Goal: Task Accomplishment & Management: Complete application form

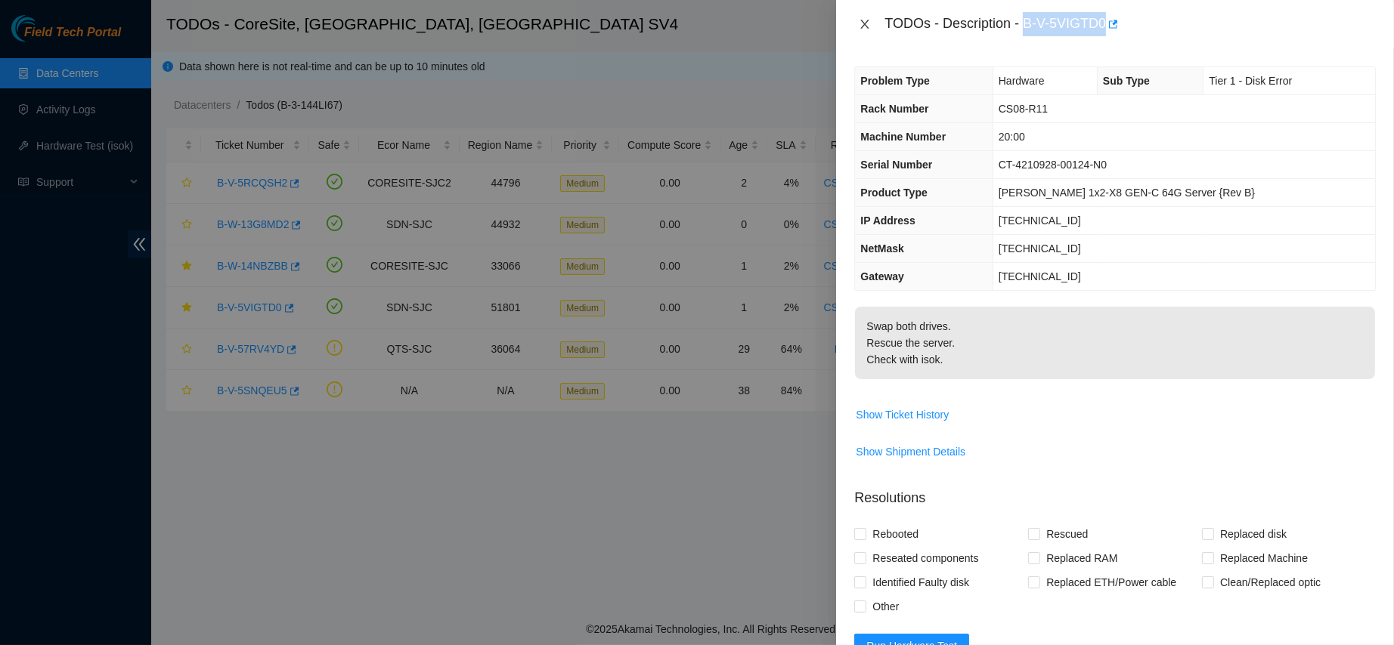
click at [863, 20] on icon "close" at bounding box center [865, 24] width 12 height 12
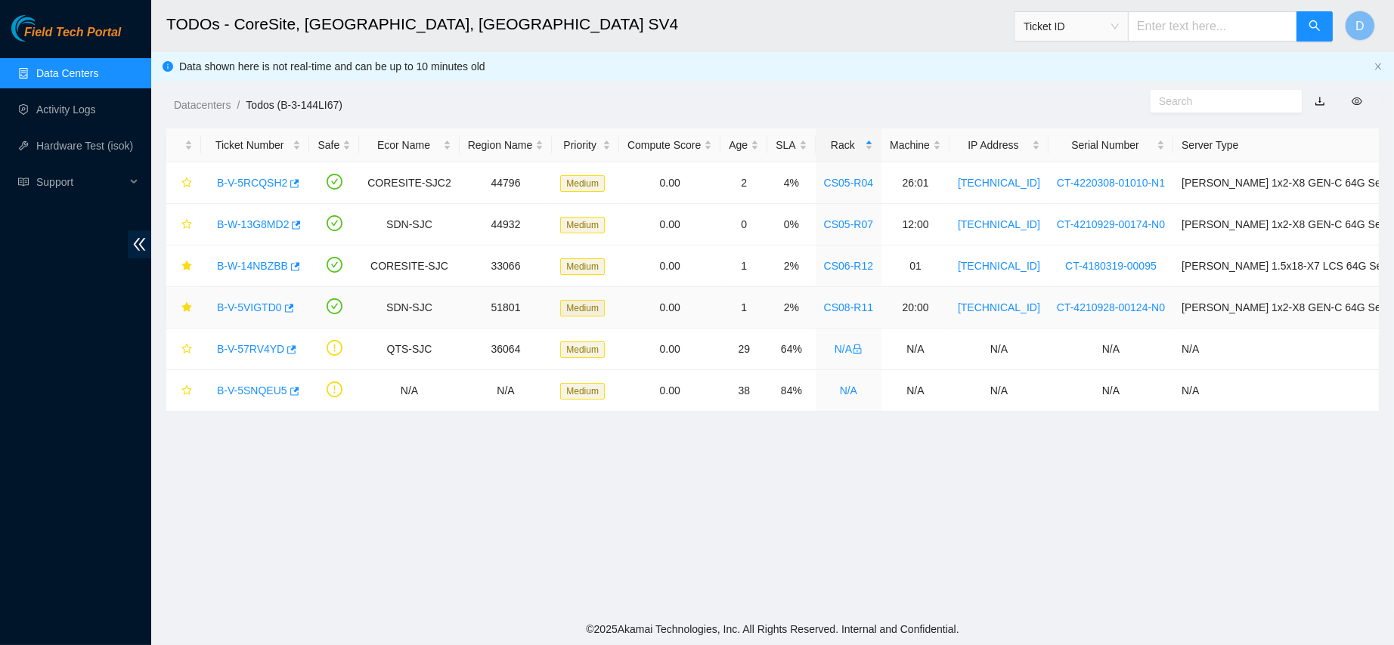
click at [237, 306] on link "B-V-5VIGTD0" at bounding box center [249, 308] width 65 height 12
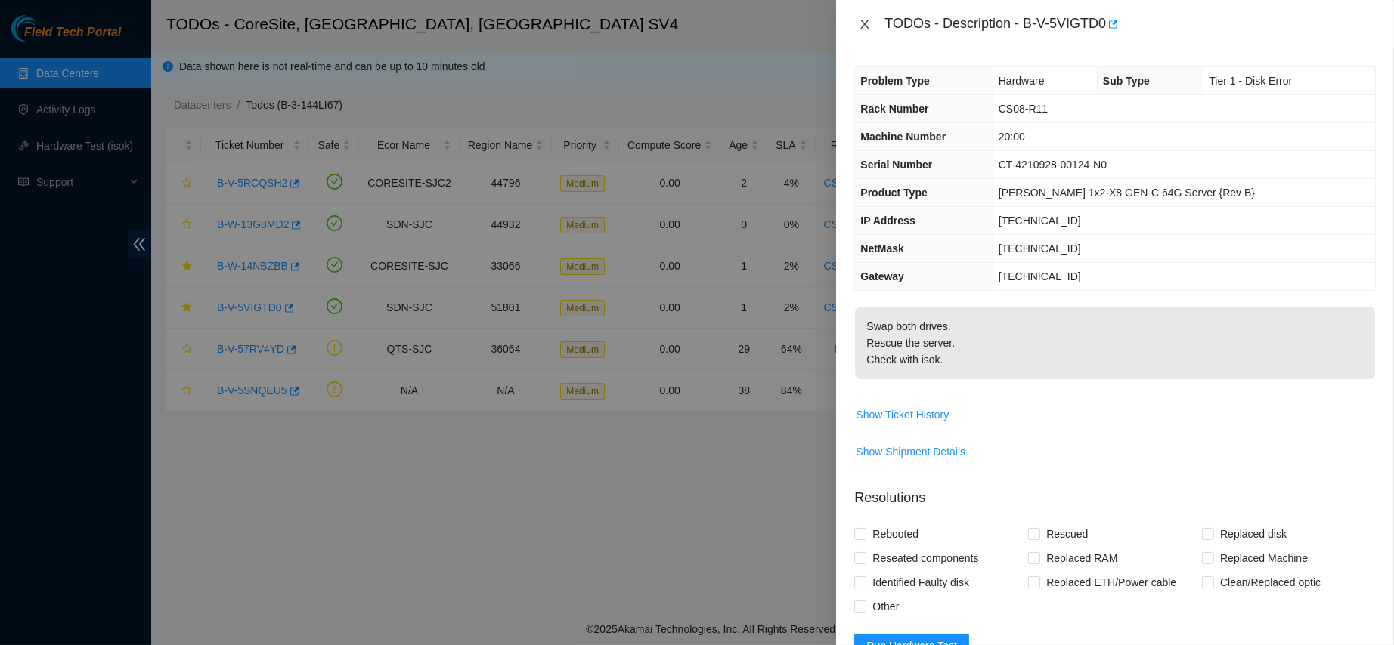
click at [865, 26] on icon "close" at bounding box center [865, 24] width 12 height 12
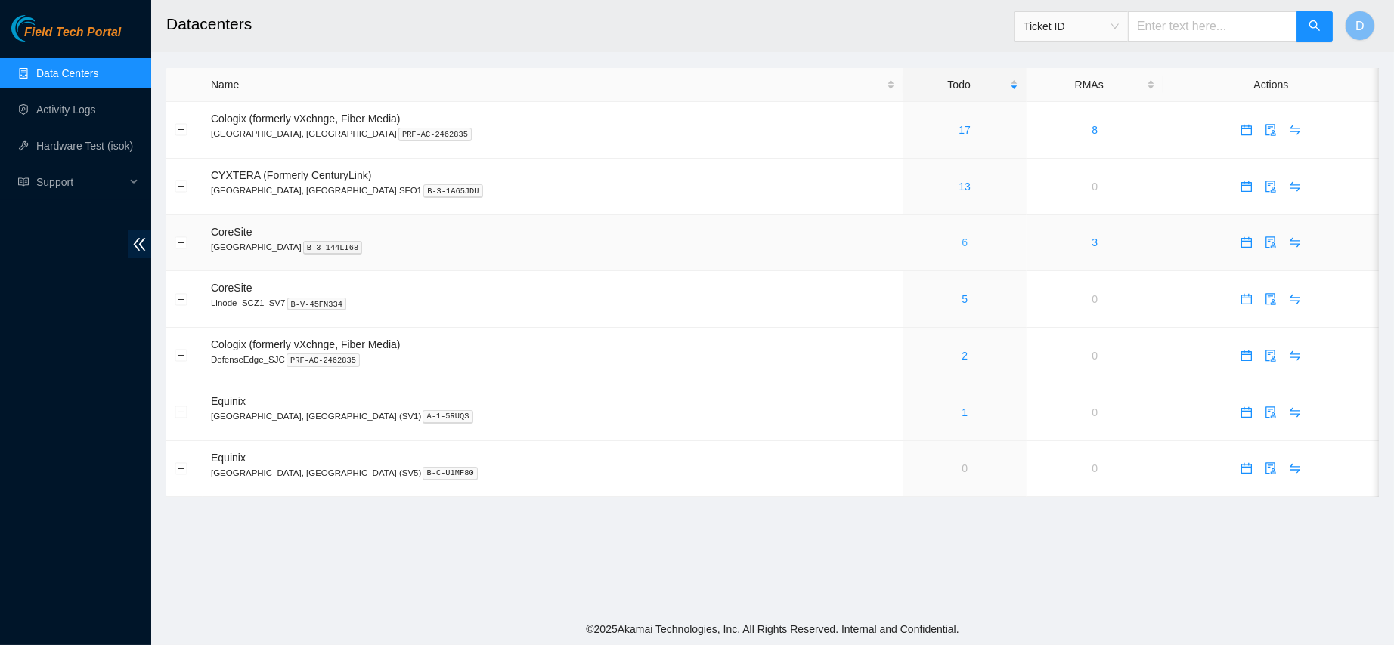
click at [961, 246] on link "6" at bounding box center [964, 243] width 6 height 12
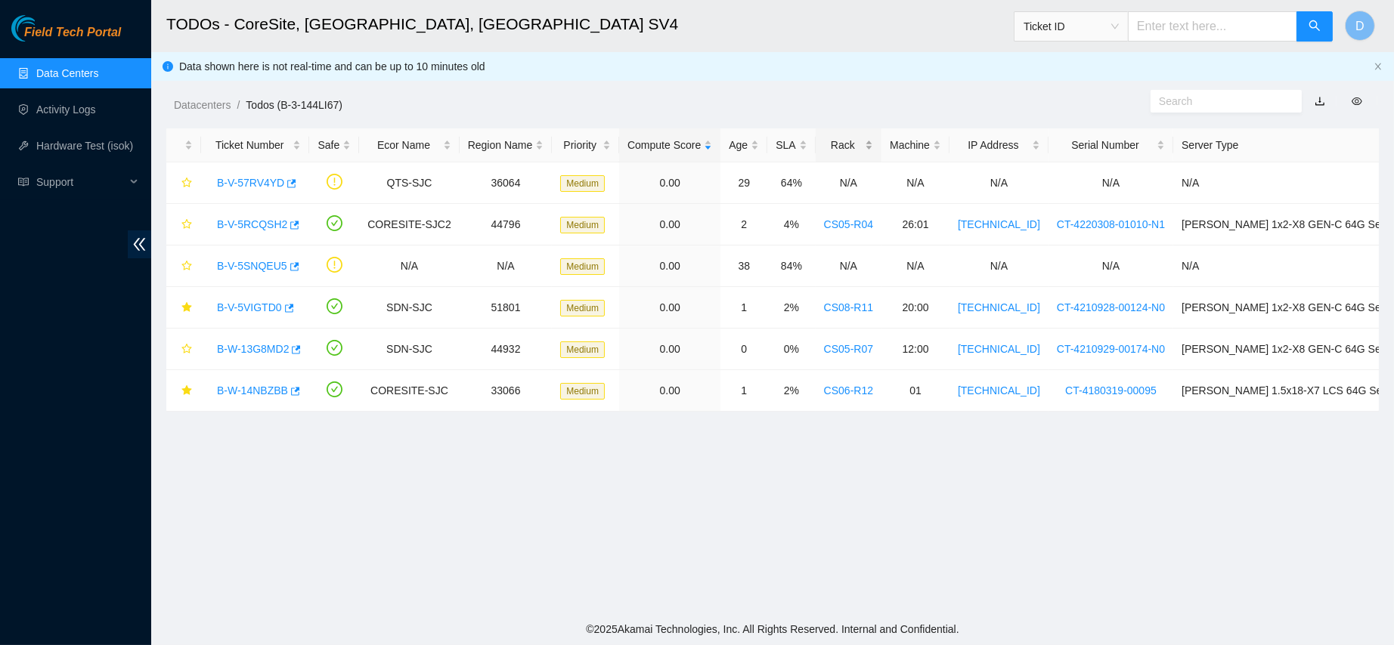
click at [848, 142] on div "Rack" at bounding box center [848, 145] width 49 height 17
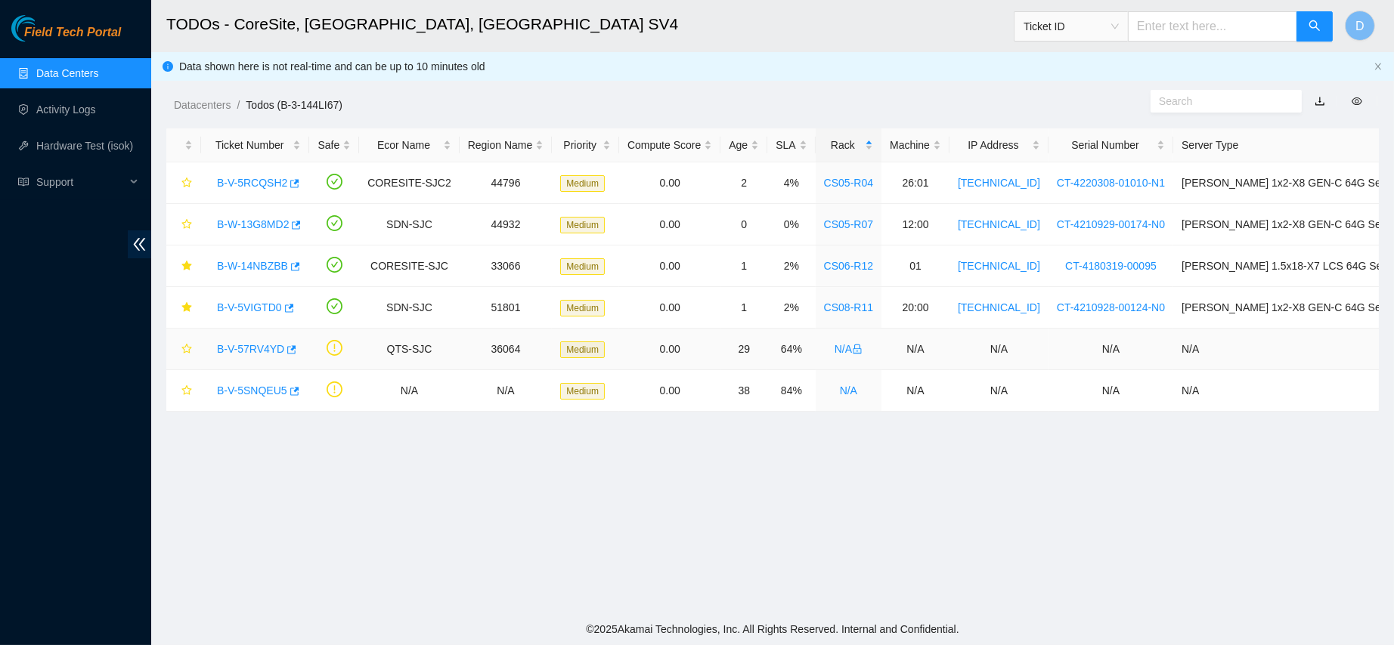
click at [242, 348] on link "B-V-57RV4YD" at bounding box center [250, 349] width 67 height 12
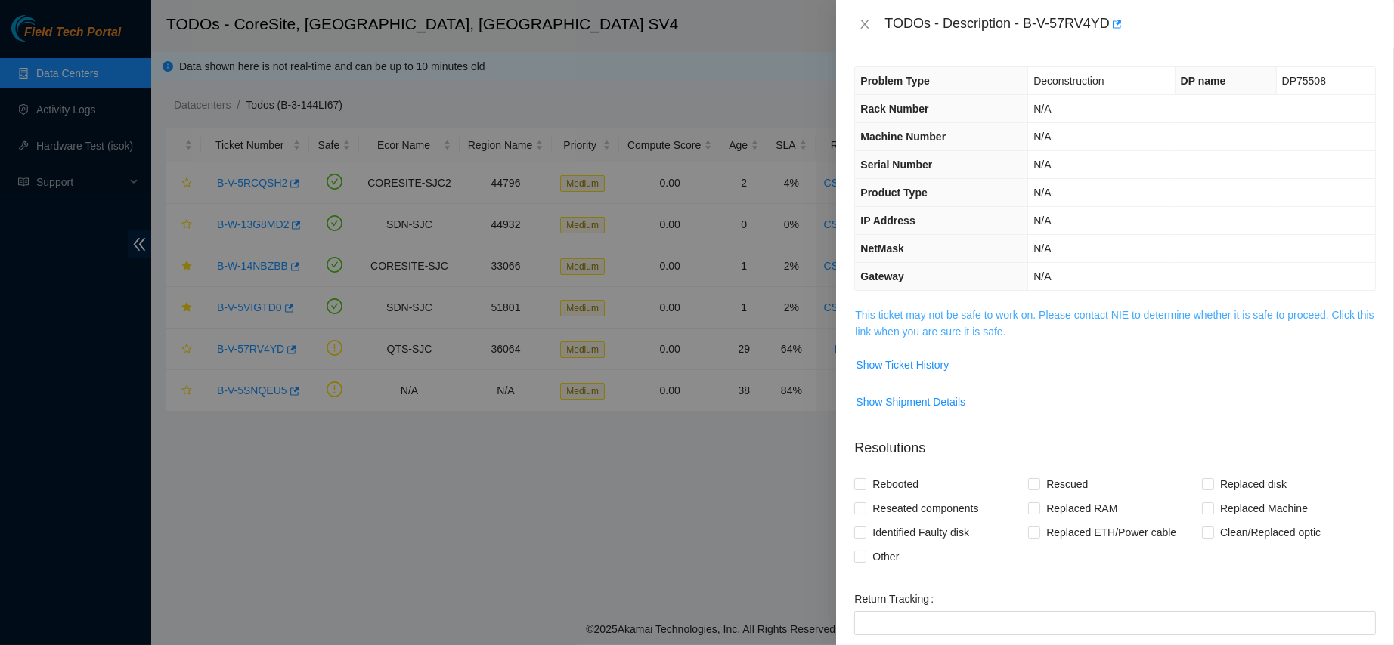
click at [886, 326] on link "This ticket may not be safe to work on. Please contact NIE to determine whether…" at bounding box center [1114, 323] width 518 height 29
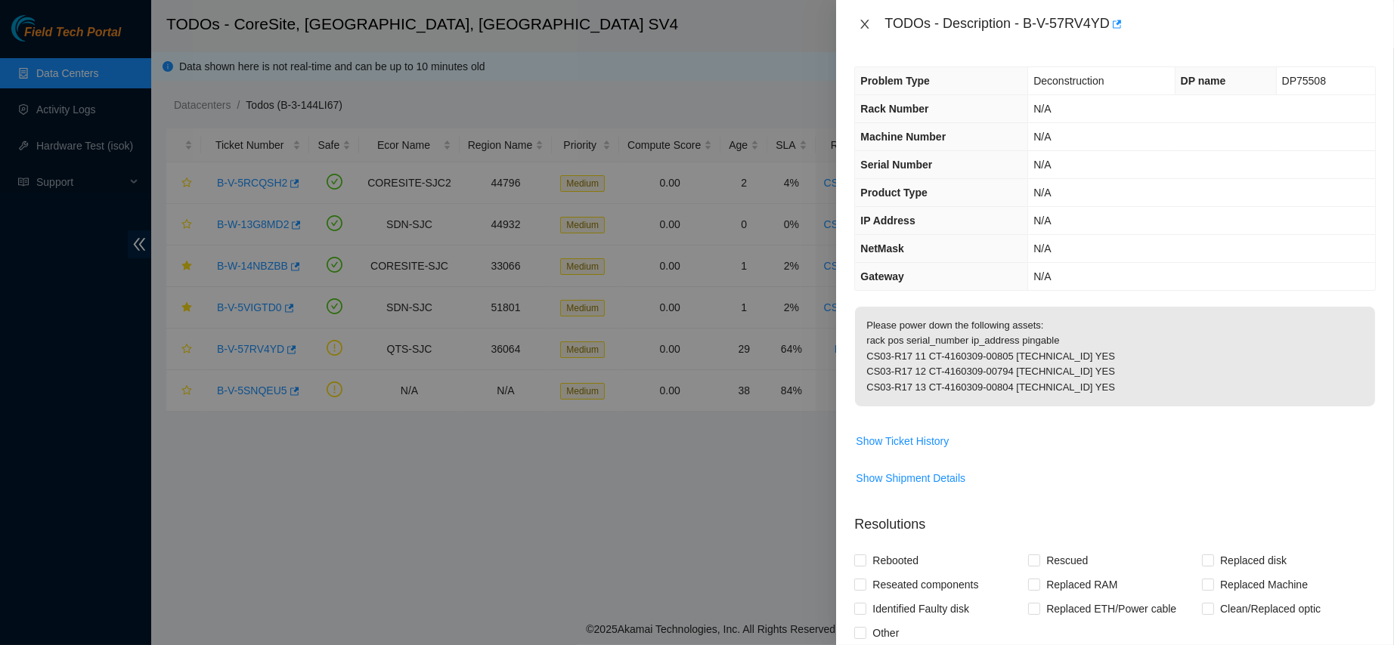
click at [859, 26] on icon "close" at bounding box center [865, 24] width 12 height 12
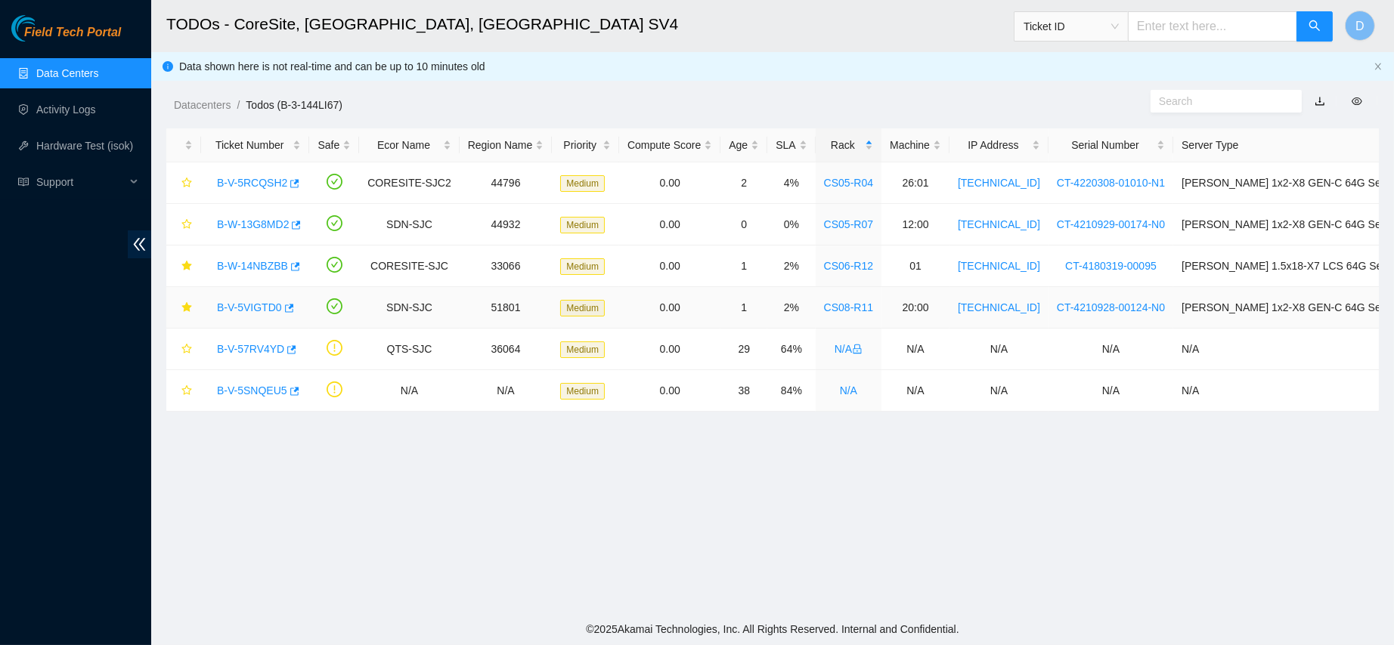
click at [252, 309] on link "B-V-5VIGTD0" at bounding box center [249, 308] width 65 height 12
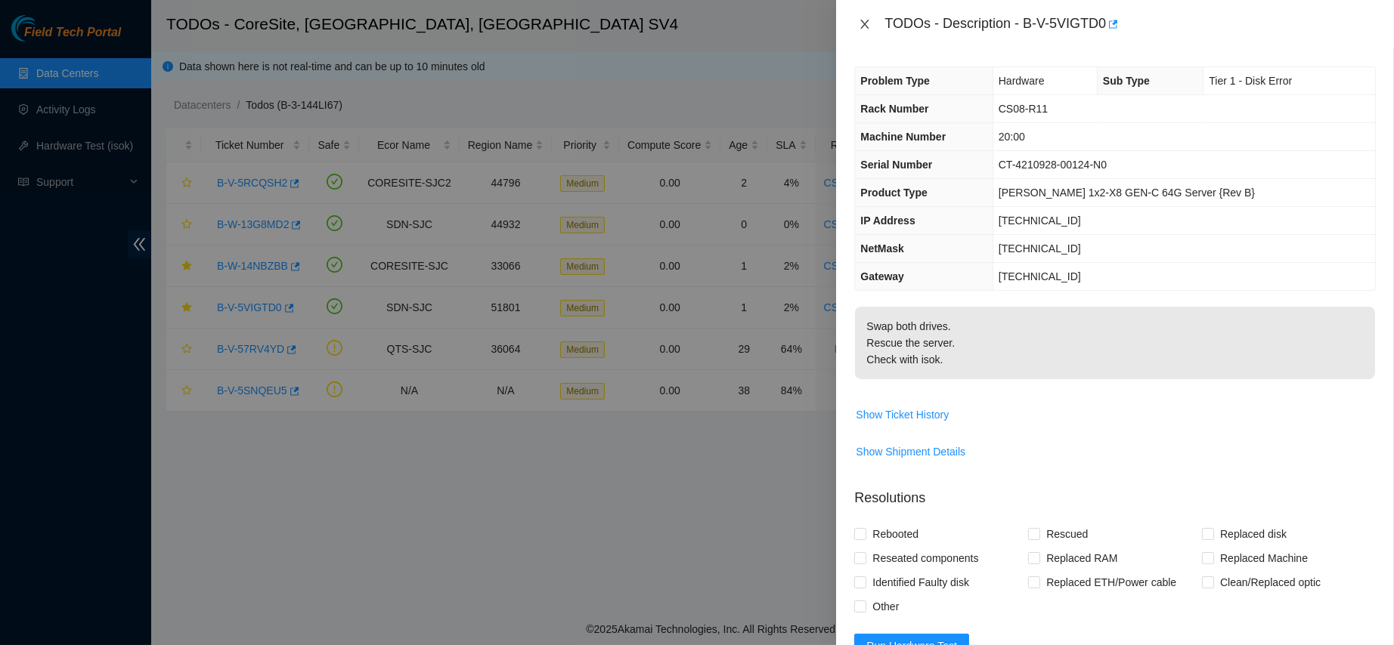
click at [867, 23] on icon "close" at bounding box center [865, 24] width 12 height 12
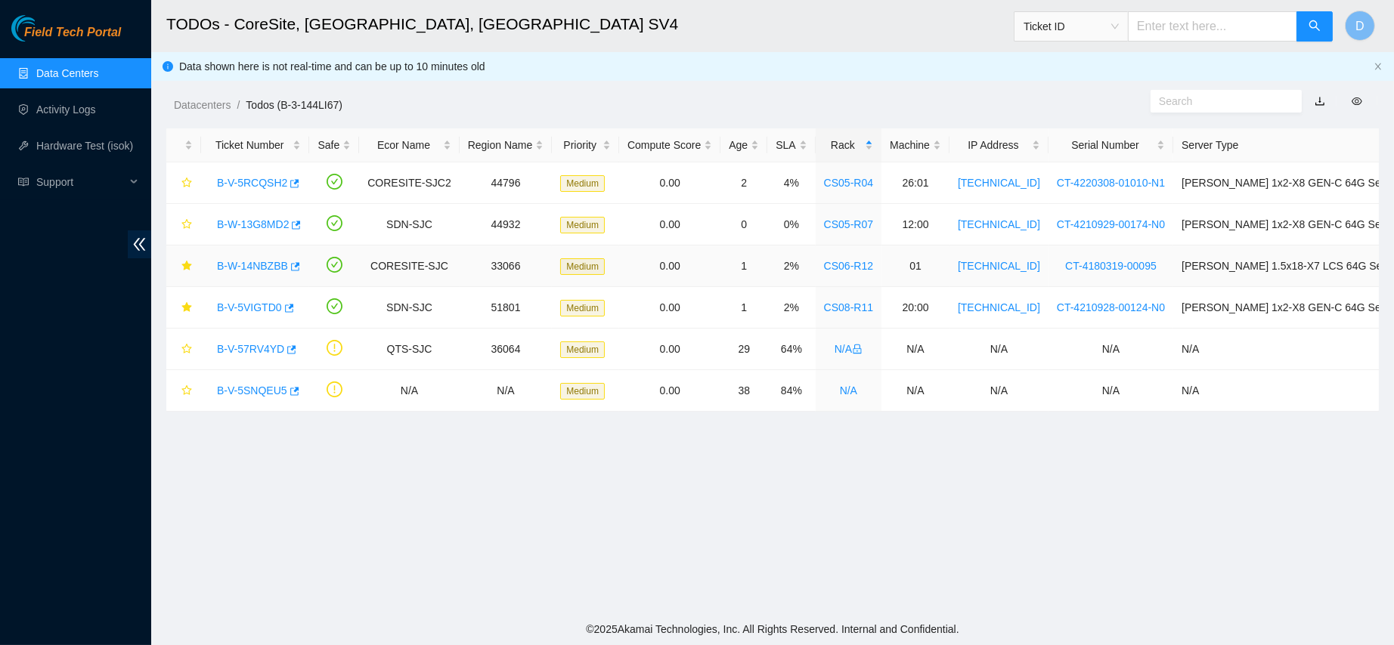
click at [248, 257] on div "B-W-14NBZBB" at bounding box center [254, 266] width 91 height 24
click at [239, 265] on link "B-W-14NBZBB" at bounding box center [252, 266] width 71 height 12
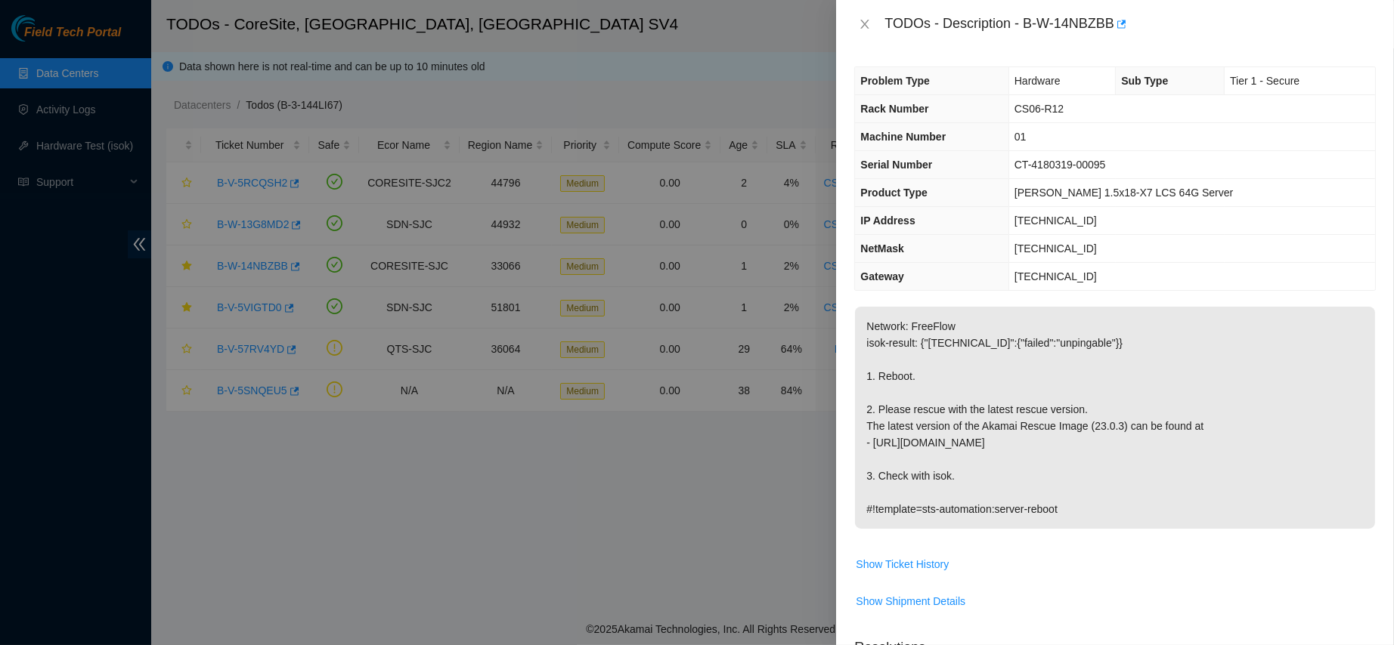
click at [866, 15] on div "TODOs - Description - B-W-14NBZBB" at bounding box center [1114, 24] width 521 height 24
click at [866, 20] on icon "close" at bounding box center [865, 24] width 12 height 12
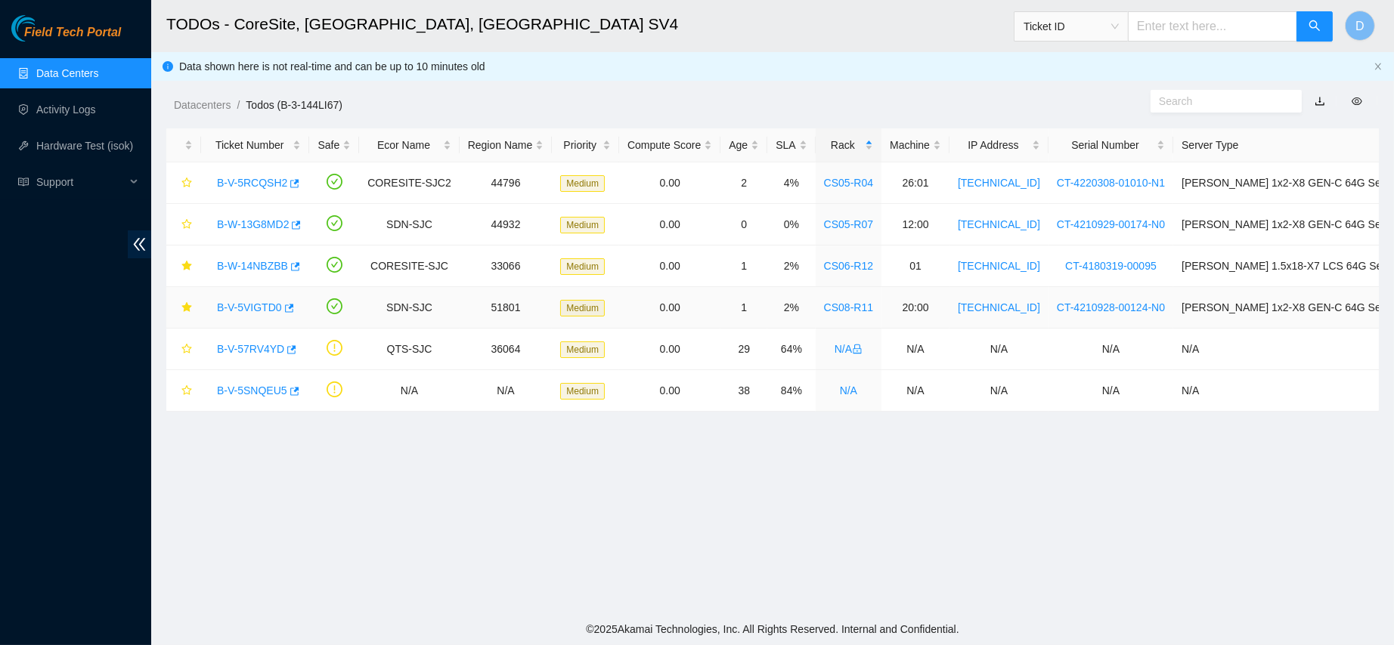
click at [252, 308] on link "B-V-5VIGTD0" at bounding box center [249, 308] width 65 height 12
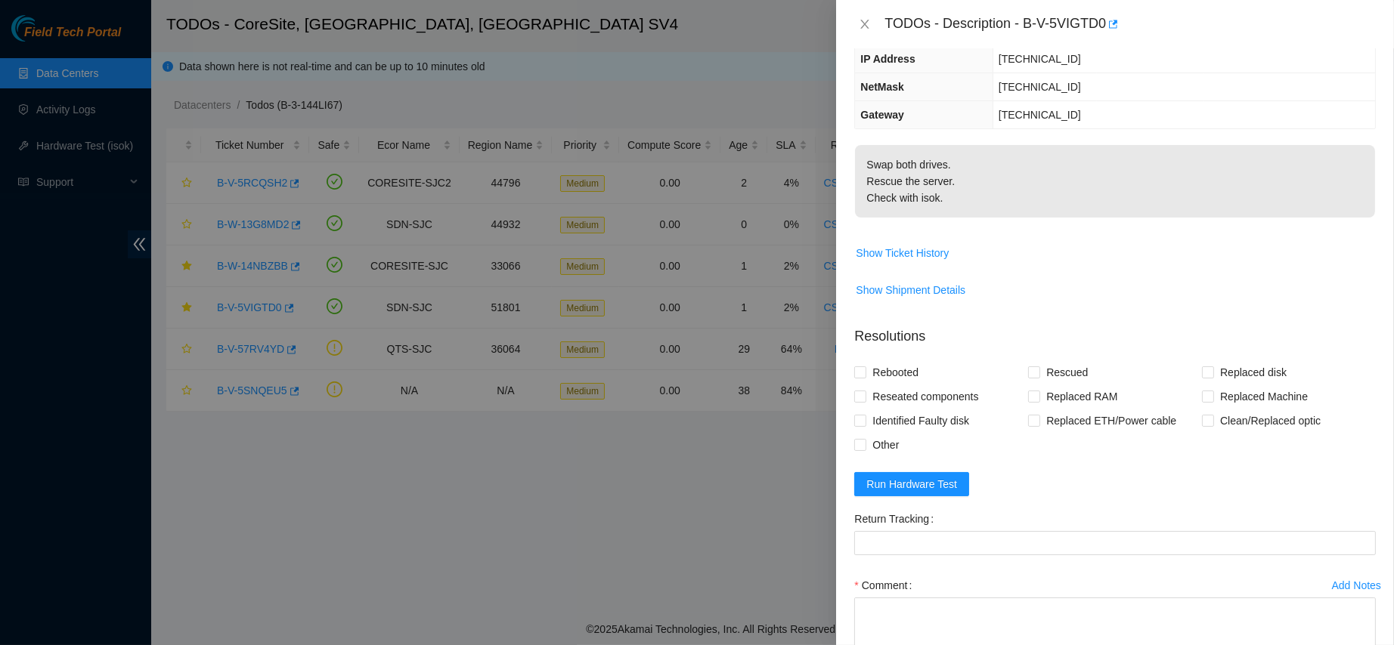
scroll to position [270, 0]
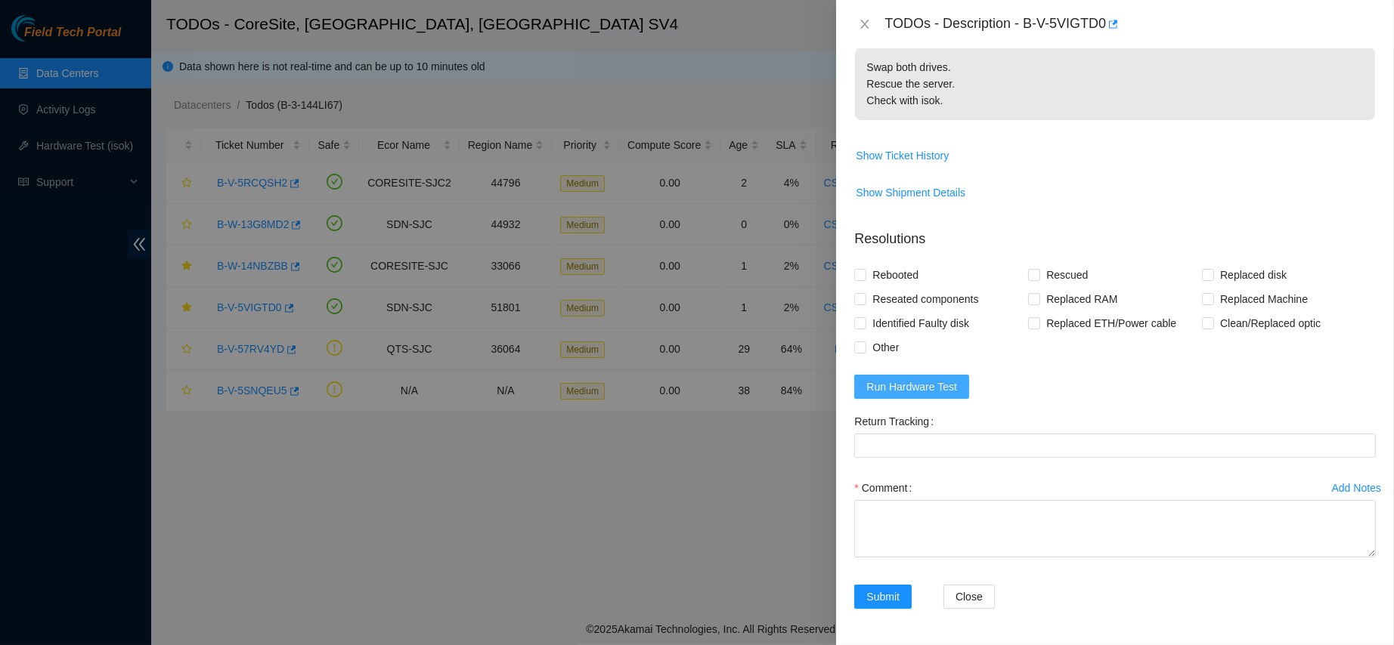
click at [904, 393] on span "Run Hardware Test" at bounding box center [911, 387] width 91 height 17
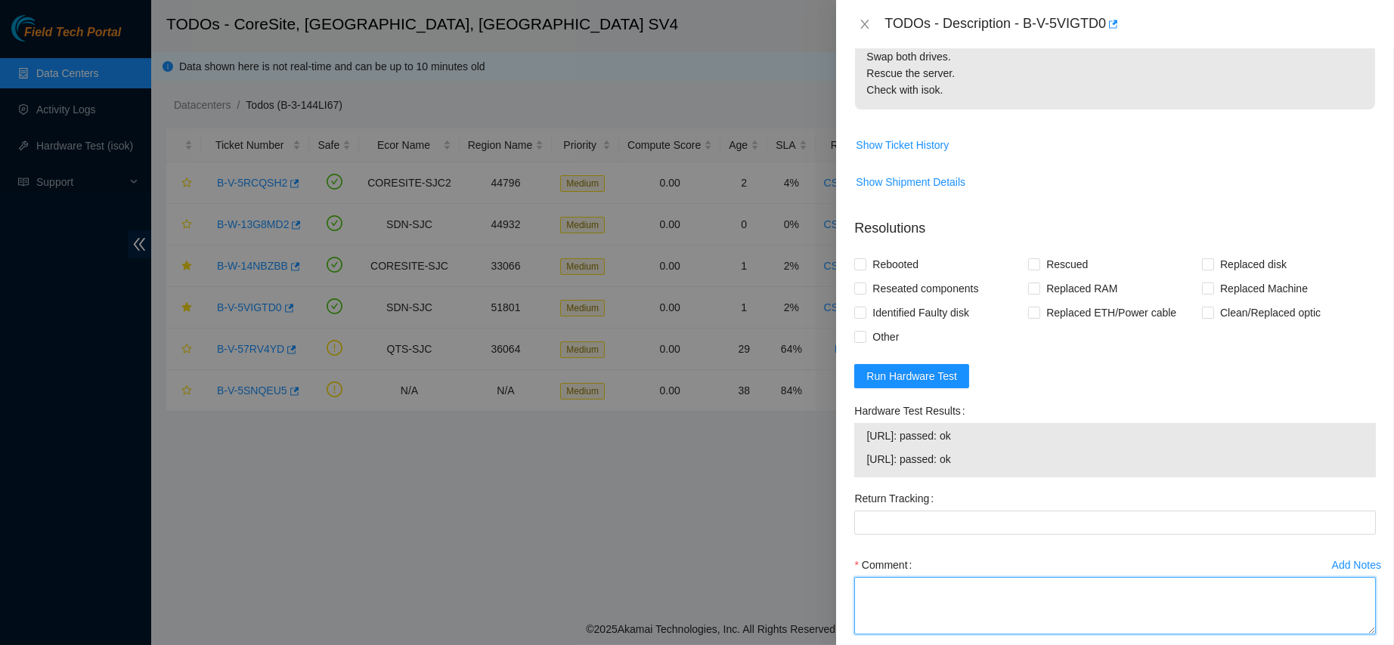
click at [924, 631] on textarea "Comment" at bounding box center [1114, 605] width 521 height 57
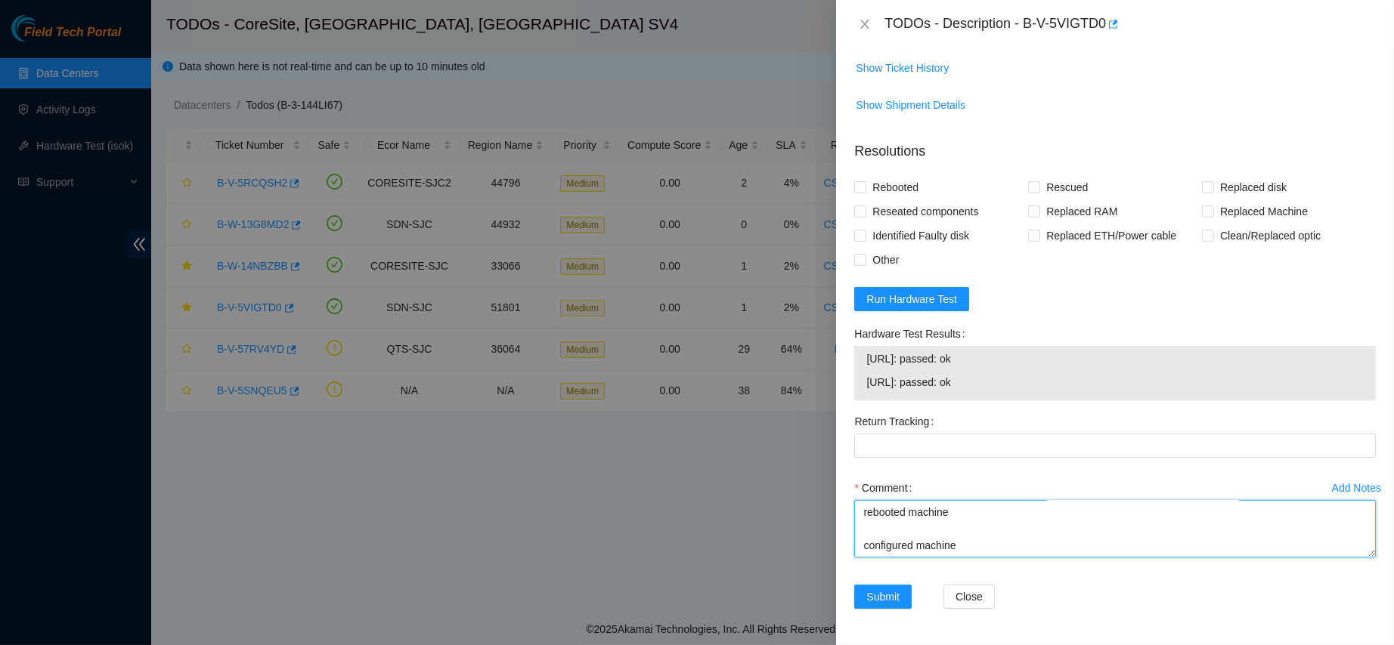
scroll to position [0, 0]
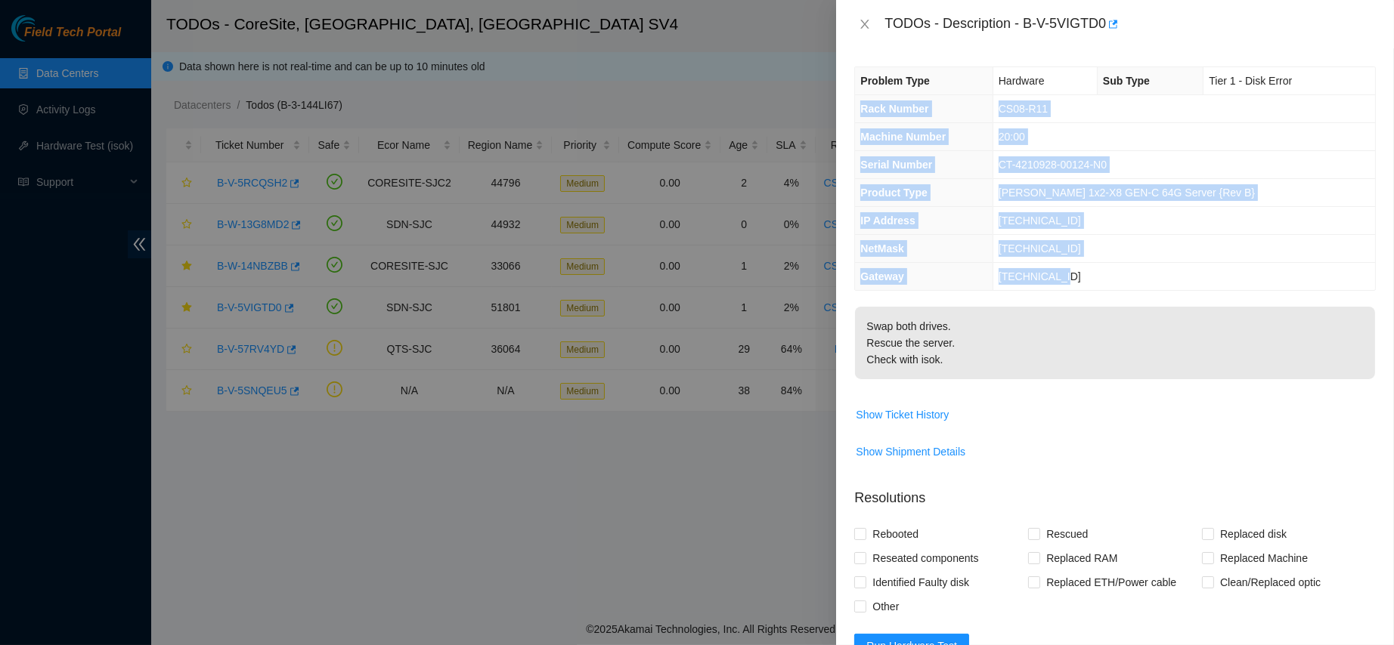
drag, startPoint x: 861, startPoint y: 107, endPoint x: 1080, endPoint y: 267, distance: 271.5
click at [1080, 267] on tbody "Problem Type Hardware Sub Type Tier 1 - Disk Error Rack Number CS08-R11 Machine…" at bounding box center [1115, 178] width 520 height 223
copy tbody "Rack Number CS08-R11 Machine Number 20:00 Serial Number CT-4210928-00124-N0 Pro…"
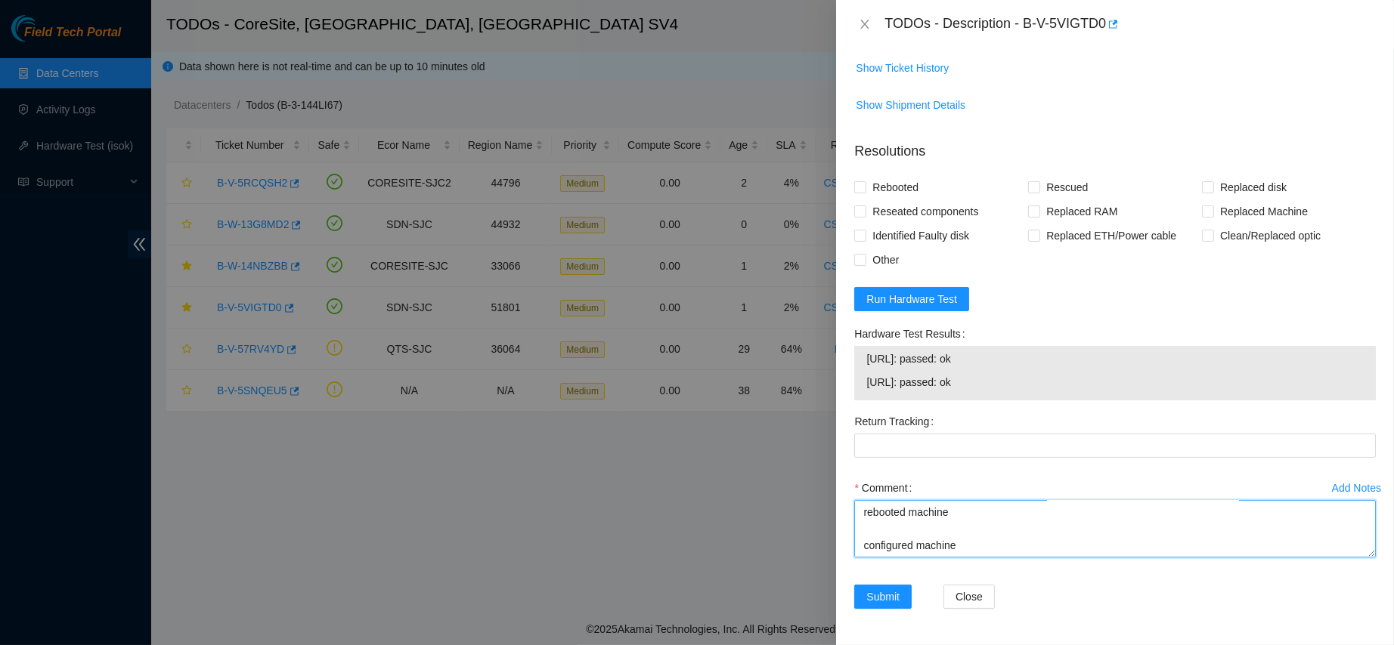
click at [907, 551] on textarea "contacted nocc to confirm that ticket was safe verified sn on machine connected…" at bounding box center [1114, 528] width 521 height 57
paste textarea "Rack Number CS08-R11 Machine Number 20:00 Serial Number CT-4210928-00124-N0 Pro…"
drag, startPoint x: 865, startPoint y: 356, endPoint x: 990, endPoint y: 377, distance: 127.2
click at [990, 377] on div "[URL]: passed: ok [URL]: passed: ok" at bounding box center [1114, 373] width 521 height 54
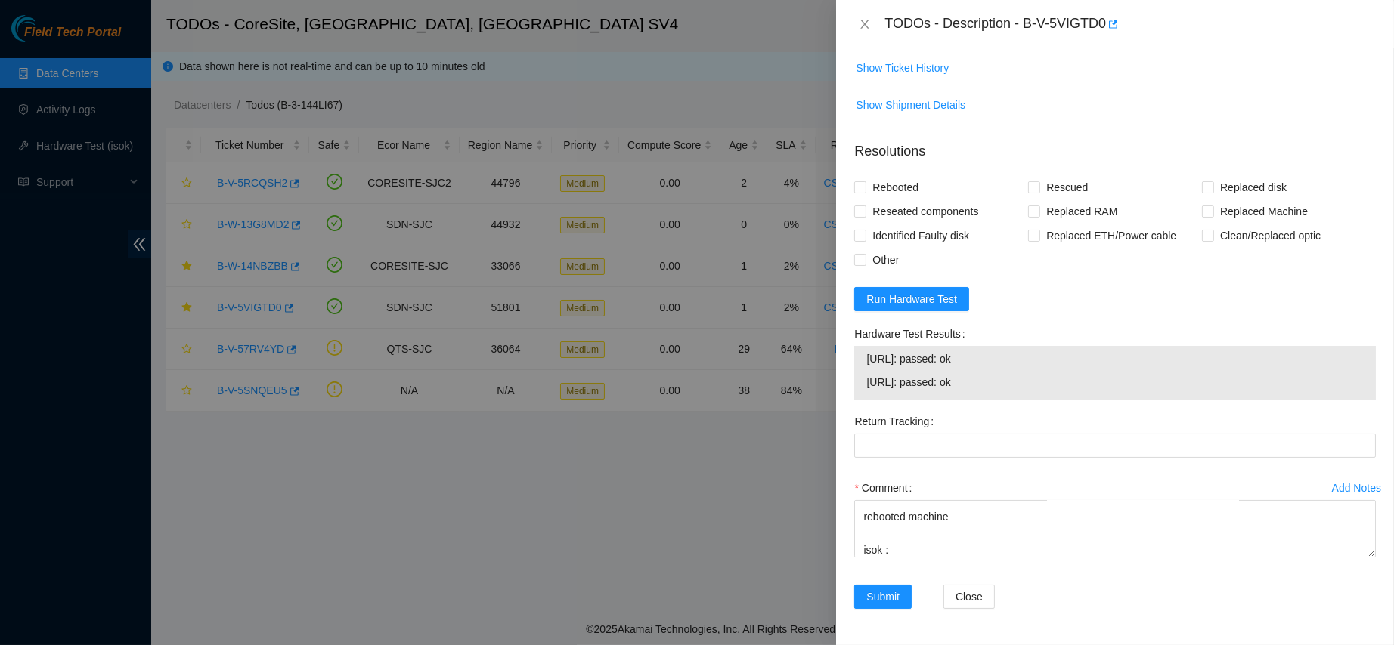
copy tbody "[URL]: passed: ok [URL]: passed: ok"
click at [928, 550] on textarea "contacted nocc to confirm that ticket was safe verified sn on machine connected…" at bounding box center [1114, 528] width 521 height 57
paste textarea "[URL]: passed: ok [URL]: passed: ok"
type textarea "contacted nocc to confirm that ticket was safe verified sn on machine connected…"
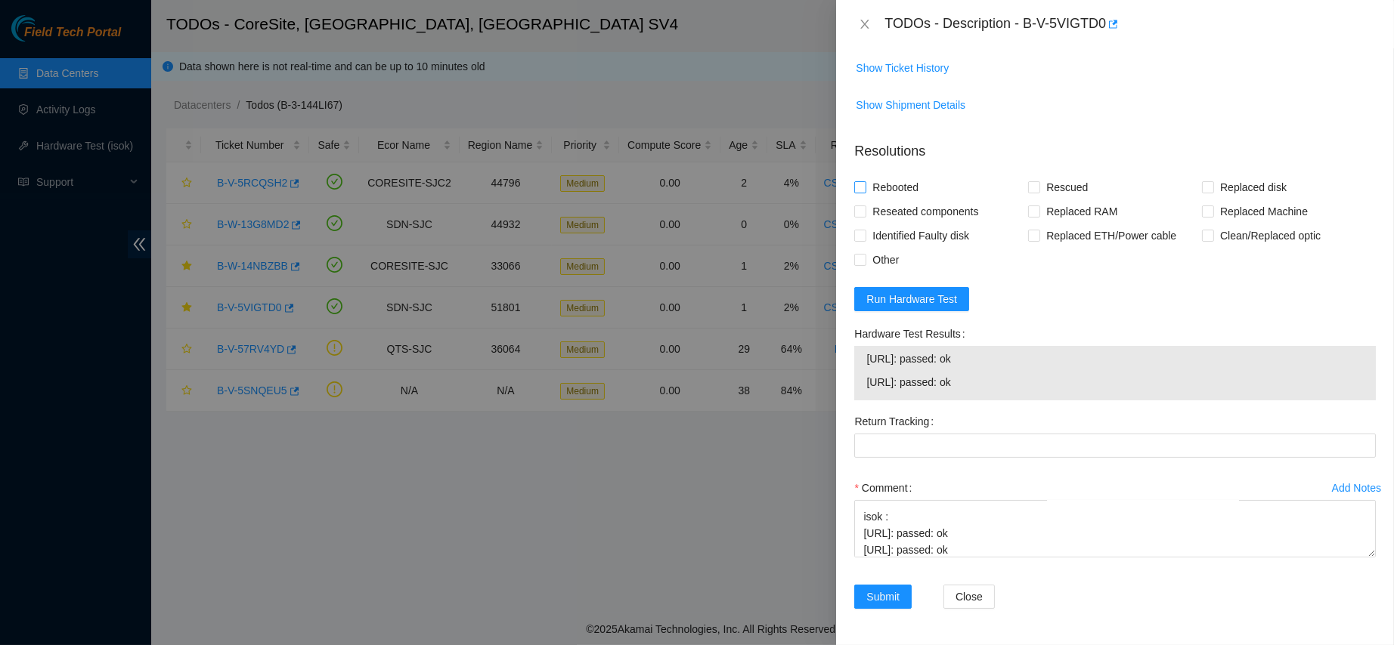
click at [901, 190] on span "Rebooted" at bounding box center [895, 187] width 58 height 24
click at [865, 190] on input "Rebooted" at bounding box center [859, 186] width 11 height 11
checkbox input "true"
click at [1019, 190] on div "Rebooted" at bounding box center [941, 187] width 174 height 24
click at [1043, 188] on span "Rescued" at bounding box center [1067, 187] width 54 height 24
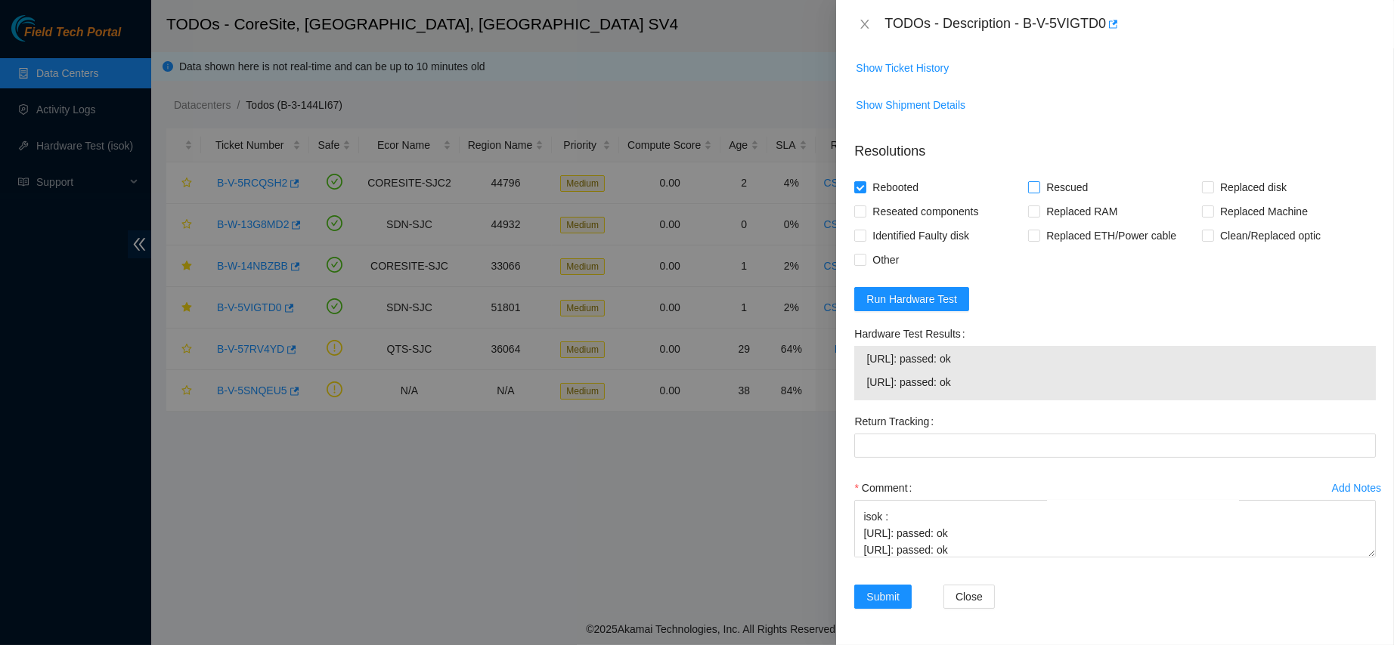
click at [1038, 188] on input "Rescued" at bounding box center [1033, 186] width 11 height 11
checkbox input "true"
click at [954, 208] on span "Reseated components" at bounding box center [925, 212] width 118 height 24
click at [865, 208] on input "Reseated components" at bounding box center [859, 211] width 11 height 11
checkbox input "true"
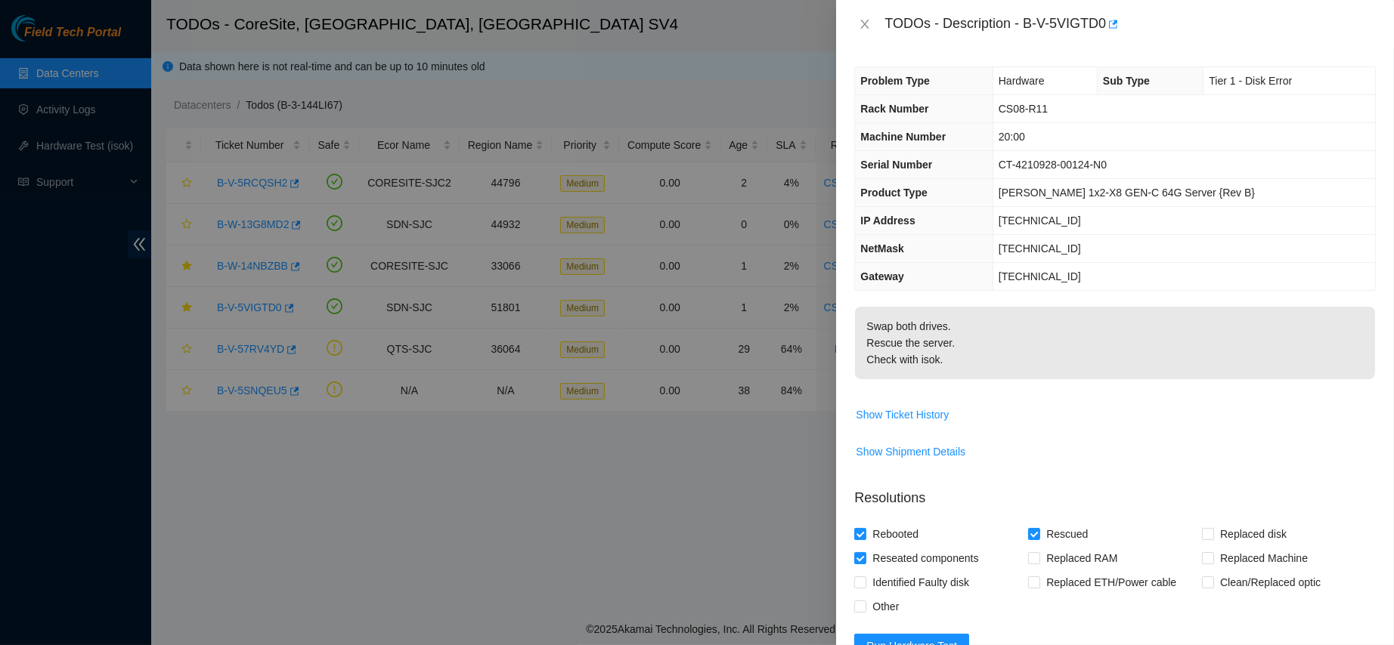
scroll to position [357, 0]
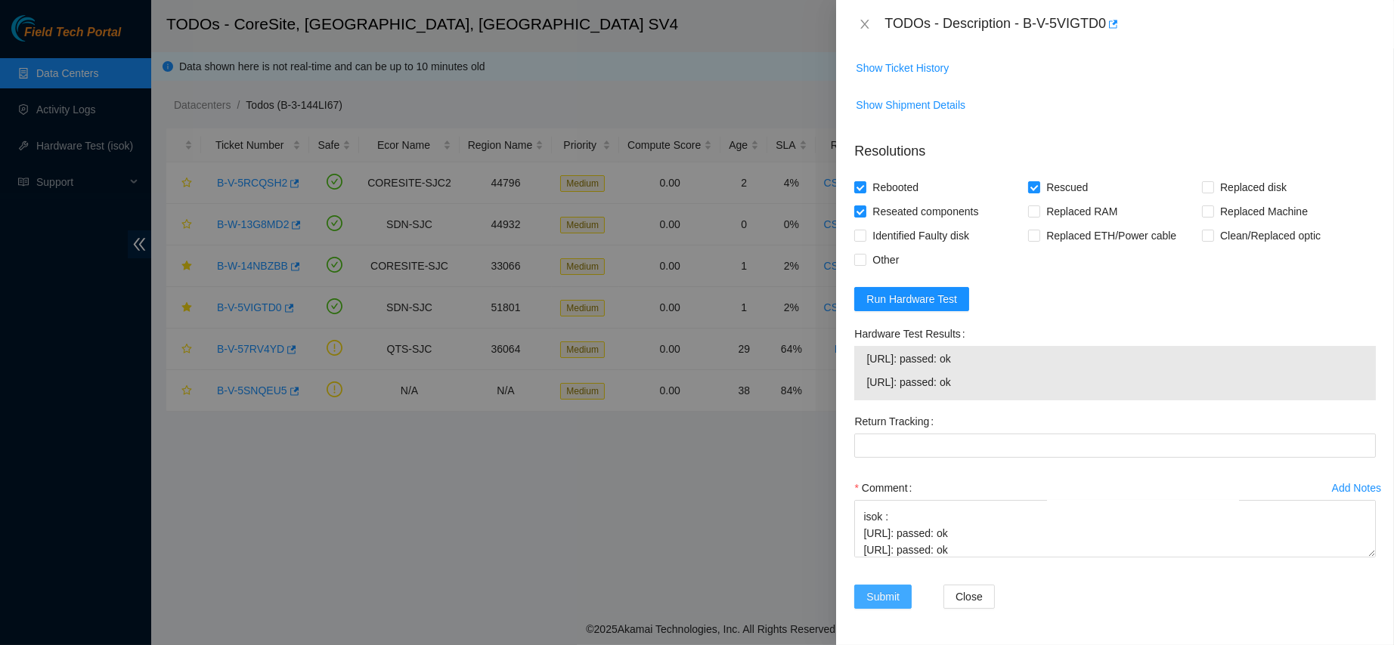
click at [889, 597] on span "Submit" at bounding box center [882, 597] width 33 height 17
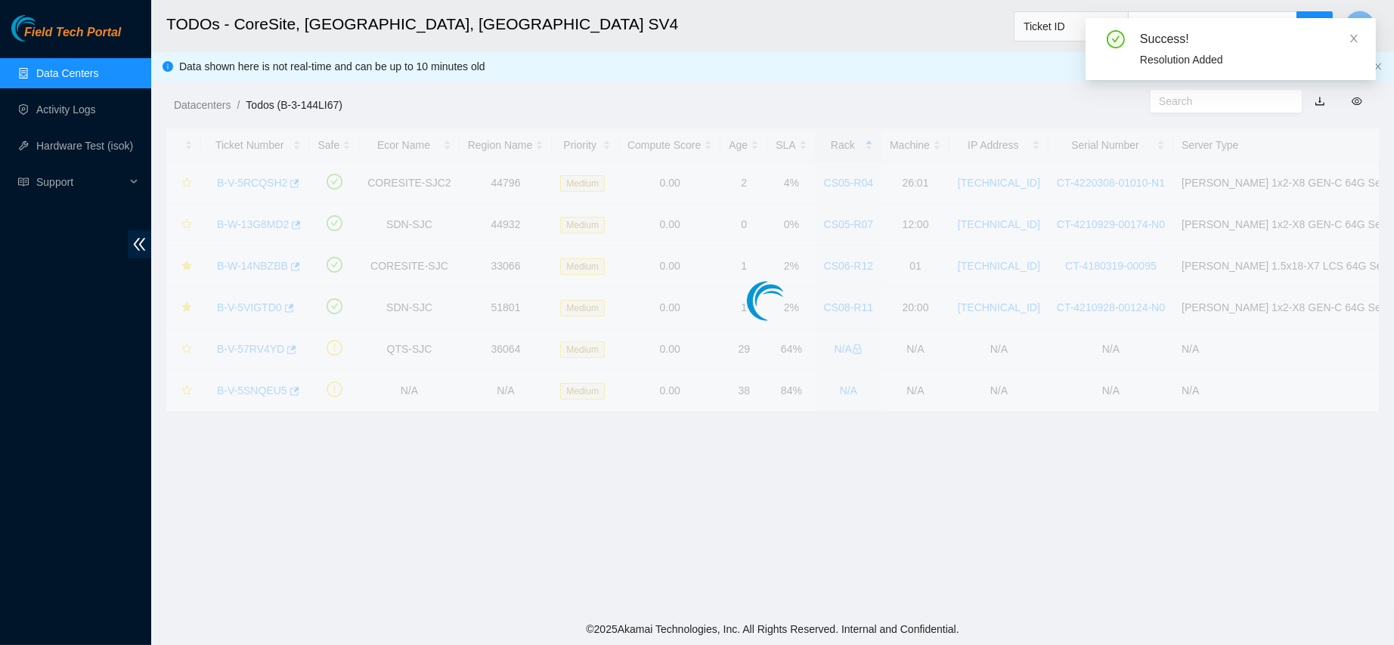
scroll to position [345, 0]
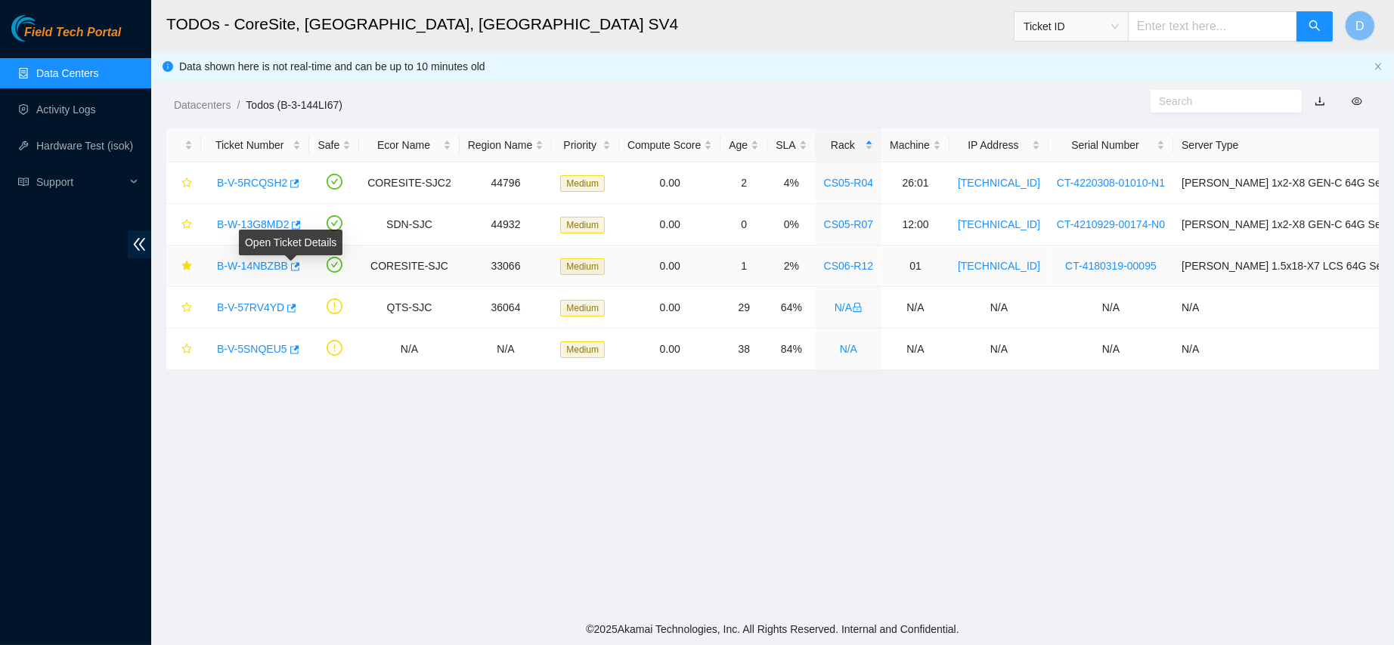
click at [249, 266] on link "B-W-14NBZBB" at bounding box center [252, 266] width 71 height 12
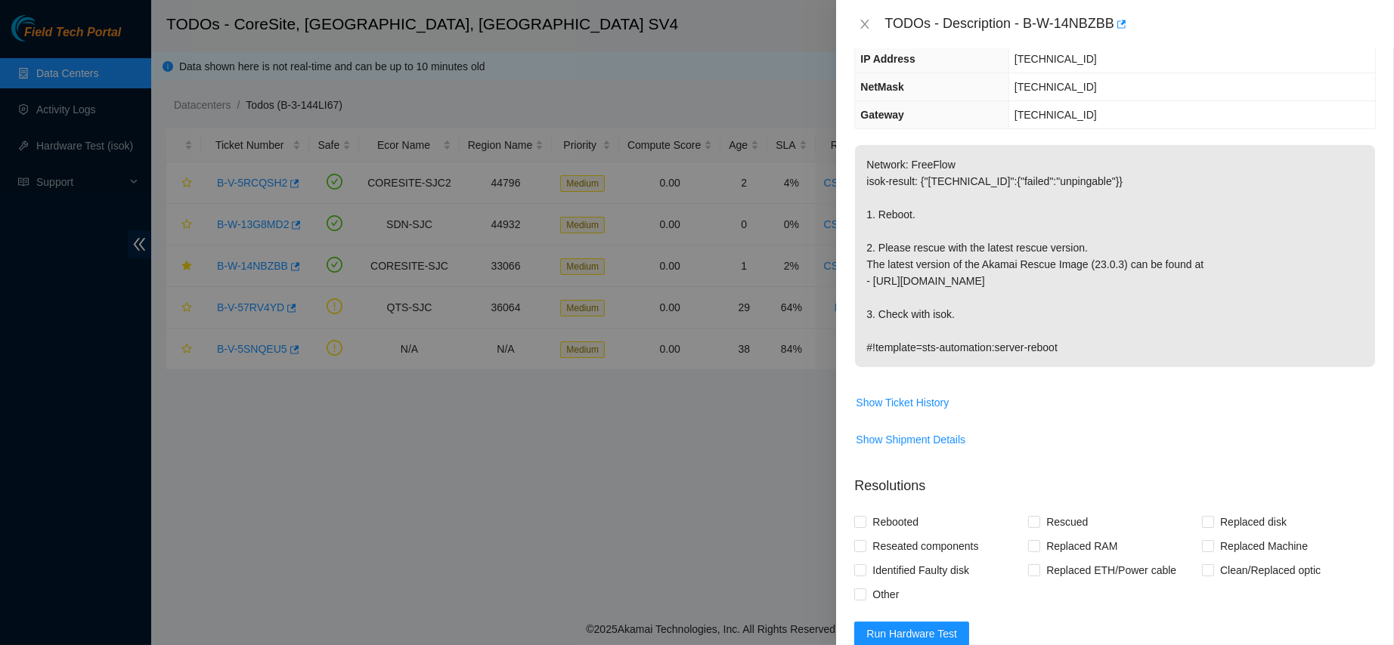
scroll to position [0, 0]
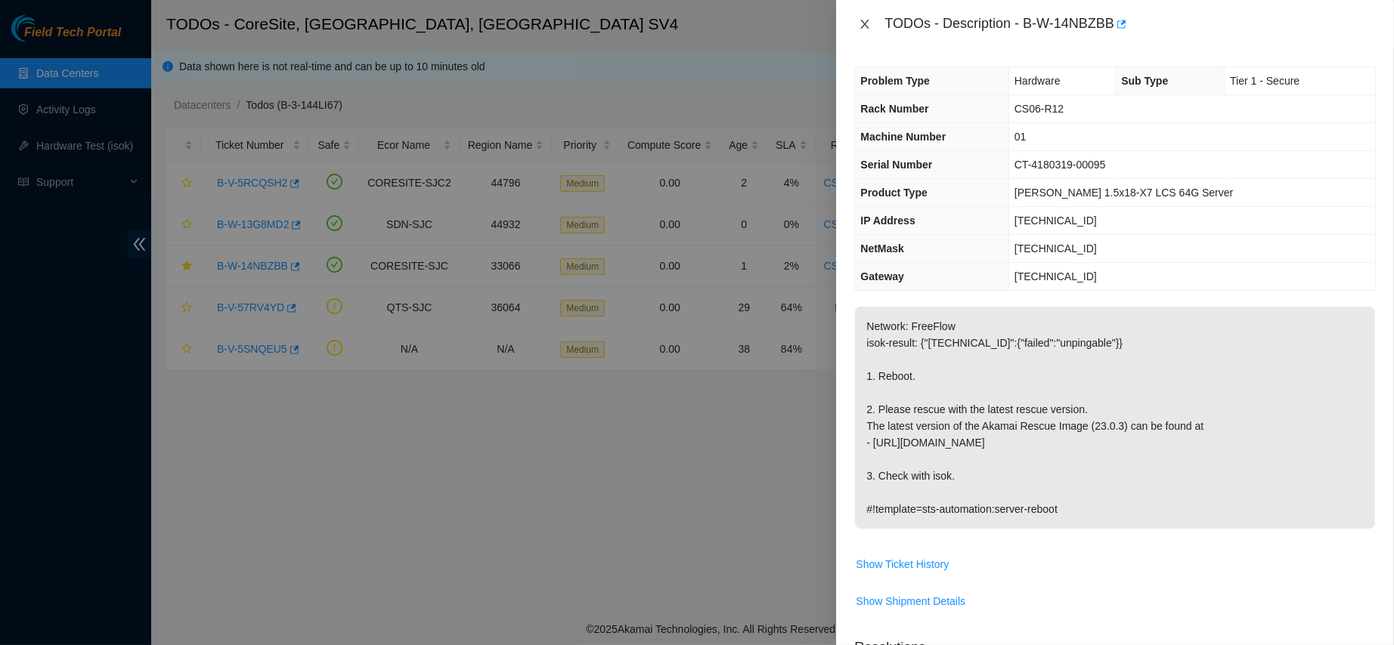
click at [872, 25] on button "Close" at bounding box center [864, 24] width 21 height 14
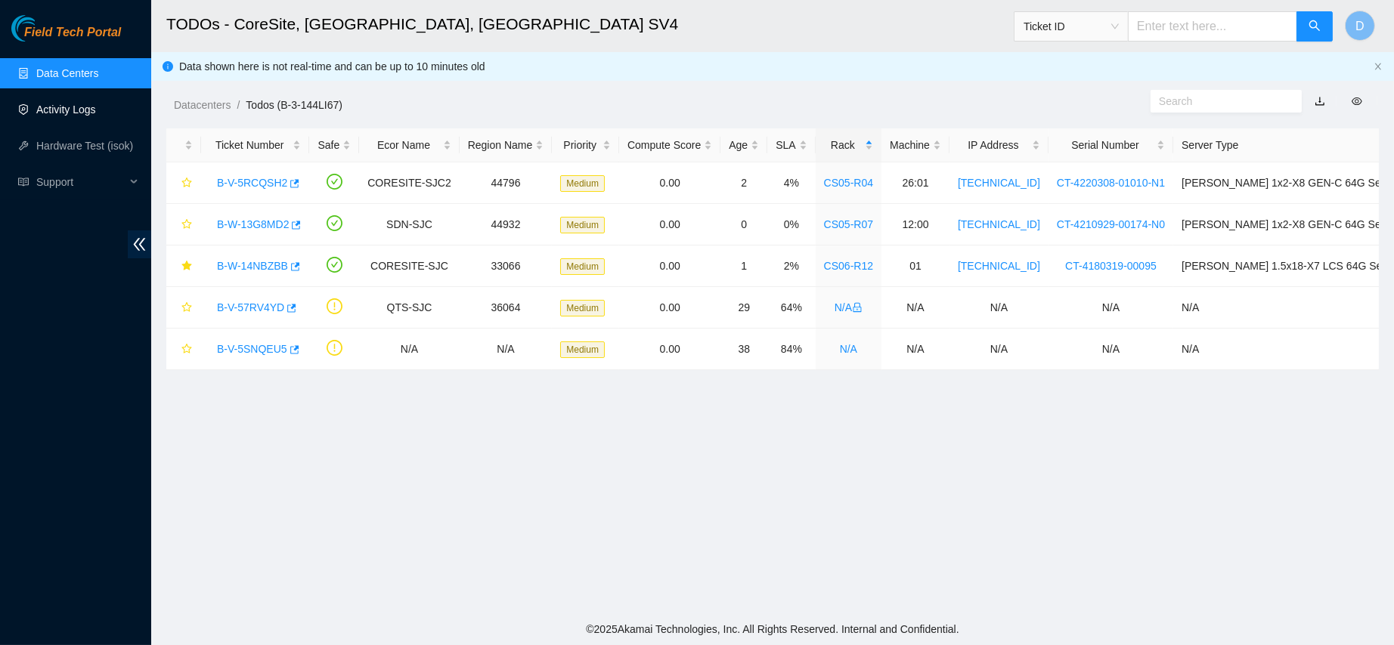
click at [93, 104] on link "Activity Logs" at bounding box center [66, 110] width 60 height 12
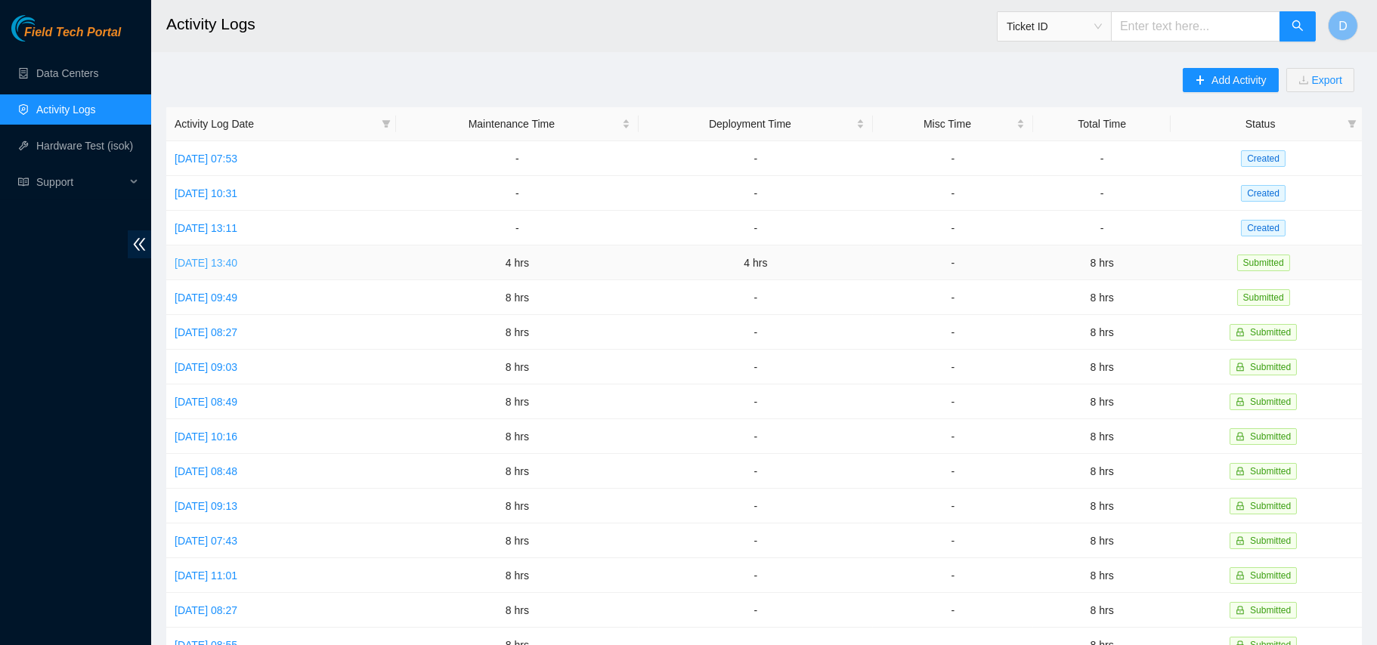
click at [232, 261] on link "[DATE] 13:40" at bounding box center [206, 263] width 63 height 12
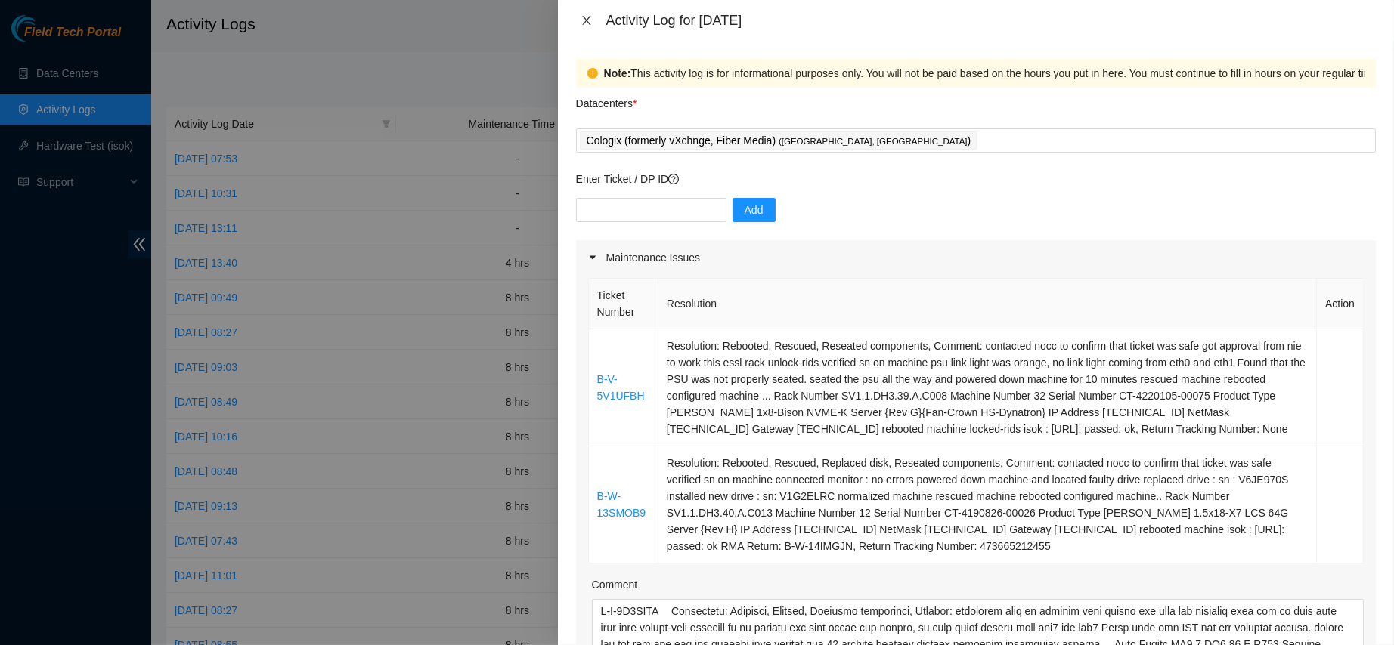
click at [580, 23] on icon "close" at bounding box center [586, 20] width 12 height 12
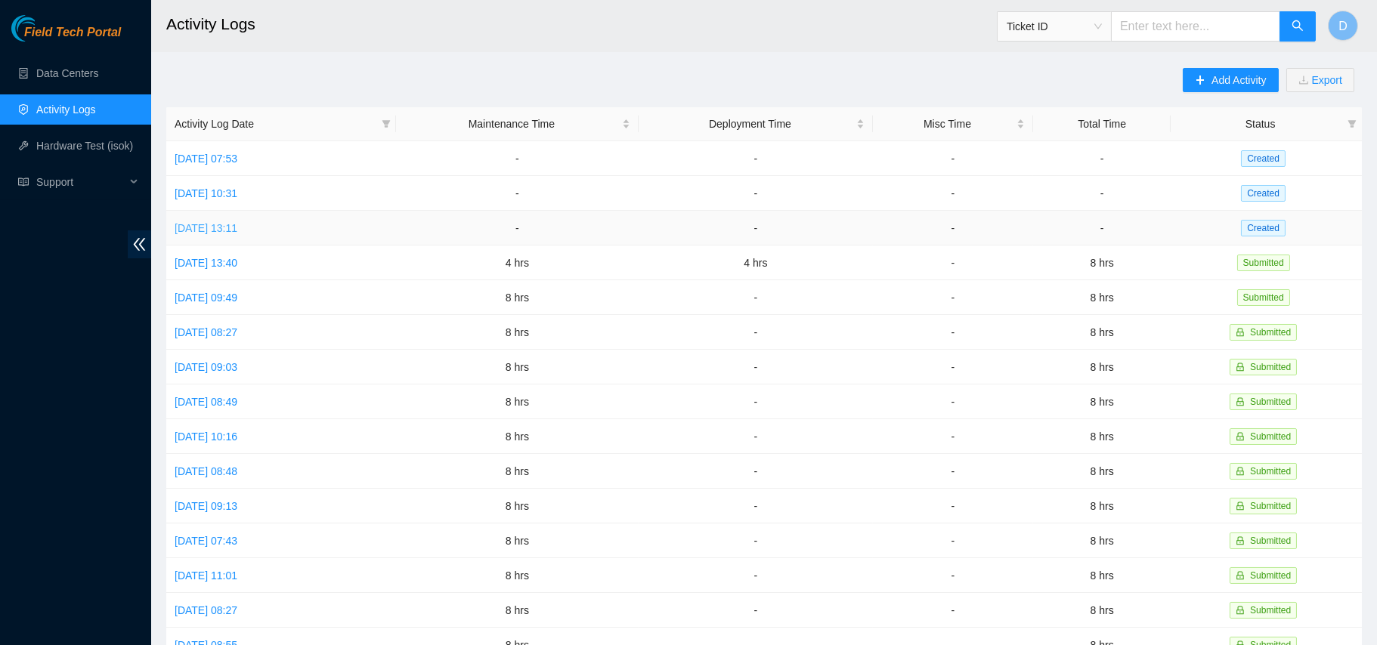
click at [237, 222] on link "[DATE] 13:11" at bounding box center [206, 228] width 63 height 12
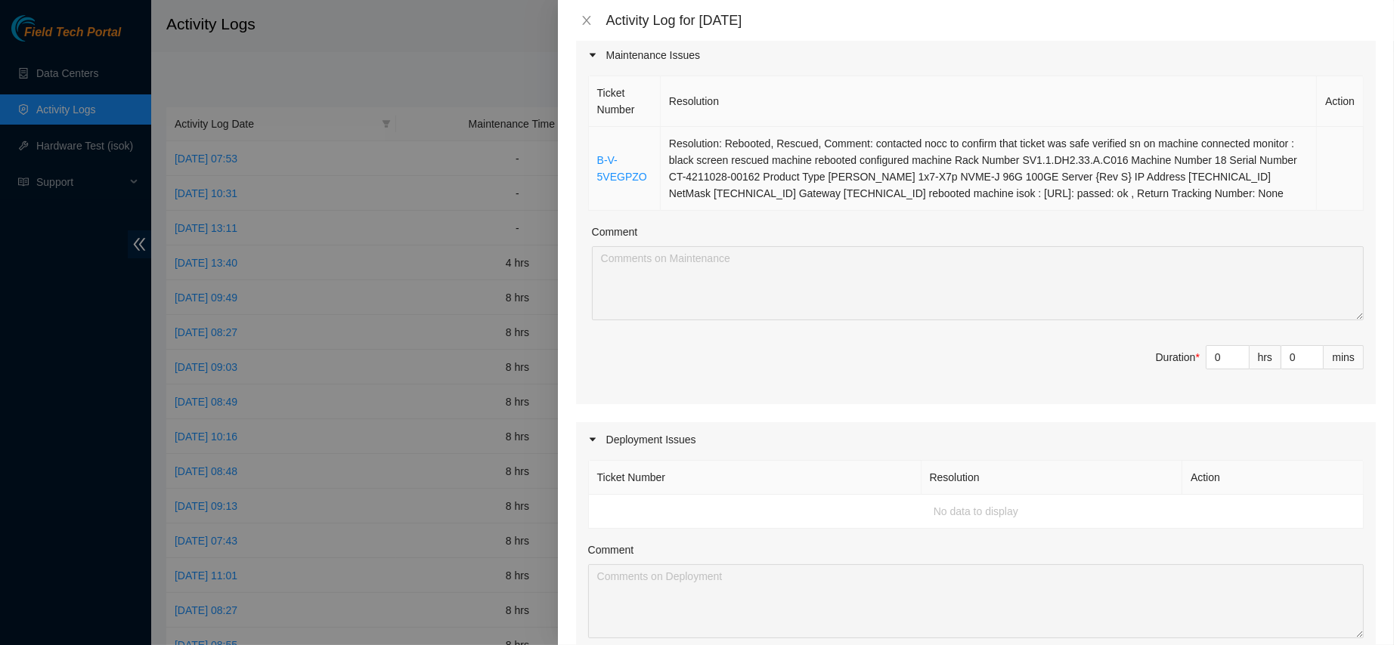
scroll to position [245, 0]
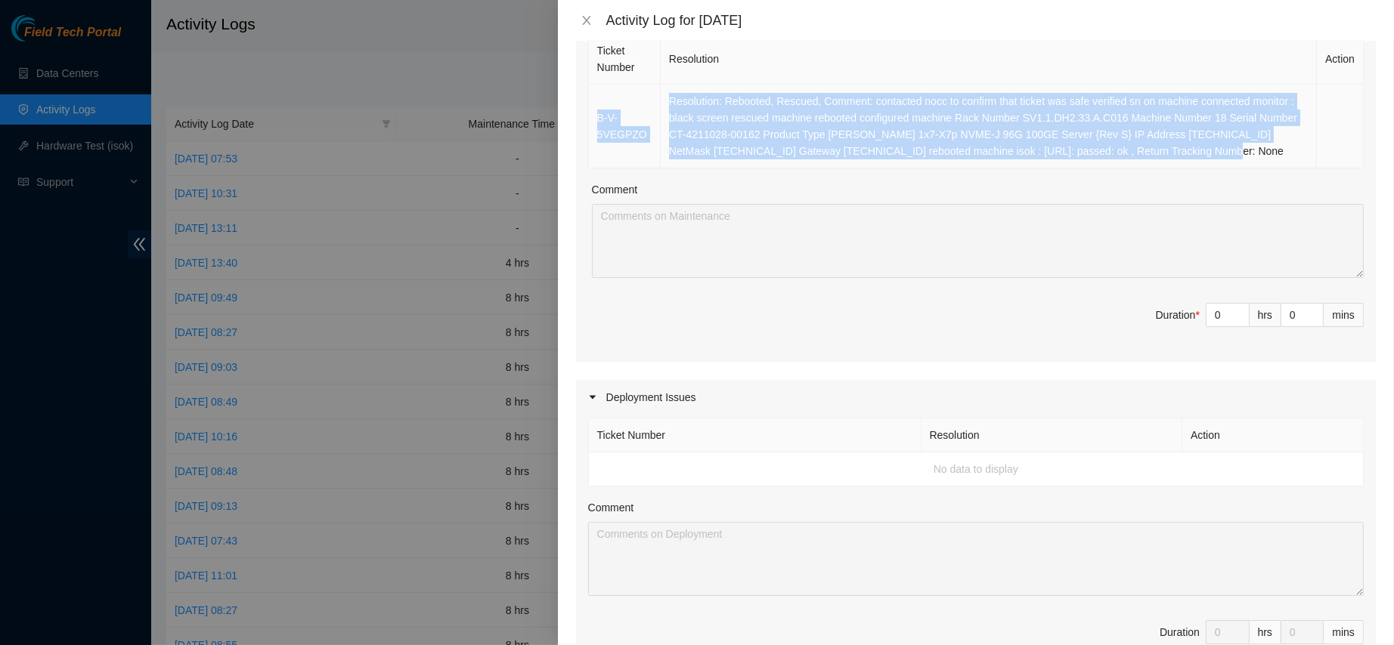
drag, startPoint x: 593, startPoint y: 92, endPoint x: 1171, endPoint y: 145, distance: 580.6
click at [1171, 145] on tr "B-V-5VEGPZO Resolution: Rebooted, Rescued, Comment: contacted nocc to confirm t…" at bounding box center [976, 127] width 775 height 84
copy tr "B-V-5VEGPZO Resolution: Rebooted, Rescued, Comment: contacted nocc to confirm t…"
type input "1"
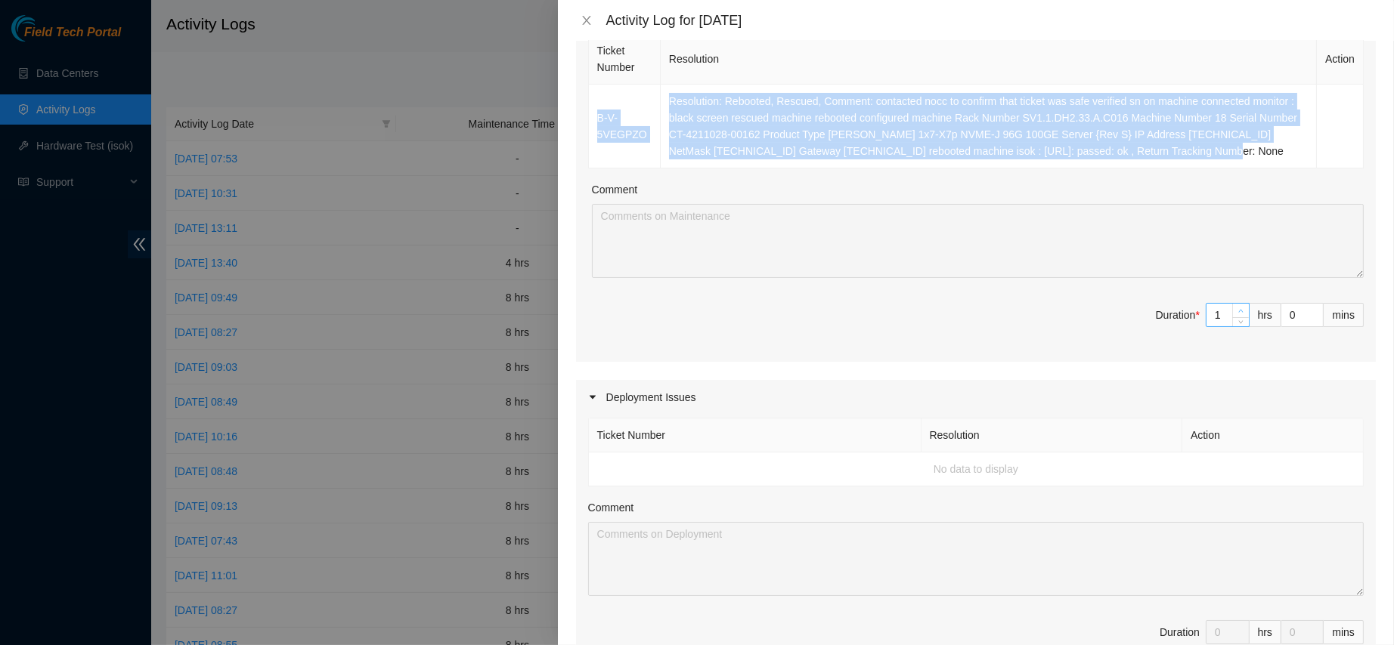
click at [1236, 308] on span "up" at bounding box center [1240, 311] width 9 height 9
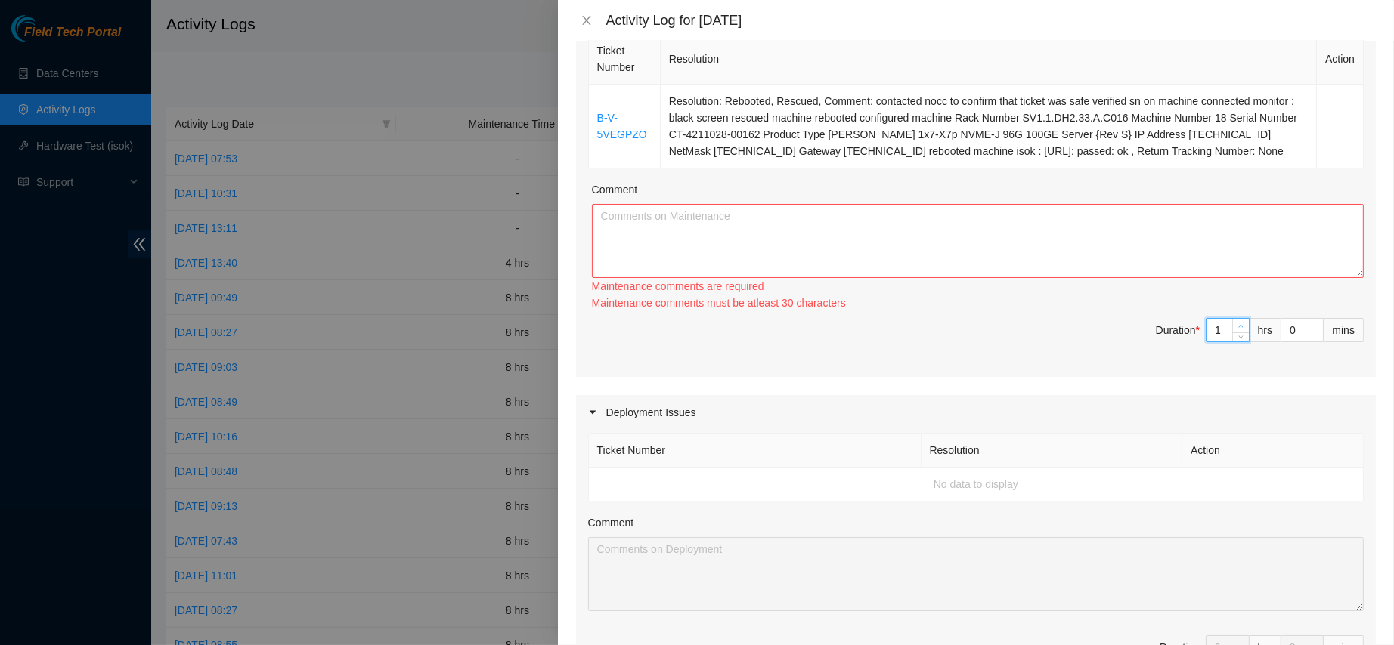
type input "2"
click at [1236, 322] on span "up" at bounding box center [1240, 326] width 9 height 9
type input "3"
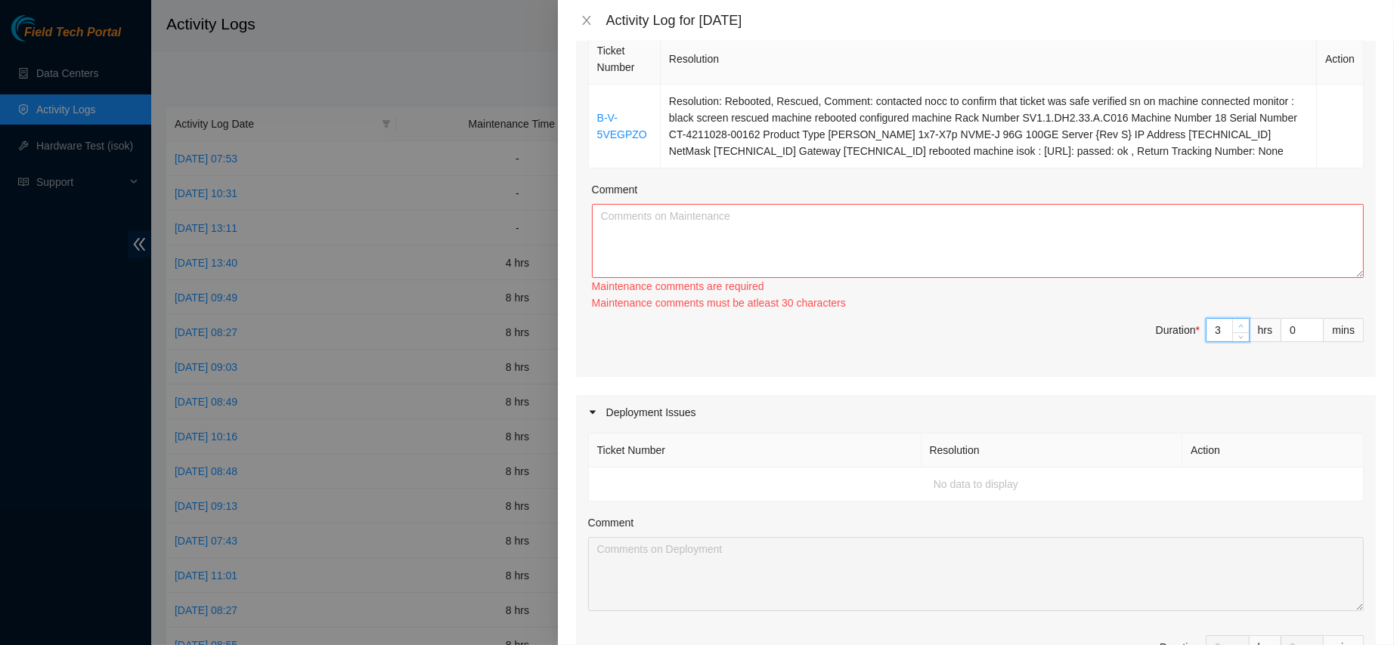
click at [1236, 322] on span "up" at bounding box center [1240, 326] width 9 height 9
click at [1221, 311] on div "Ticket Number Resolution Action B-V-5VEGPZO Resolution: Rebooted, Rescued, Comm…" at bounding box center [976, 203] width 800 height 347
type input "4"
click at [1232, 319] on span "Increase Value" at bounding box center [1240, 326] width 17 height 14
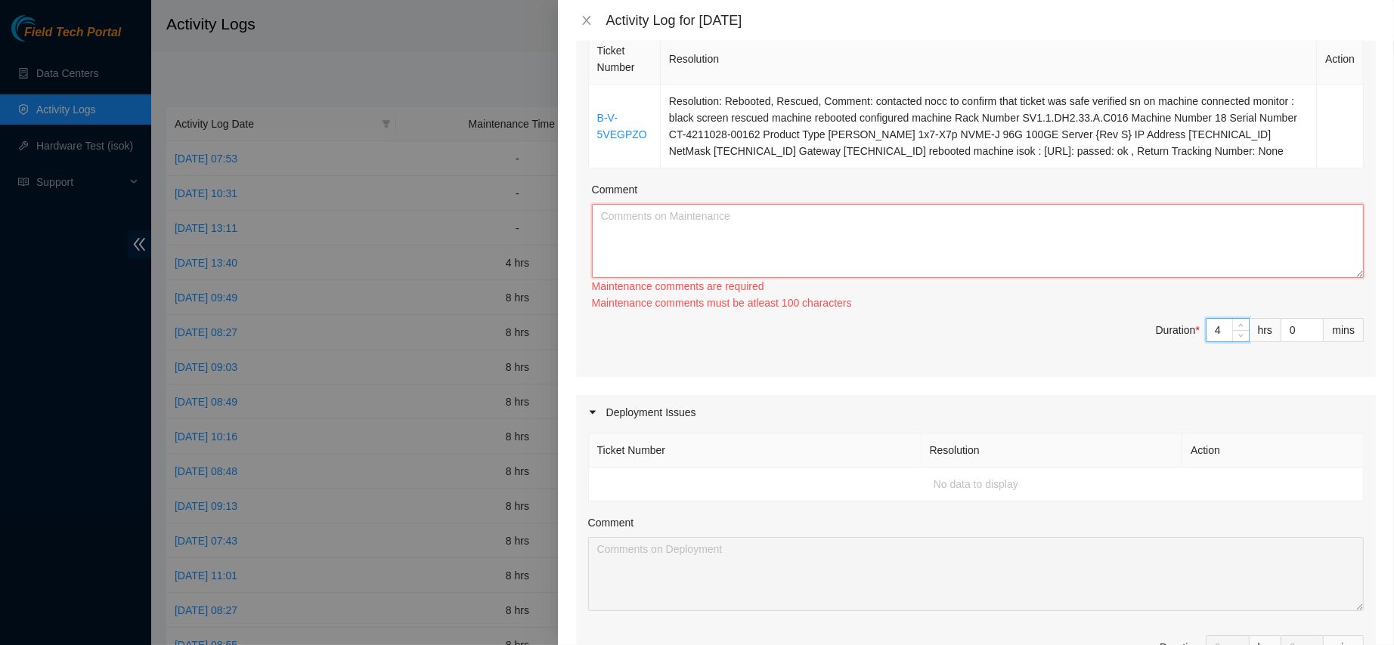
click at [979, 222] on textarea "Comment" at bounding box center [978, 241] width 772 height 74
paste textarea "B-V-5VEGPZO Resolution: Rebooted, Rescued, Comment: contacted nocc to confirm t…"
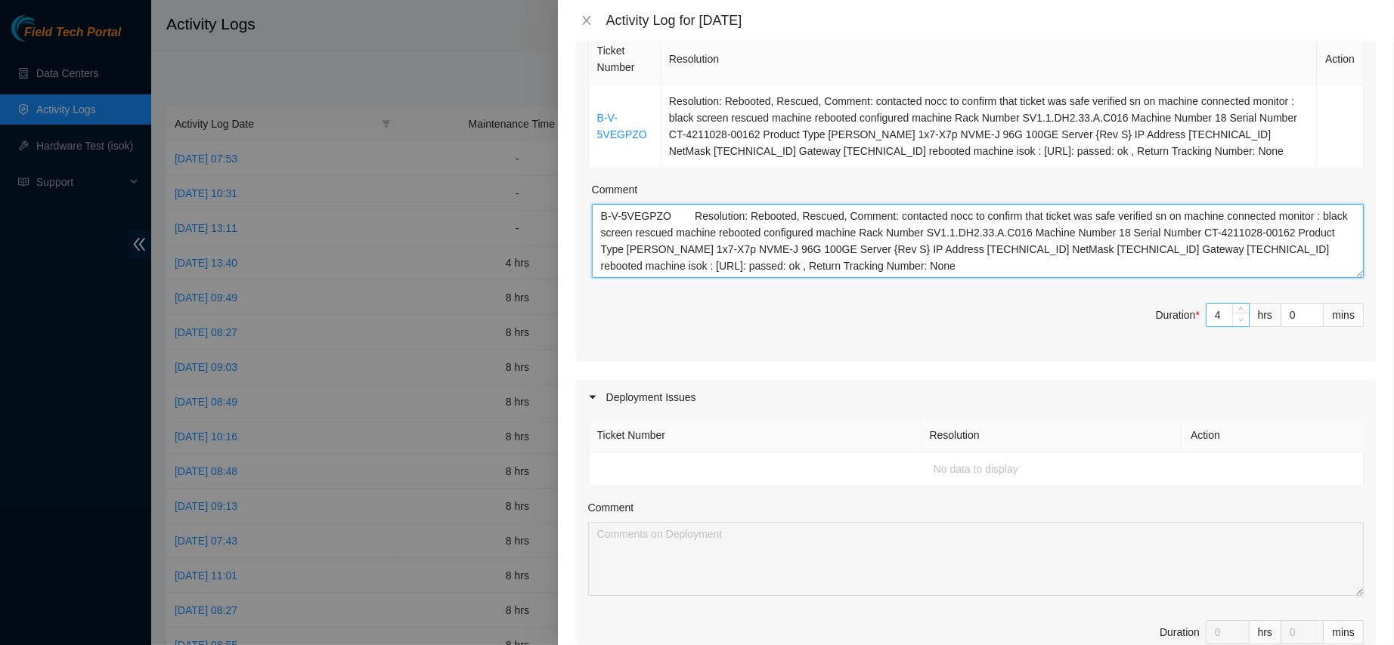
type textarea "B-V-5VEGPZO Resolution: Rebooted, Rescued, Comment: contacted nocc to confirm t…"
type input "3"
click at [1236, 323] on span "down" at bounding box center [1240, 319] width 9 height 9
type input "2"
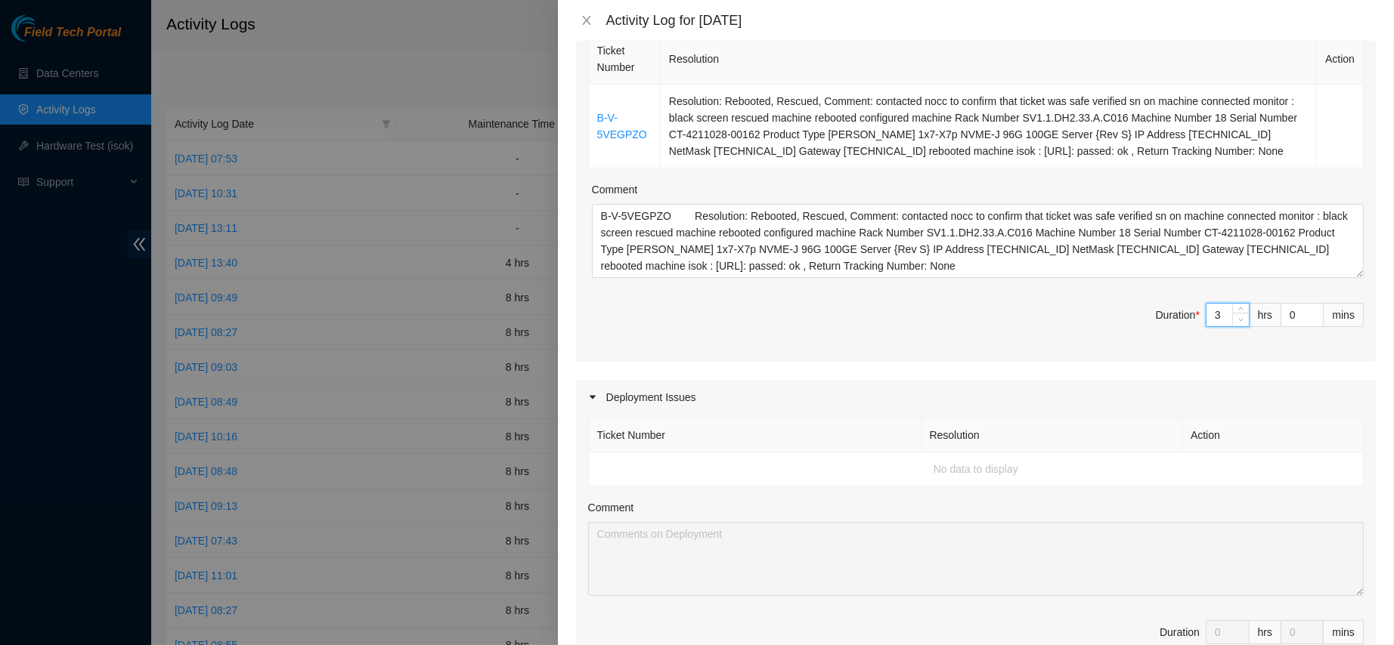
type input "2"
click at [1236, 323] on span "down" at bounding box center [1240, 319] width 9 height 9
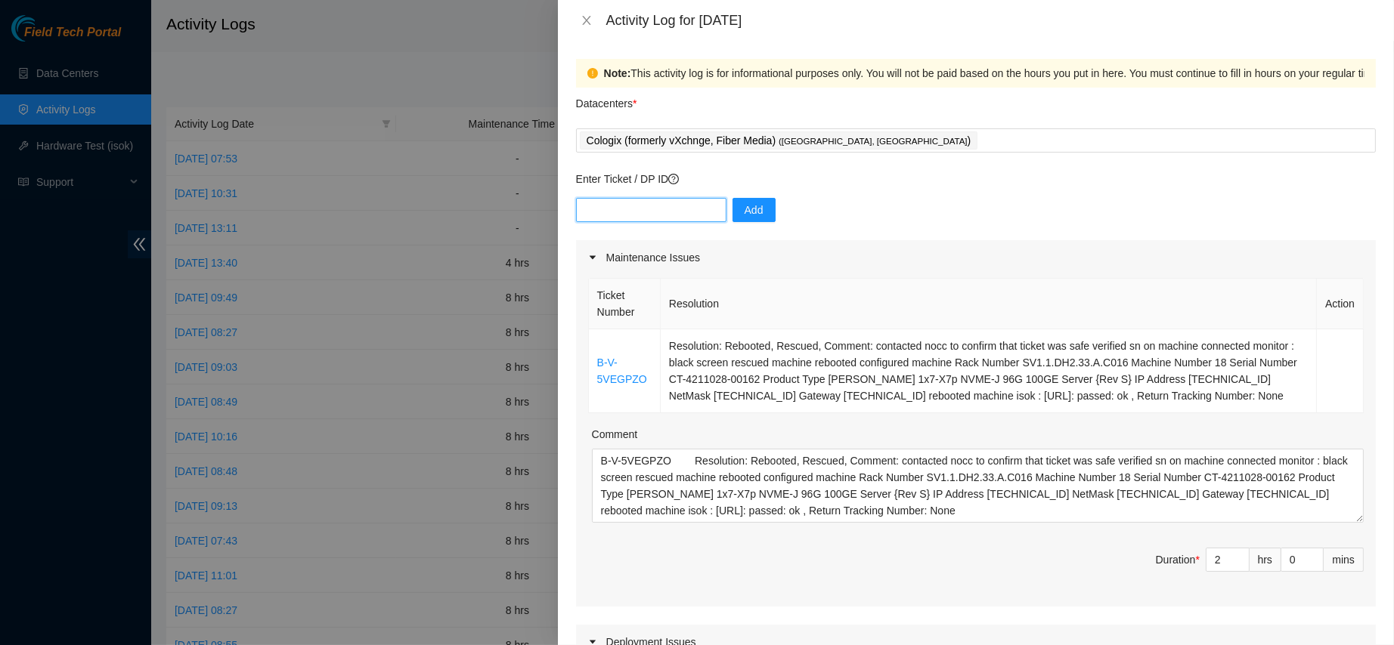
click at [659, 201] on input "text" at bounding box center [651, 210] width 150 height 24
paste input "DP79324"
type input "DP79324"
click at [745, 204] on span "Add" at bounding box center [753, 210] width 19 height 17
click at [648, 206] on input "text" at bounding box center [651, 210] width 150 height 24
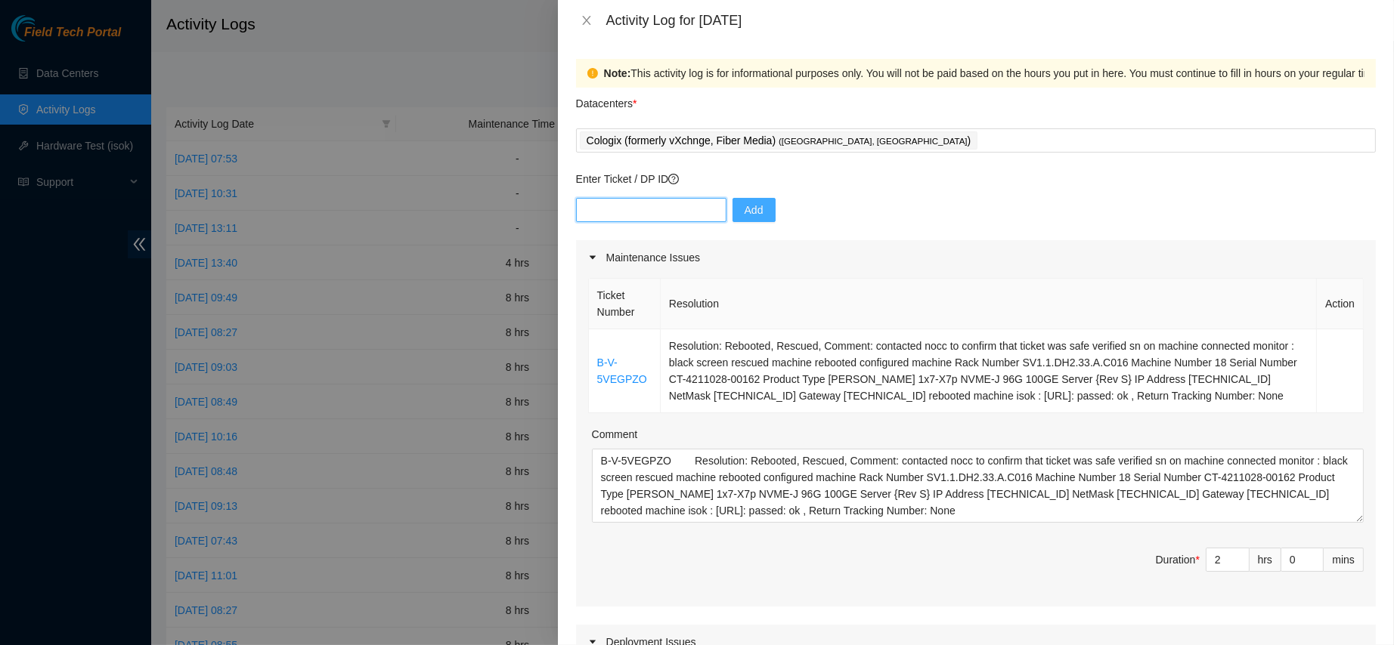
paste input "DP82680"
type input "DP82680"
click at [744, 206] on span "Add" at bounding box center [753, 210] width 19 height 17
drag, startPoint x: 654, startPoint y: 222, endPoint x: 651, endPoint y: 215, distance: 8.4
click at [651, 215] on div "Add" at bounding box center [976, 219] width 800 height 42
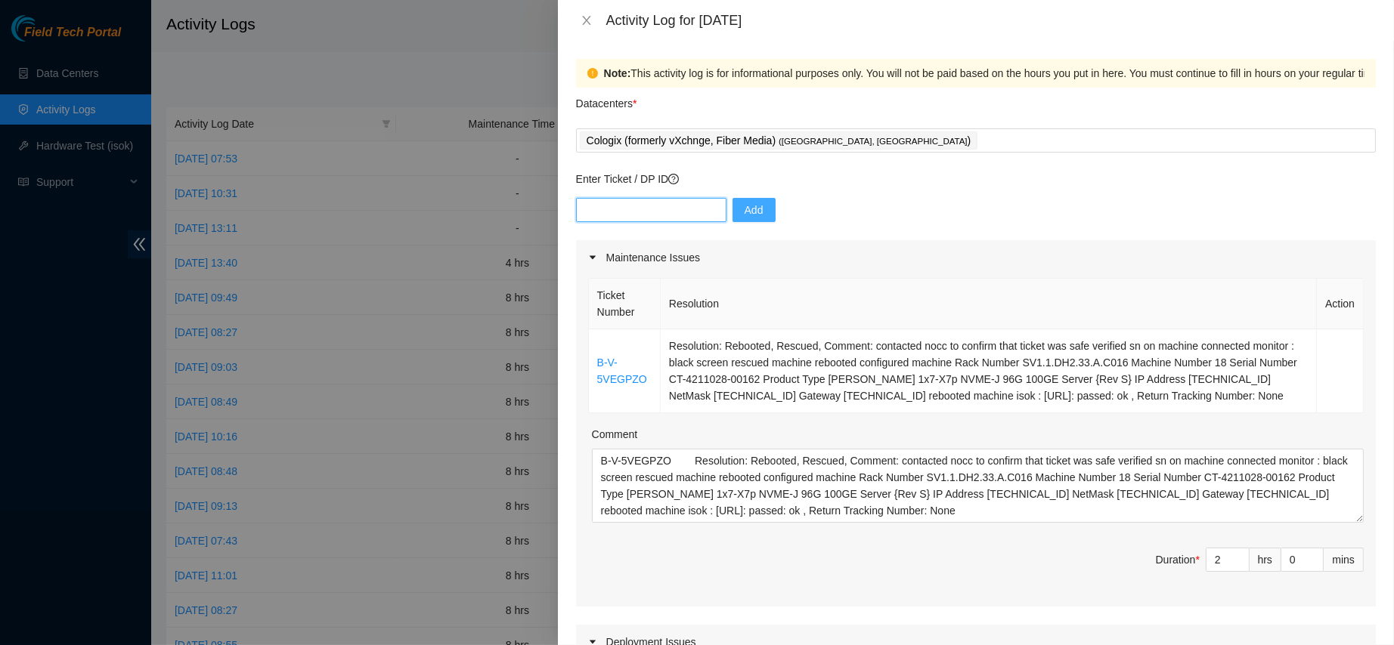
paste input "DP82679"
type input "DP82679"
click at [754, 201] on button "Add" at bounding box center [753, 210] width 43 height 24
click at [612, 191] on div "Enter Ticket / DP ID Add" at bounding box center [976, 206] width 800 height 70
click at [606, 198] on input "text" at bounding box center [651, 210] width 150 height 24
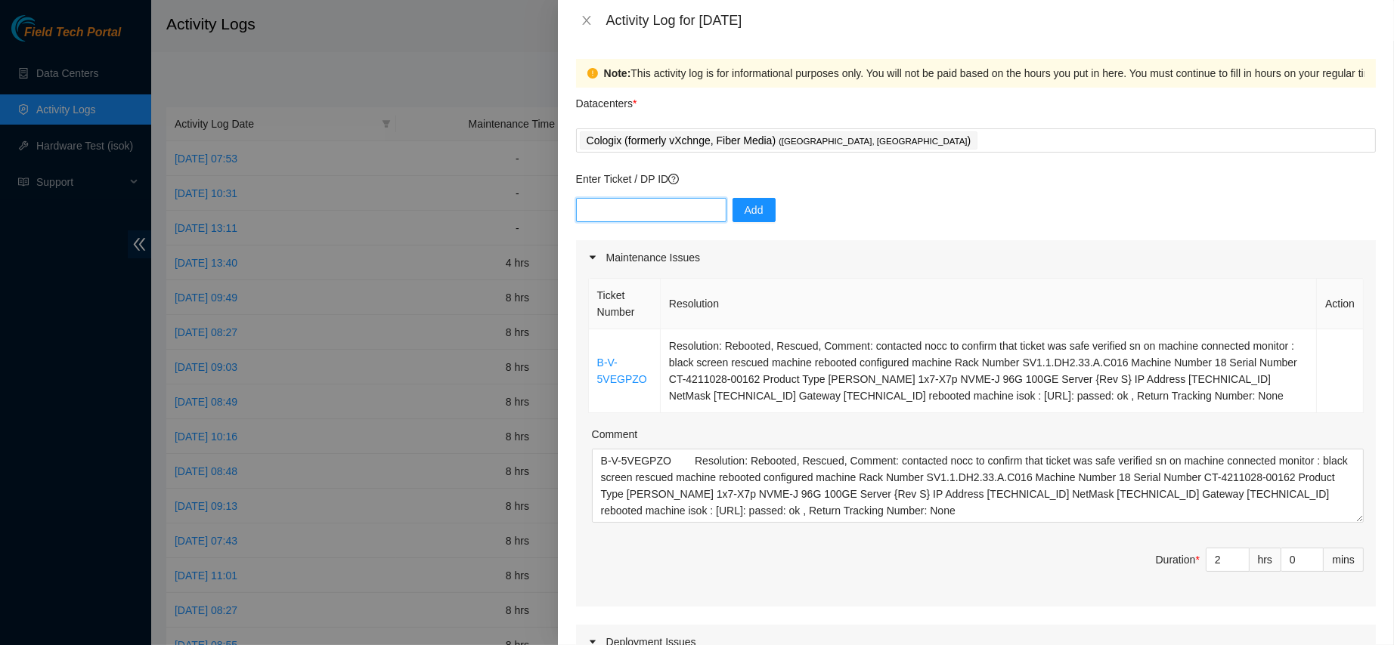
paste input "DP82681"
type input "DP82681"
click at [747, 207] on span "Add" at bounding box center [753, 210] width 19 height 17
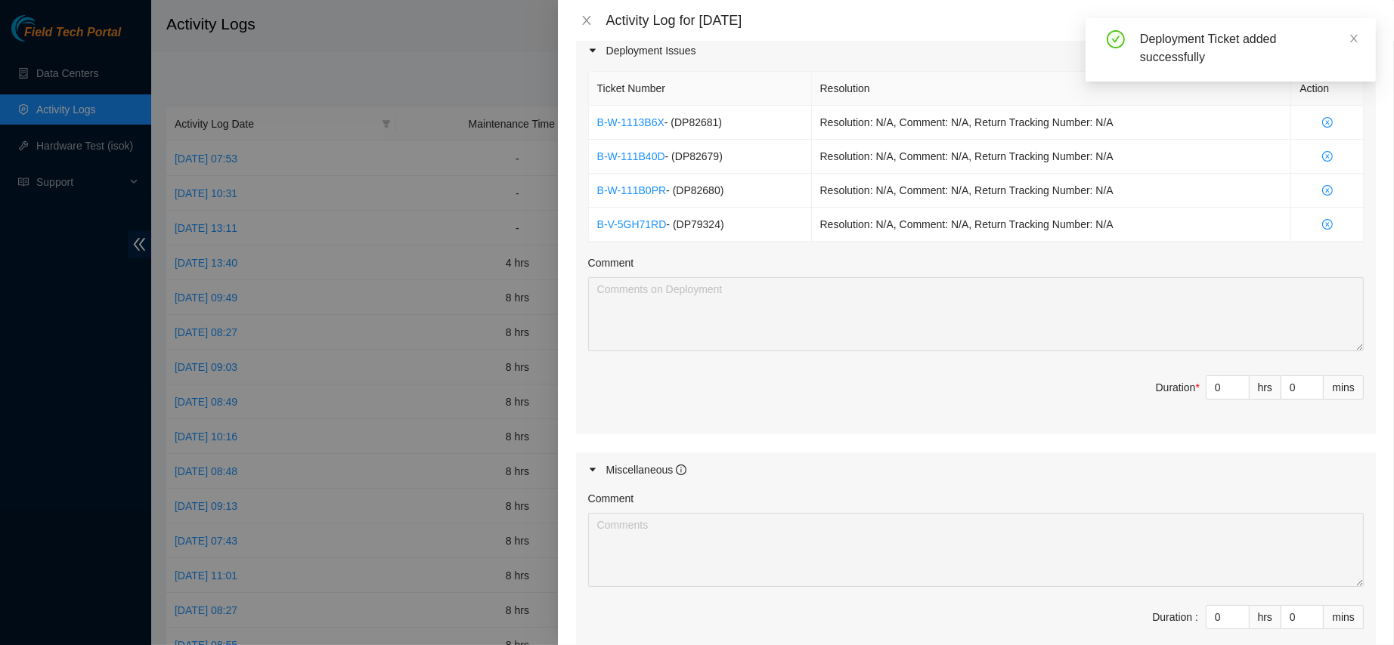
scroll to position [595, 0]
type input "1"
type input "3"
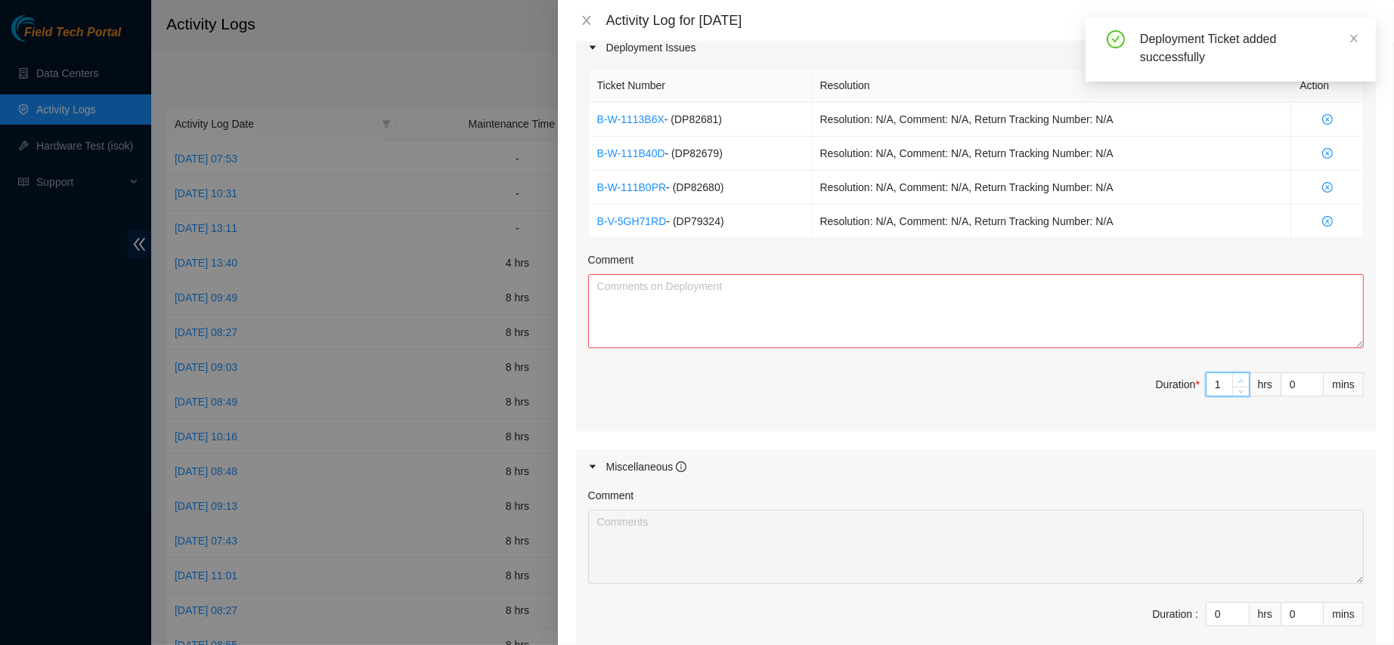
click at [1232, 373] on span "Increase Value" at bounding box center [1240, 380] width 17 height 14
type input "2"
type input "4"
click at [1232, 373] on span "Increase Value" at bounding box center [1240, 380] width 17 height 14
type input "3"
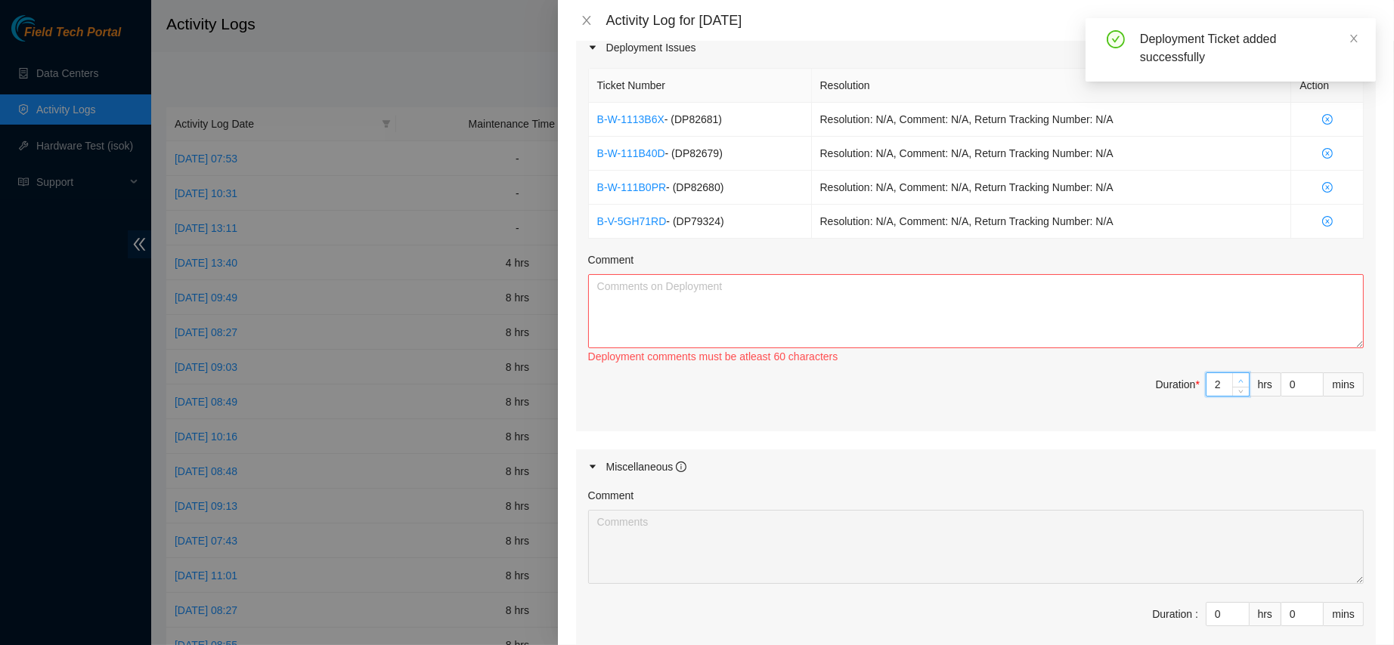
type input "5"
click at [1232, 373] on span "Increase Value" at bounding box center [1240, 380] width 17 height 14
type input "4"
type input "6"
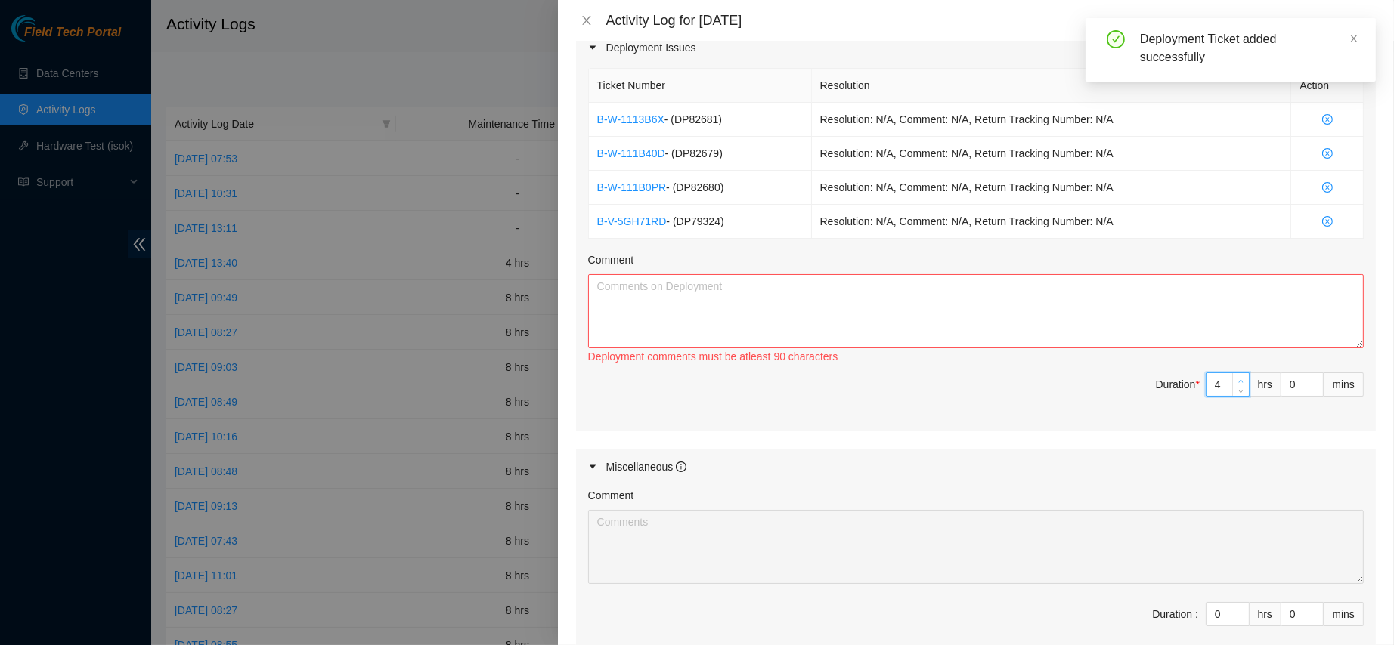
type input "5"
type input "7"
click at [1232, 373] on span "Increase Value" at bounding box center [1240, 380] width 17 height 14
type input "6"
type input "8"
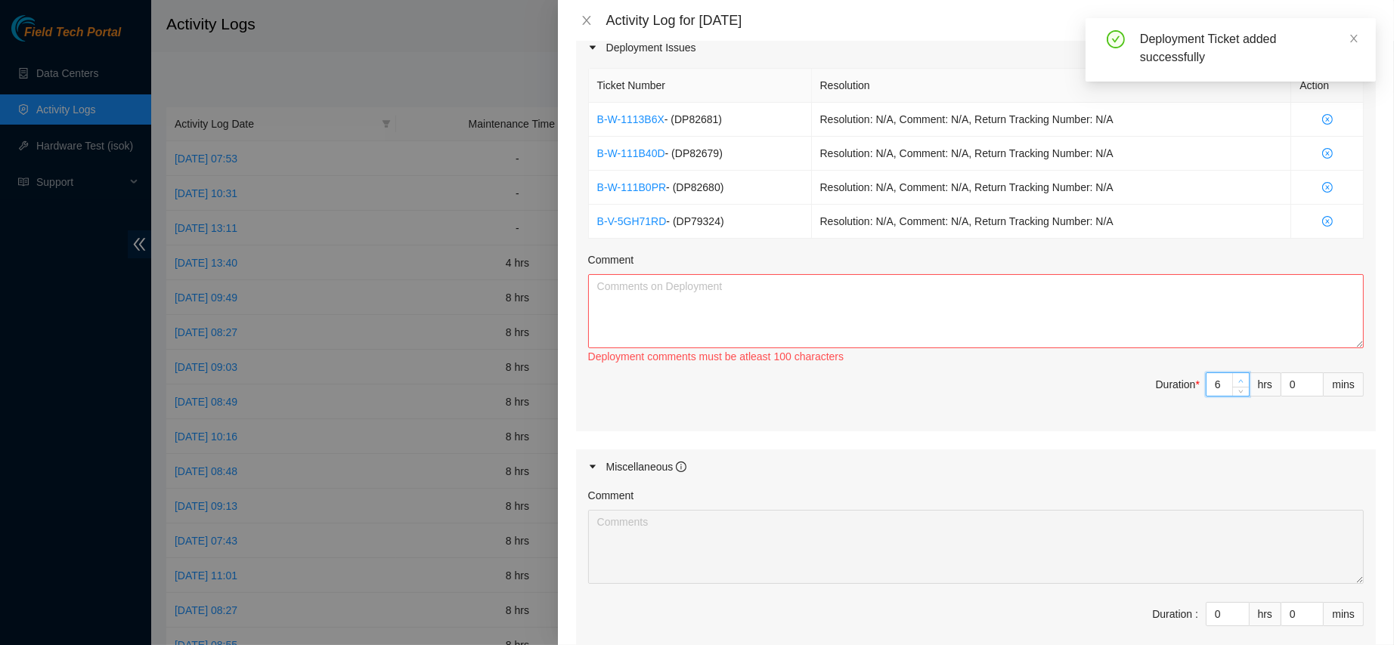
click at [1232, 373] on span "Increase Value" at bounding box center [1240, 380] width 17 height 14
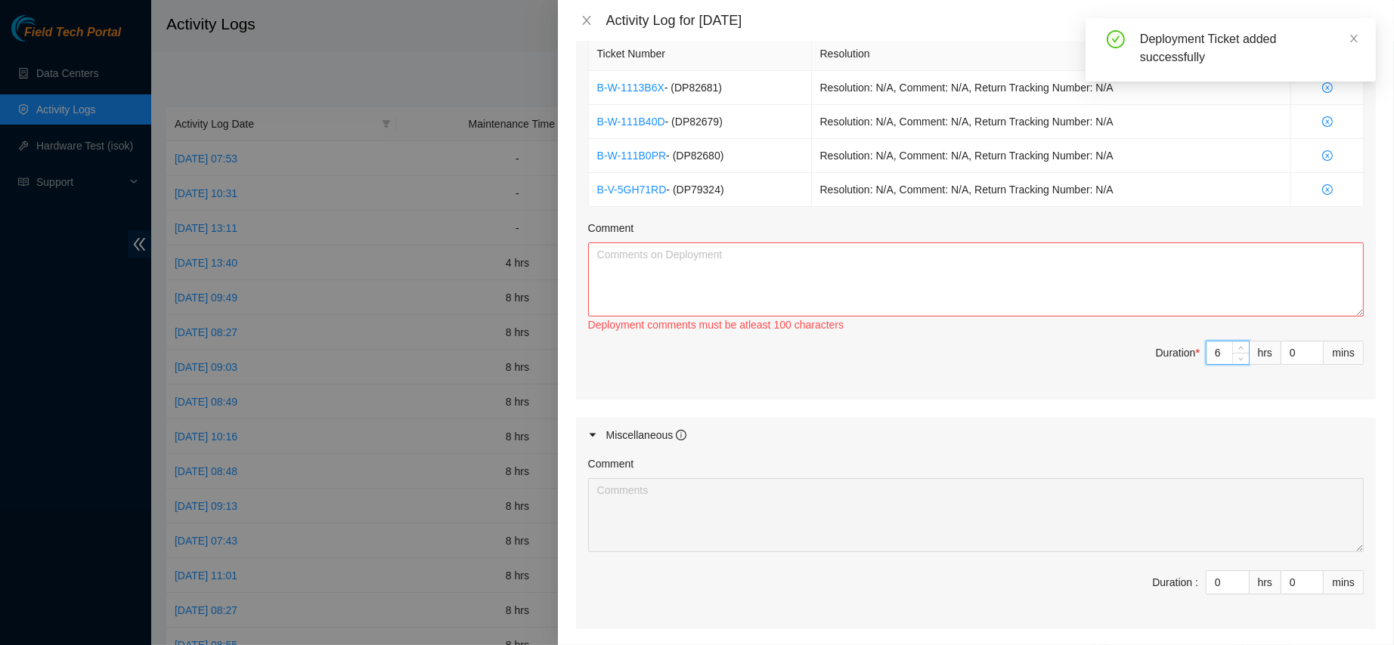
scroll to position [618, 0]
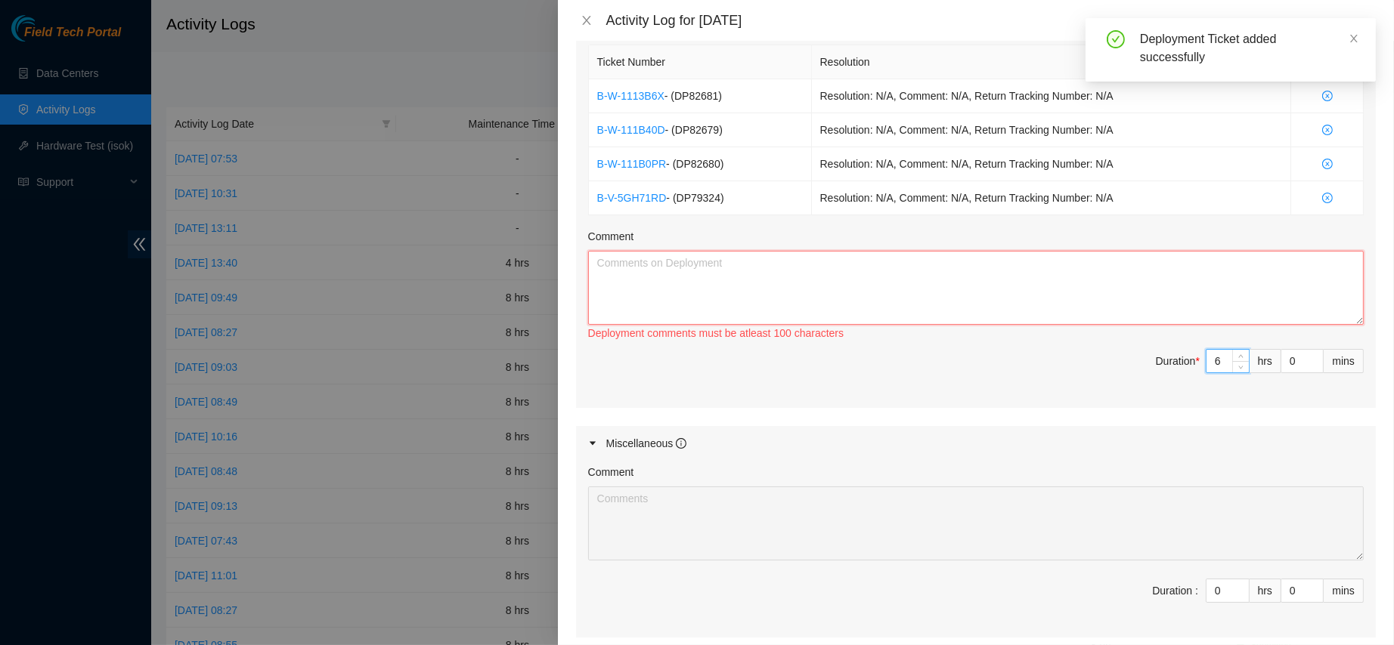
click at [960, 271] on textarea "Comment" at bounding box center [975, 288] width 775 height 74
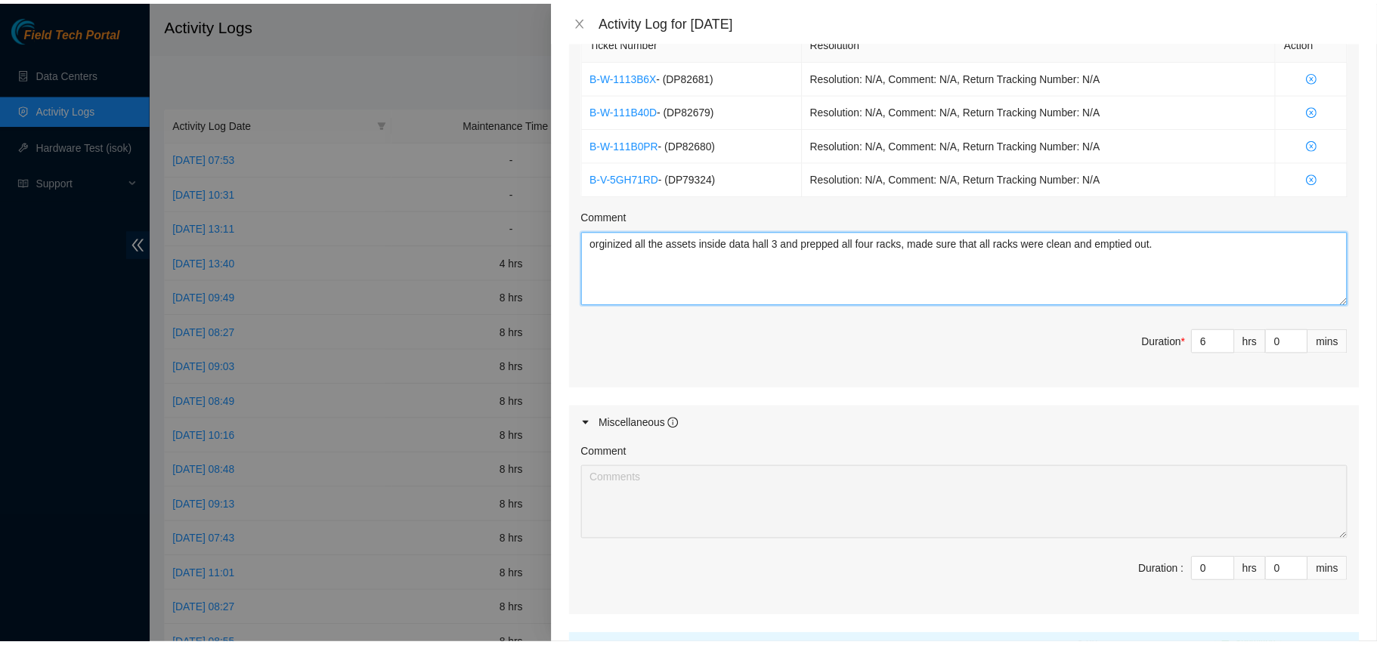
scroll to position [774, 0]
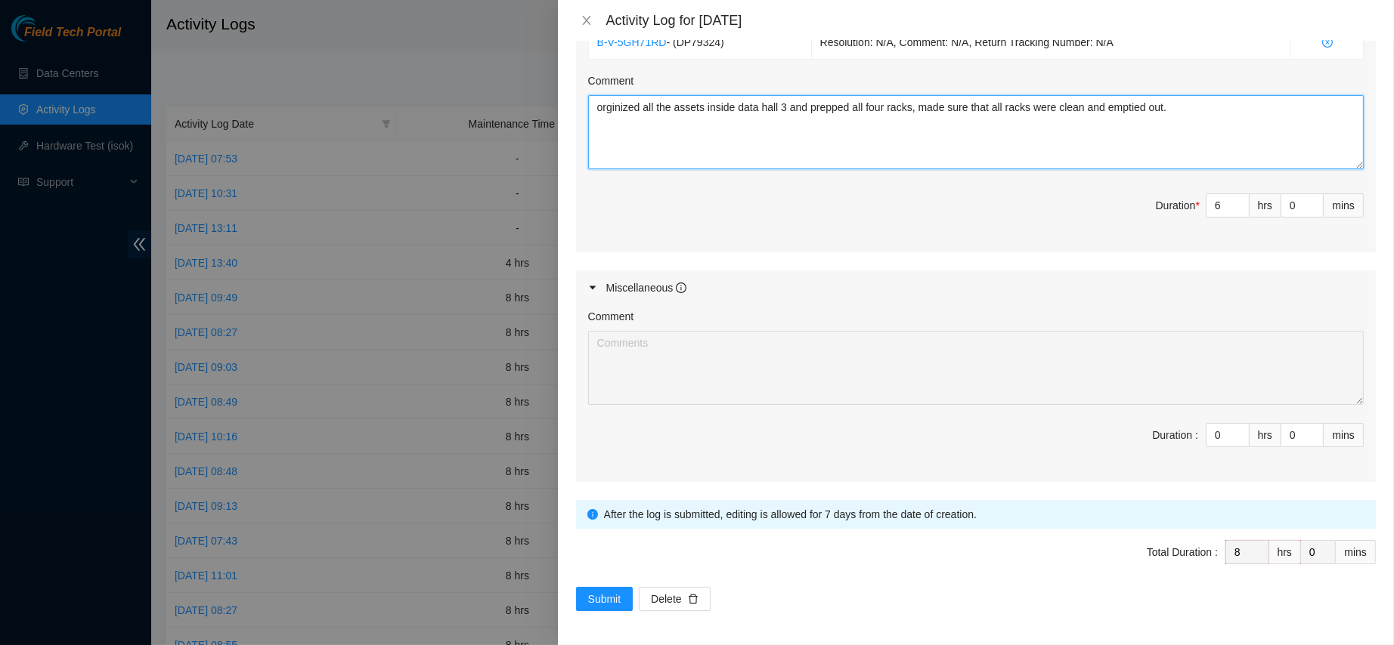
type textarea "orginized all the assets inside data hall 3 and prepped all four racks, made su…"
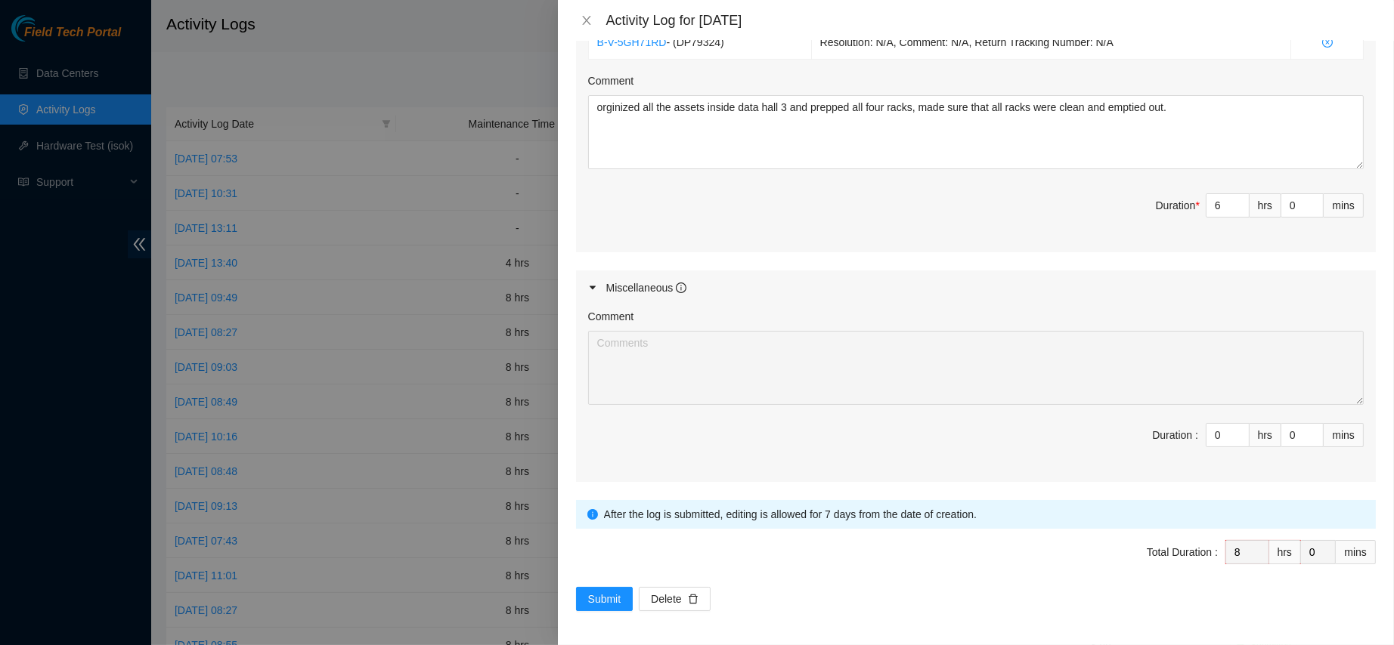
click at [580, 624] on div "Note: This activity log is for informational purposes only. You will not be pai…" at bounding box center [976, 343] width 836 height 605
click at [608, 591] on span "Submit" at bounding box center [604, 599] width 33 height 17
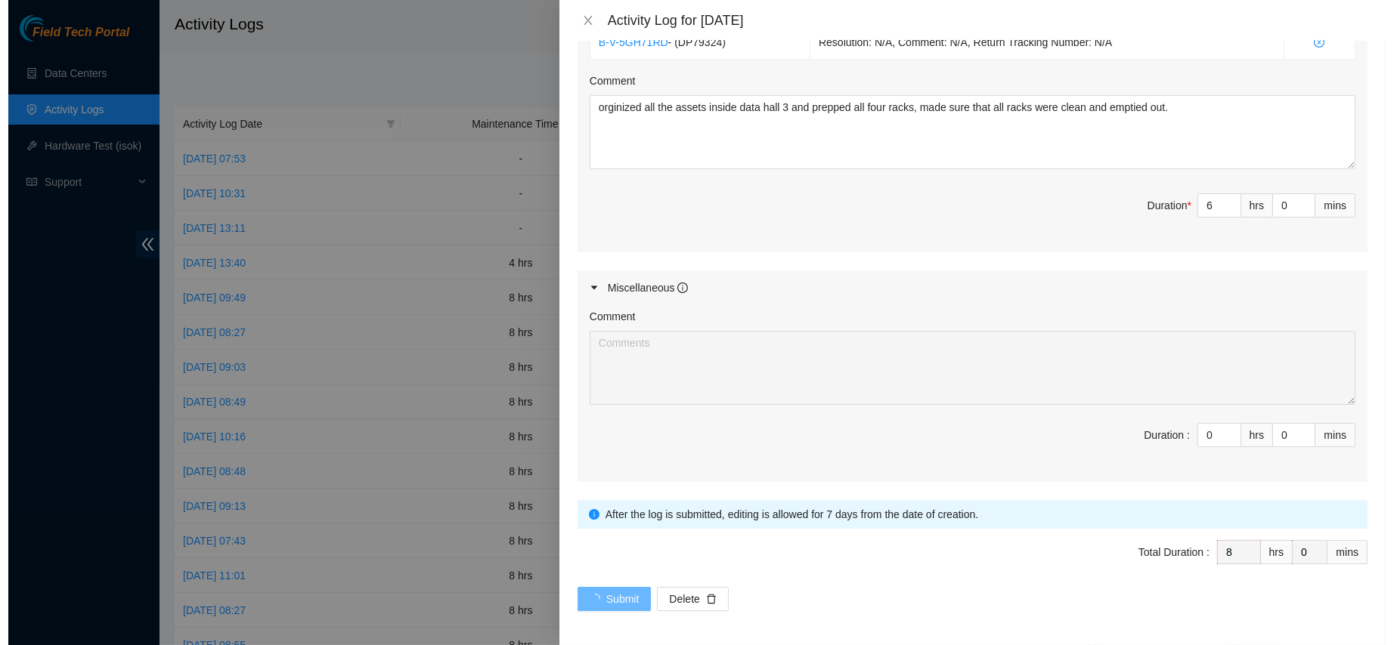
scroll to position [0, 0]
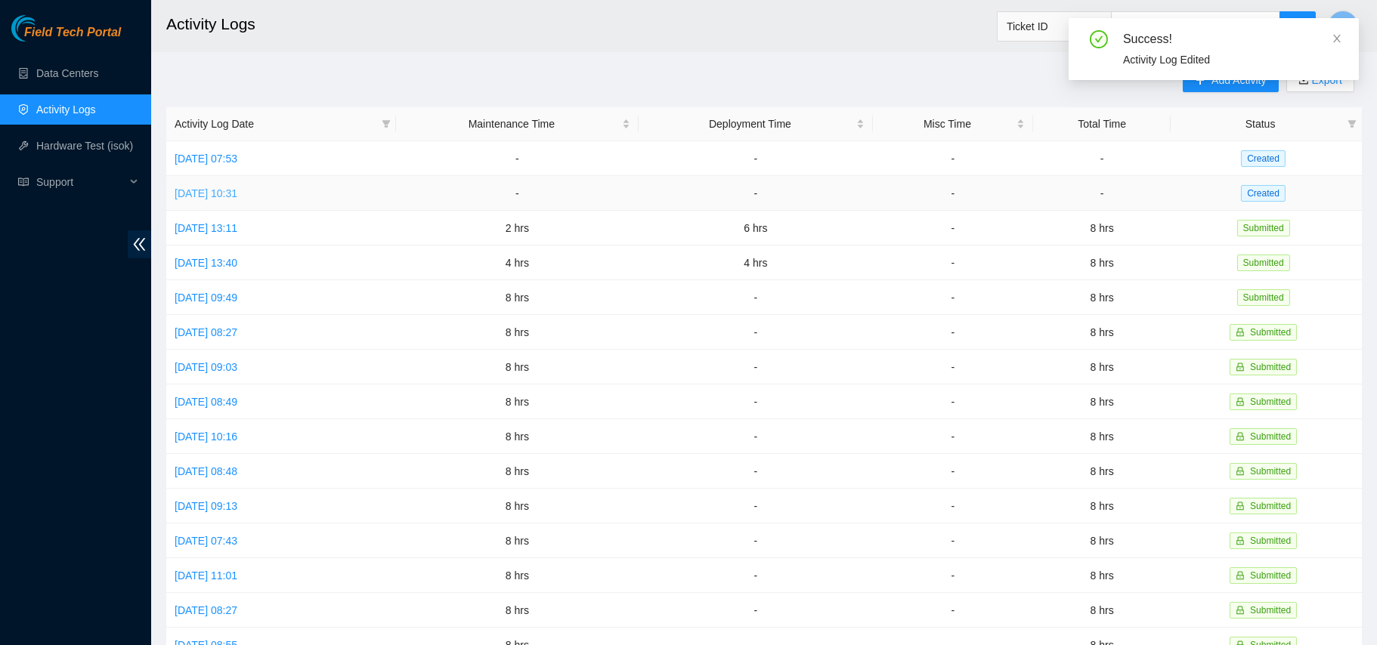
click at [237, 187] on link "[DATE] 10:31" at bounding box center [206, 193] width 63 height 12
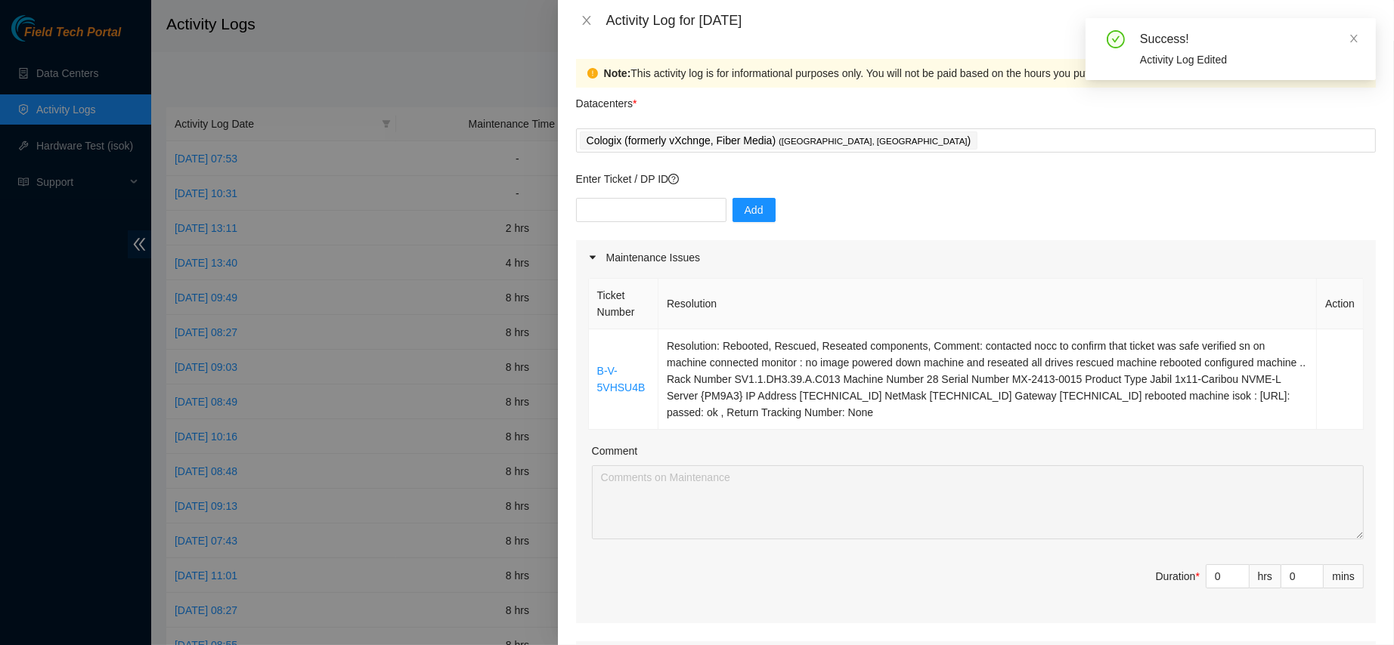
click at [649, 195] on div "Enter Ticket / DP ID Add" at bounding box center [976, 206] width 800 height 70
click at [627, 206] on input "text" at bounding box center [651, 210] width 150 height 24
paste input "DP82681"
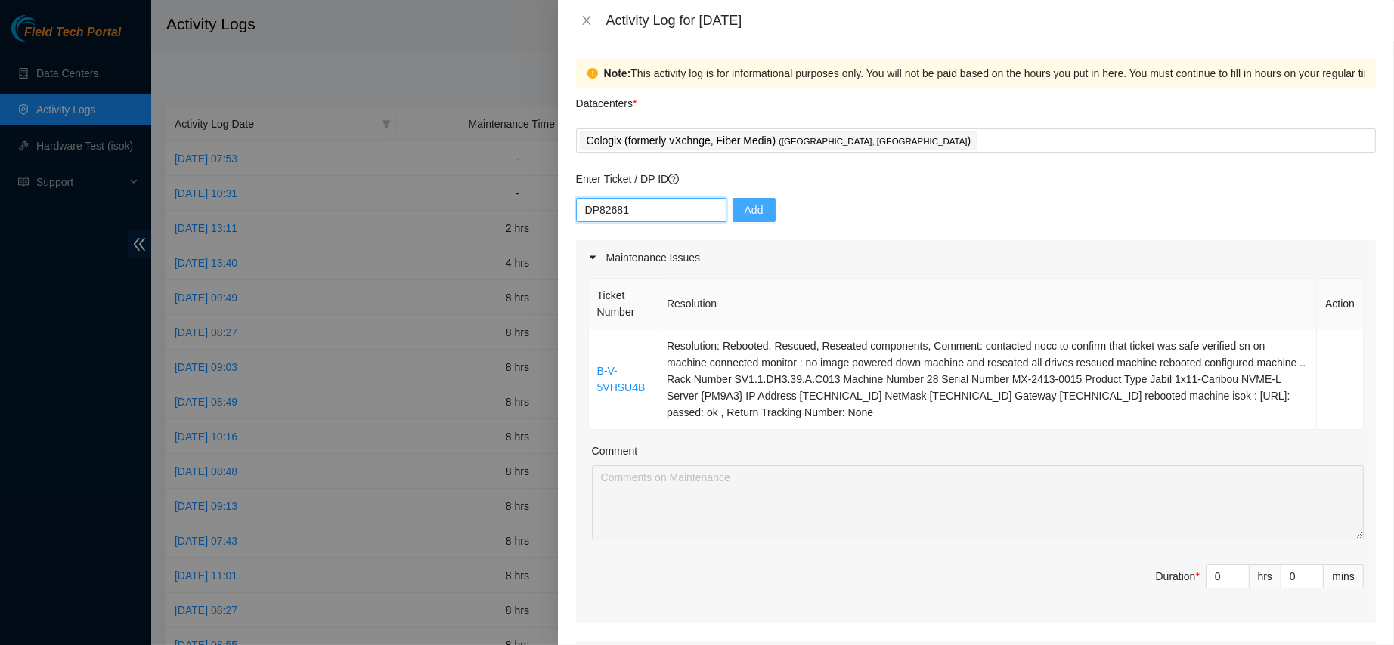
type input "DP82681"
click at [749, 212] on span "Add" at bounding box center [753, 210] width 19 height 17
click at [637, 191] on div "Enter Ticket / DP ID Add" at bounding box center [976, 206] width 800 height 70
click at [617, 202] on input "text" at bounding box center [651, 210] width 150 height 24
paste input "DP82679"
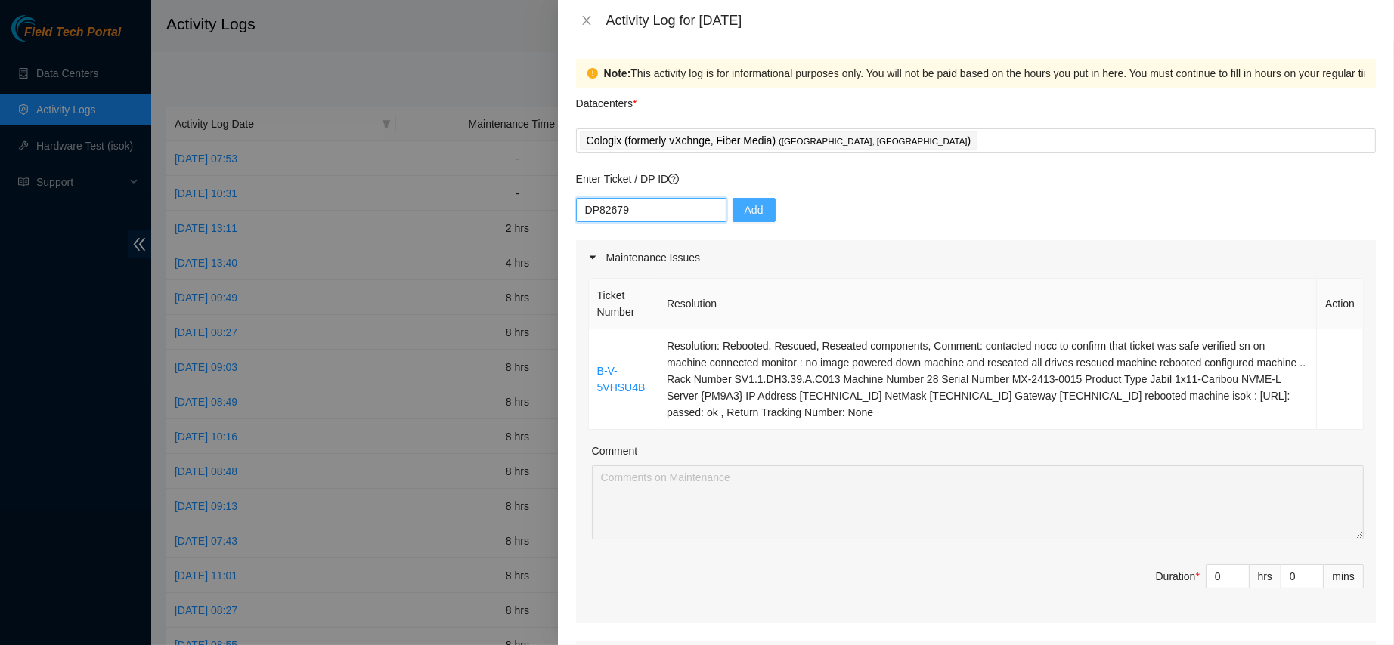
type input "DP82679"
click at [757, 211] on button "Add" at bounding box center [753, 210] width 43 height 24
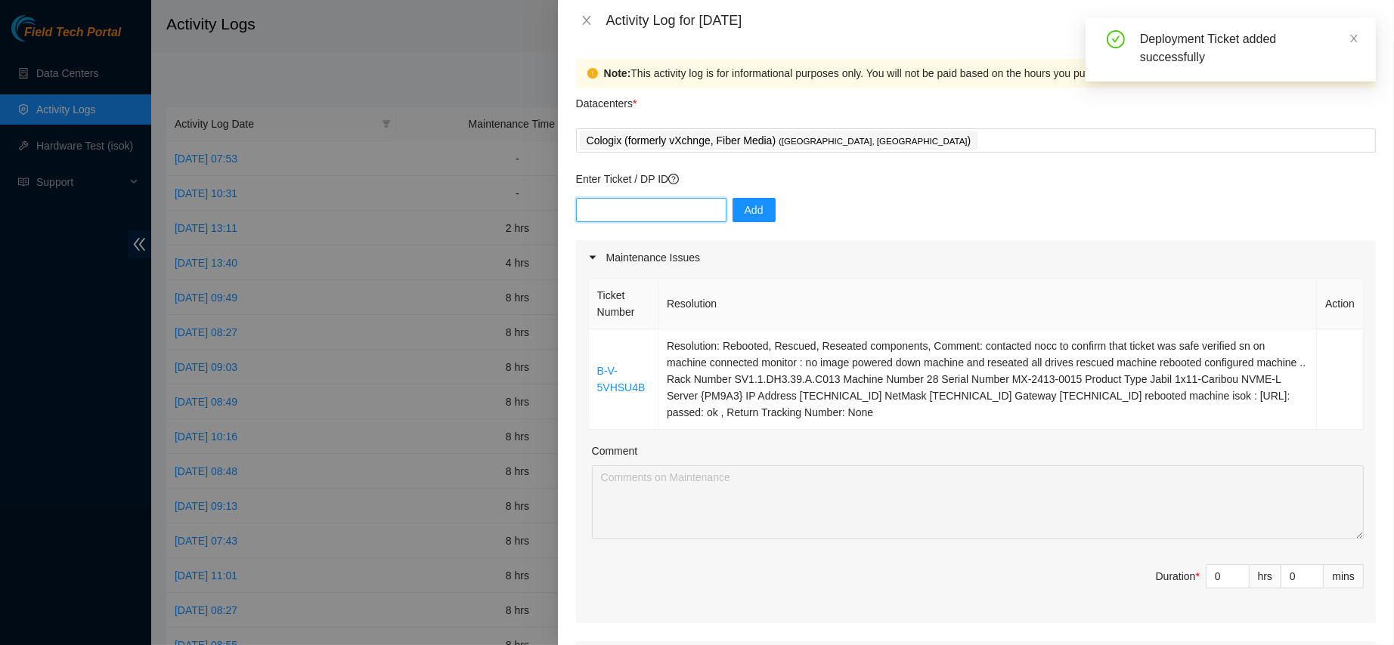
click at [640, 215] on input "text" at bounding box center [651, 210] width 150 height 24
paste input "DP82680"
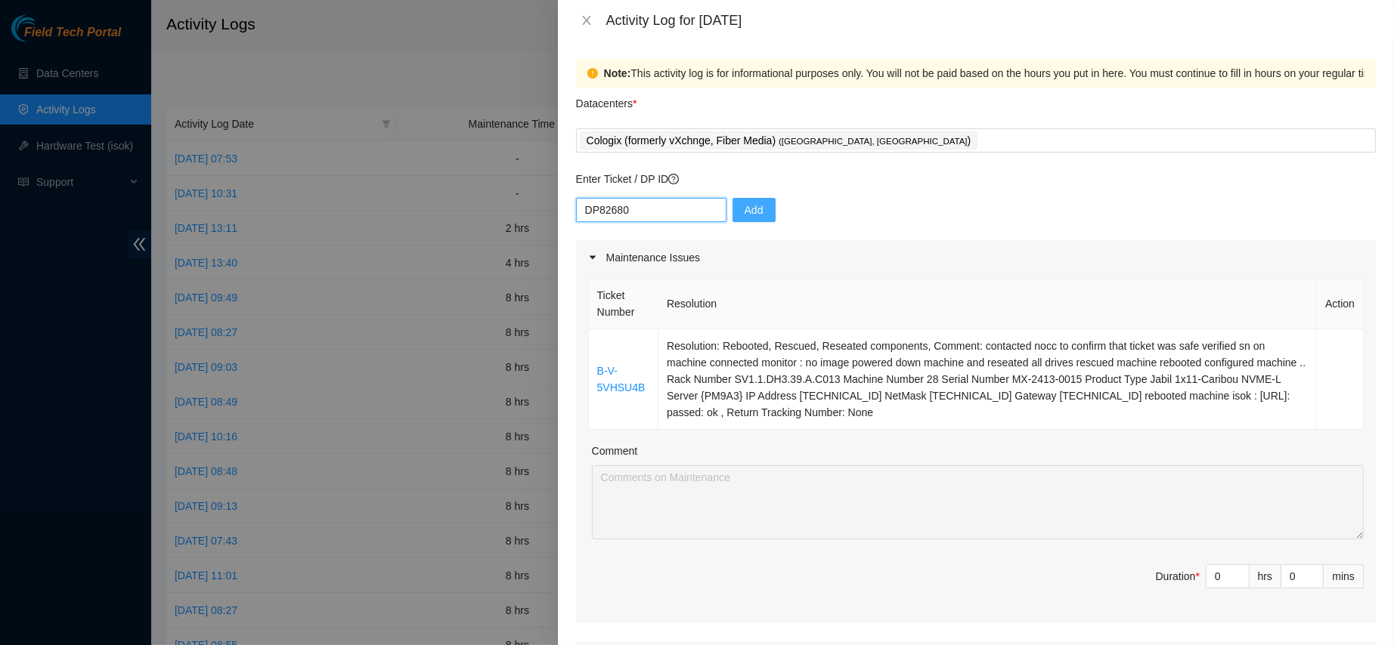
type input "DP82680"
click at [744, 211] on span "Add" at bounding box center [753, 210] width 19 height 17
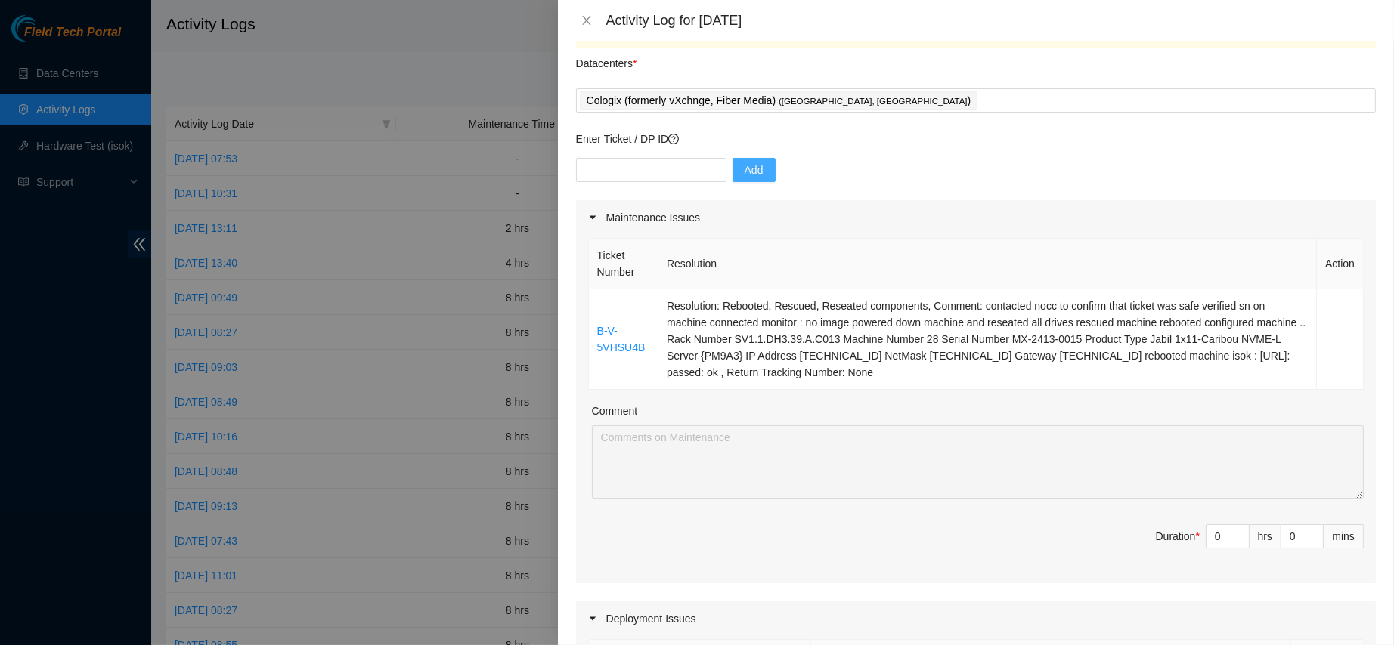
scroll to position [29, 0]
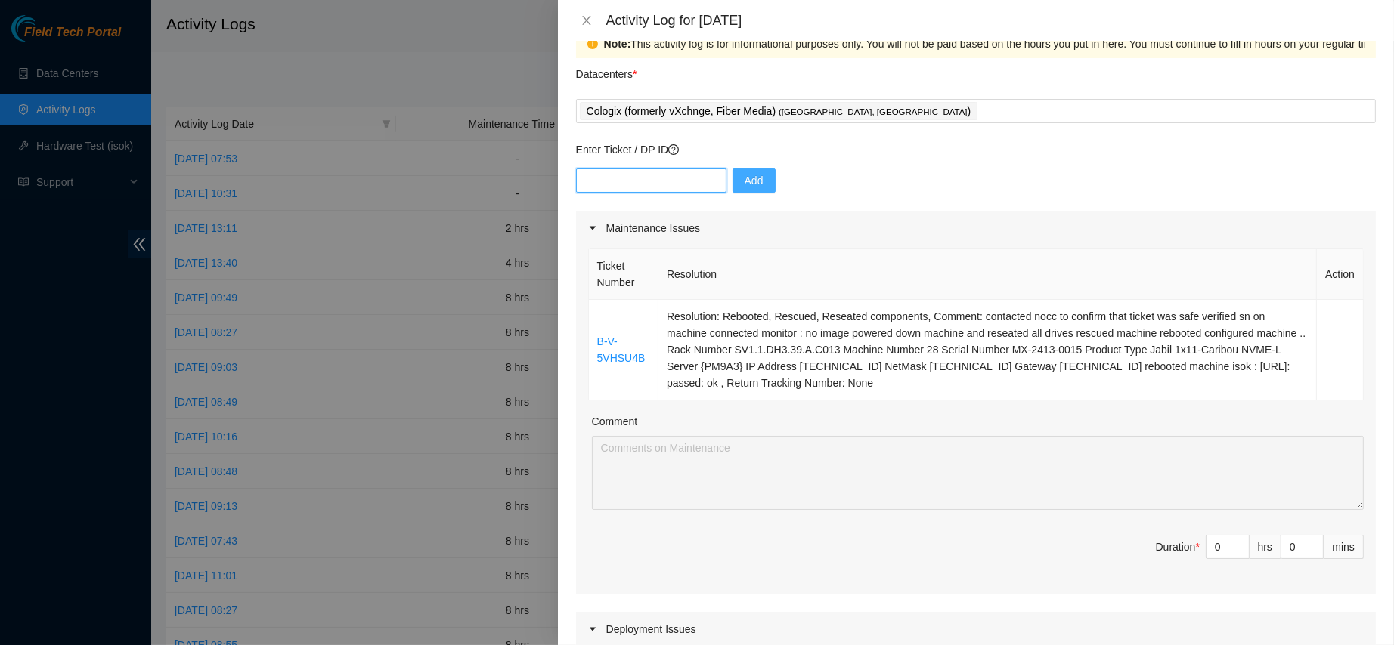
click at [624, 186] on input "text" at bounding box center [651, 181] width 150 height 24
paste input "DP79324"
type input "DP79324"
click at [744, 176] on span "Add" at bounding box center [753, 180] width 19 height 17
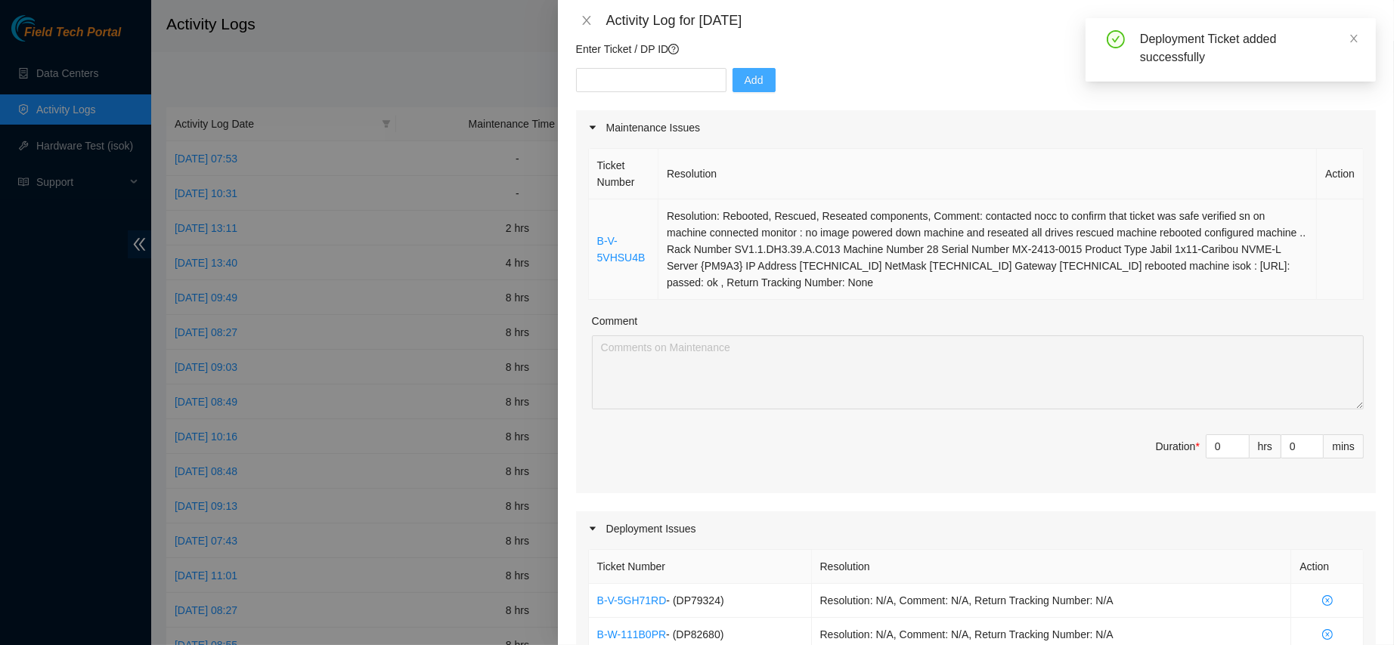
drag, startPoint x: 598, startPoint y: 203, endPoint x: 980, endPoint y: 280, distance: 390.1
click at [980, 280] on tr "B-V-5VHSU4B Resolution: Rebooted, Rescued, Reseated components, Comment: contac…" at bounding box center [976, 250] width 775 height 101
copy tr "B-V-5VHSU4B Resolution: Rebooted, Rescued, Reseated components, Comment: contac…"
type input "1"
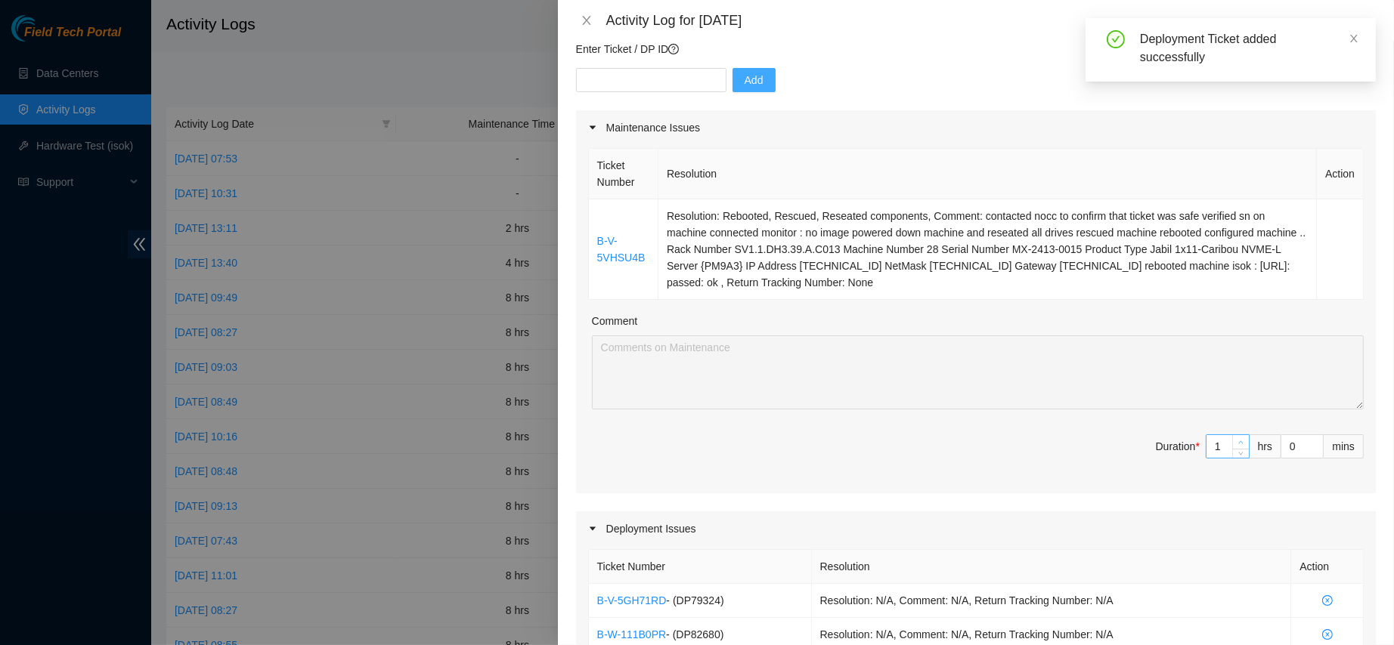
click at [1238, 440] on icon "up" at bounding box center [1240, 442] width 5 height 5
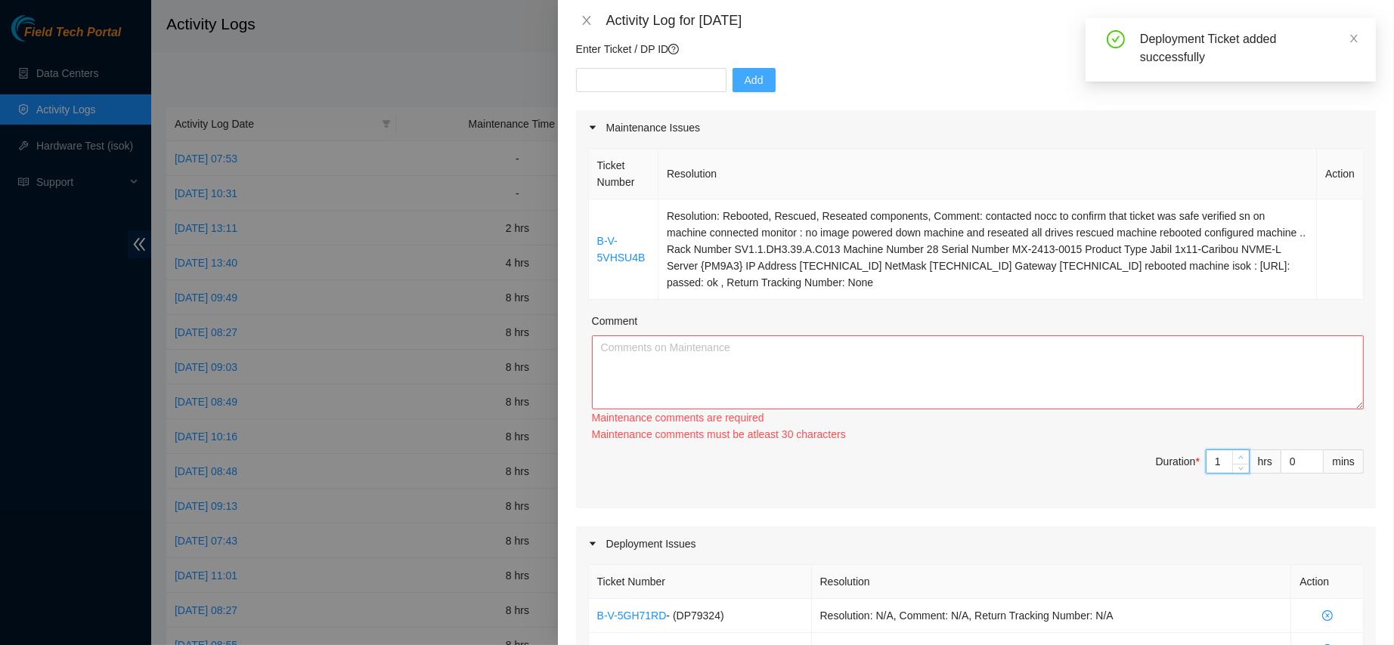
type input "2"
click at [1238, 455] on icon "up" at bounding box center [1240, 457] width 5 height 5
click at [1090, 390] on textarea "Comment" at bounding box center [978, 373] width 772 height 74
paste textarea "B-V-5VHSU4B Resolution: Rebooted, Rescued, Reseated components, Comment: contac…"
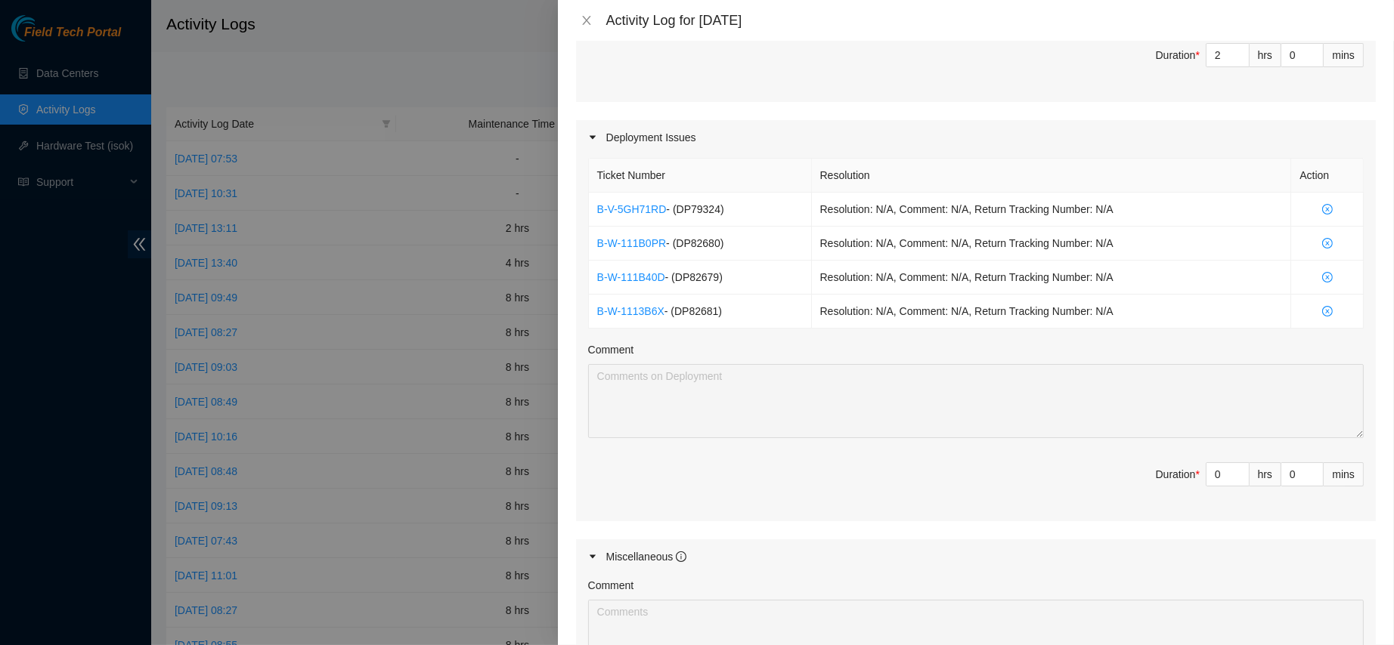
scroll to position [532, 0]
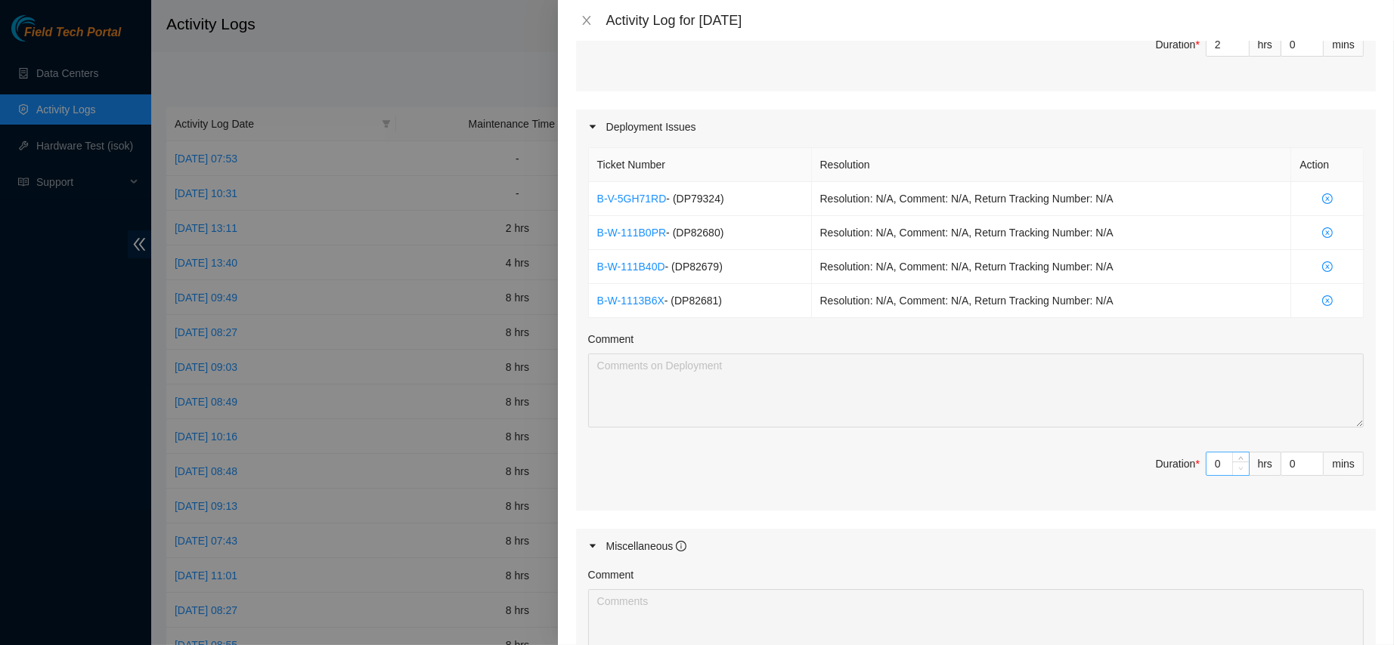
click at [1239, 468] on icon "down" at bounding box center [1241, 469] width 5 height 3
click at [1236, 465] on span "down" at bounding box center [1240, 469] width 9 height 9
type textarea "B-V-5VHSU4B Resolution: Rebooted, Rescued, Reseated components, Comment: contac…"
type input "1"
type input "3"
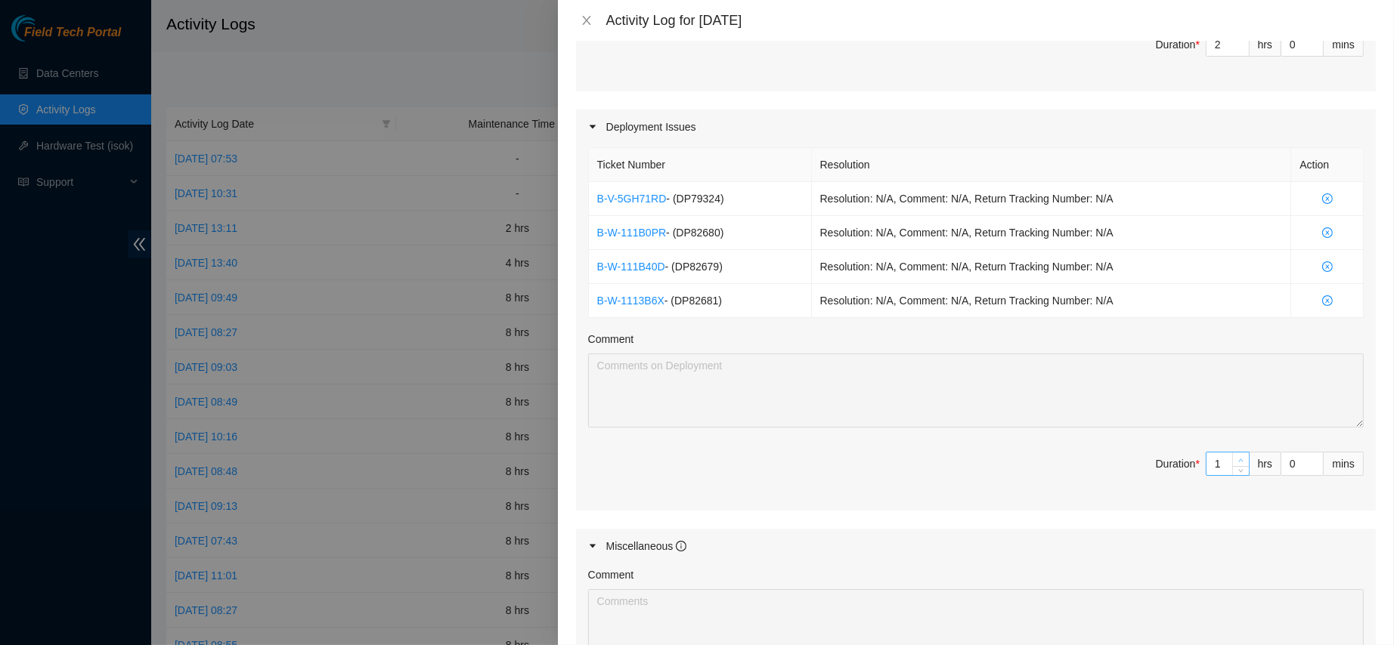
click at [1238, 458] on icon "up" at bounding box center [1240, 460] width 5 height 5
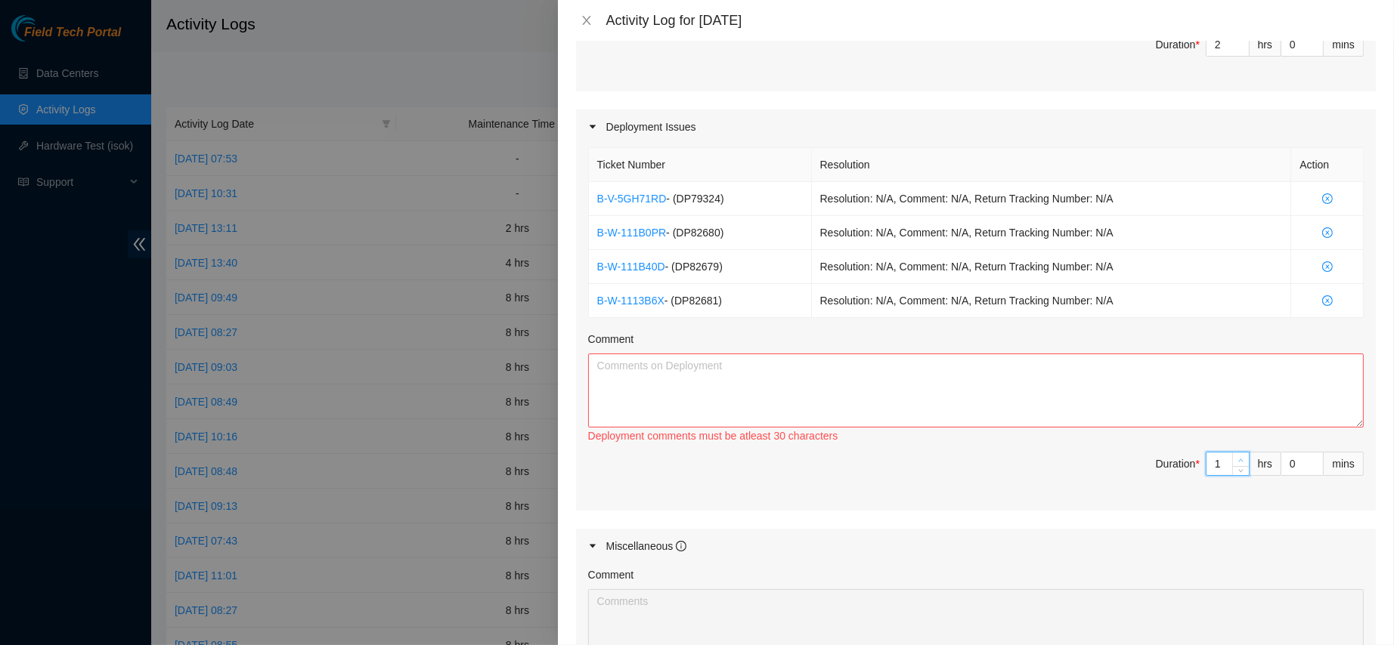
type input "2"
type input "4"
click at [1238, 458] on icon "up" at bounding box center [1240, 460] width 5 height 5
type input "3"
type input "5"
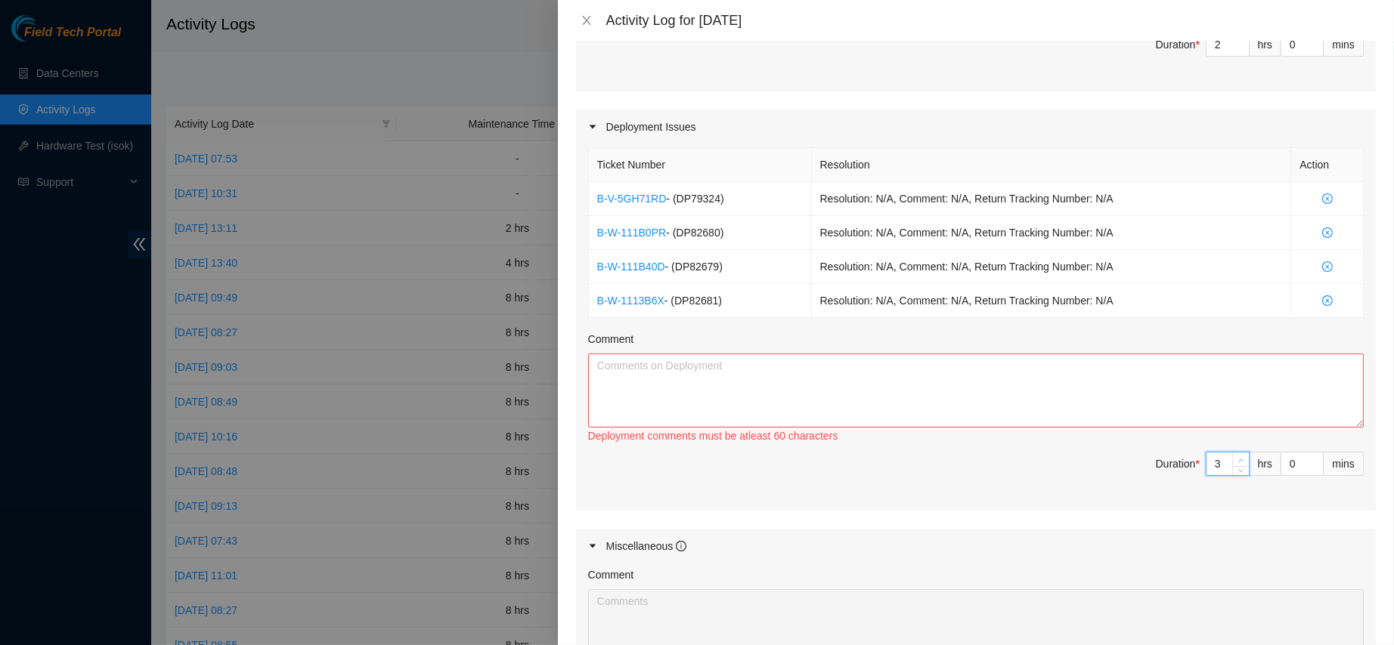
click at [1238, 458] on icon "up" at bounding box center [1240, 460] width 5 height 5
type input "4"
type input "6"
click at [1238, 458] on icon "up" at bounding box center [1240, 460] width 5 height 5
type input "5"
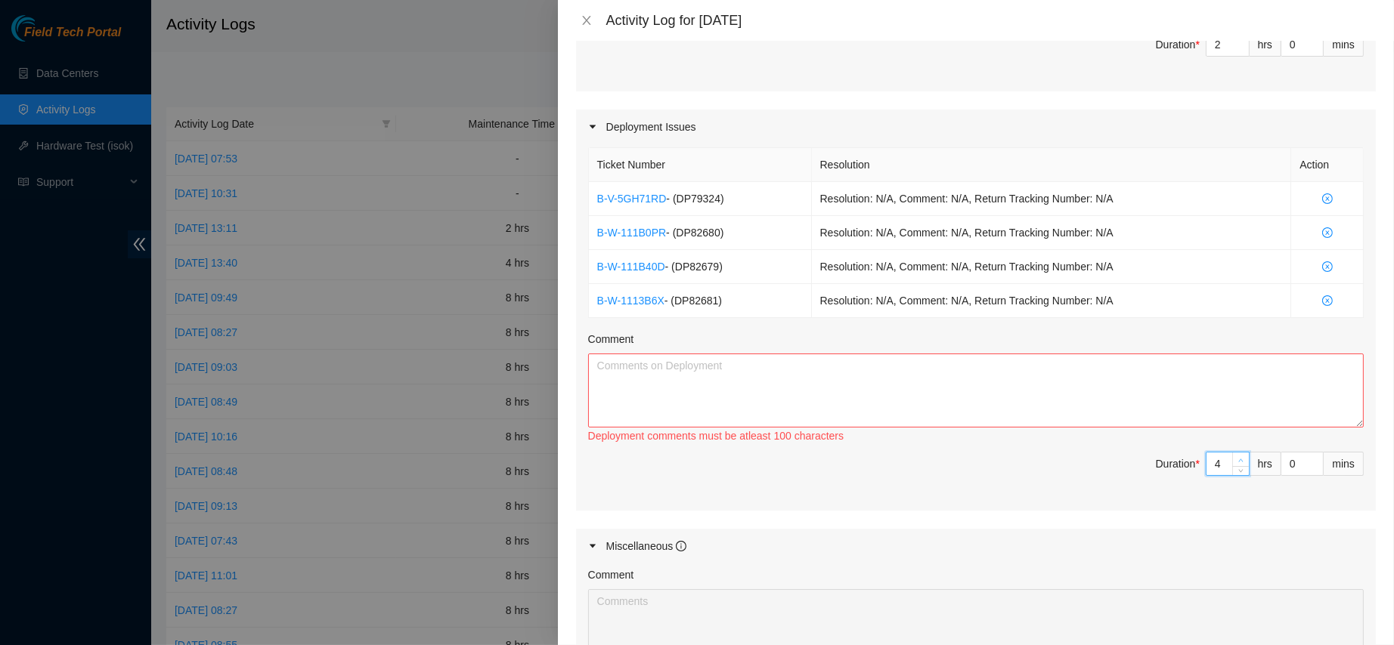
type input "7"
click at [1238, 458] on icon "up" at bounding box center [1240, 460] width 5 height 5
type input "6"
type input "8"
click at [1238, 458] on icon "up" at bounding box center [1240, 460] width 5 height 5
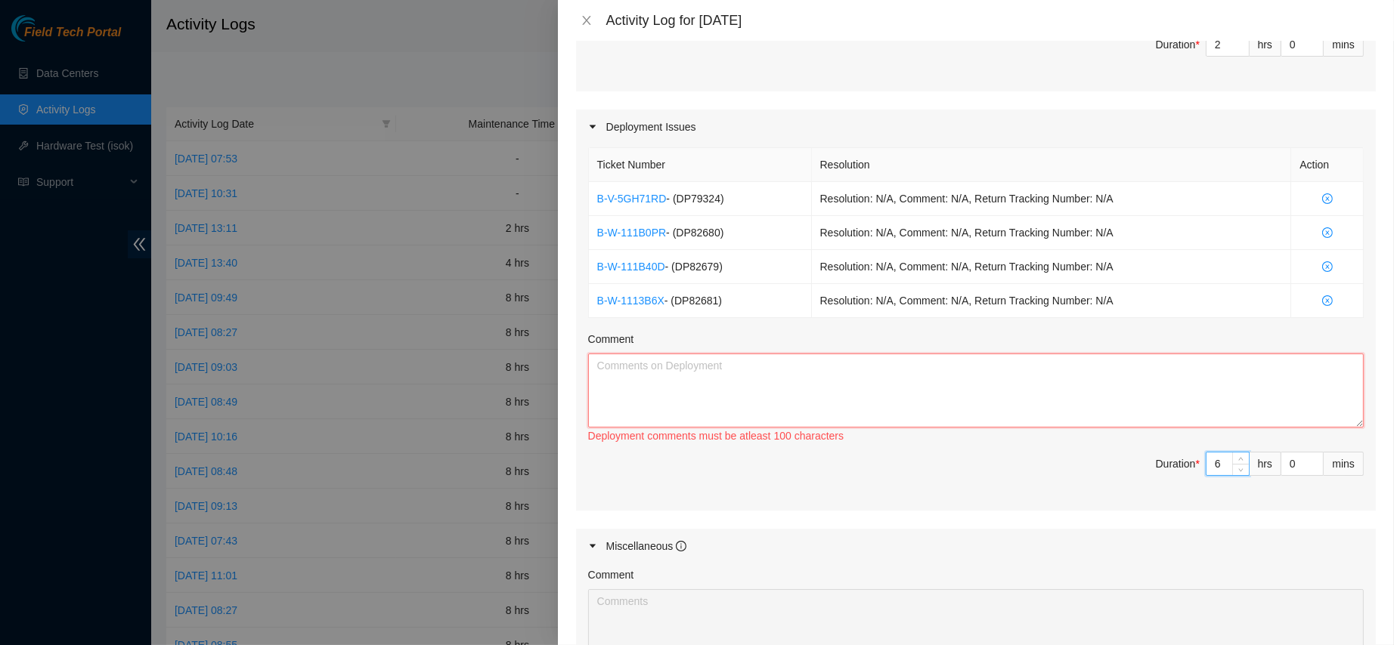
click at [904, 376] on textarea "Comment" at bounding box center [975, 391] width 775 height 74
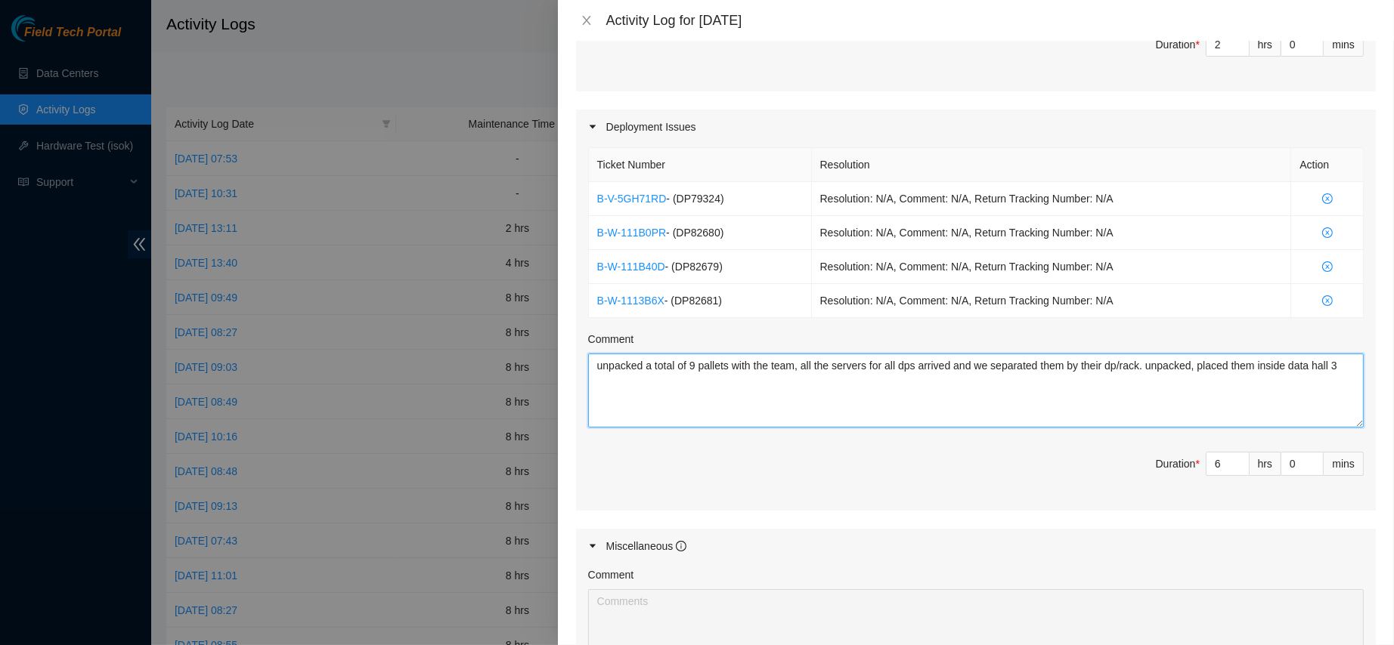
scroll to position [791, 0]
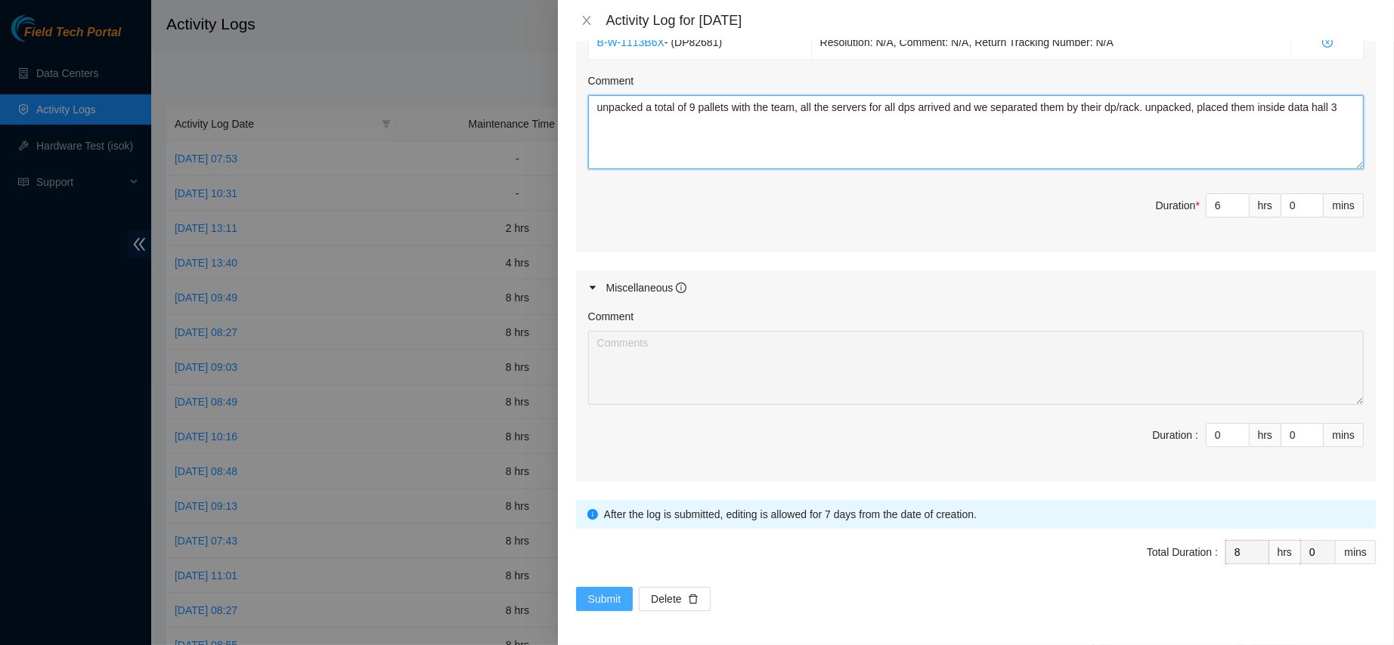
type textarea "unpacked a total of 9 pallets with the team, all the servers for all dps arrive…"
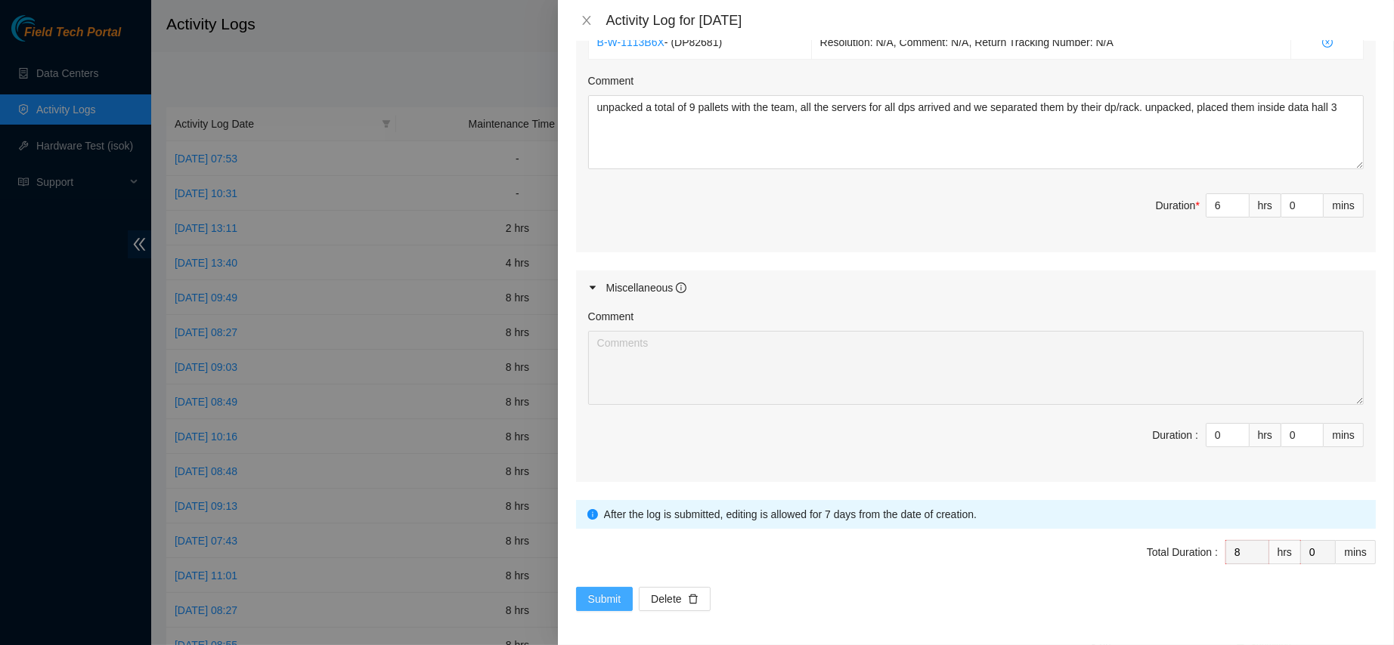
click at [605, 593] on span "Submit" at bounding box center [604, 599] width 33 height 17
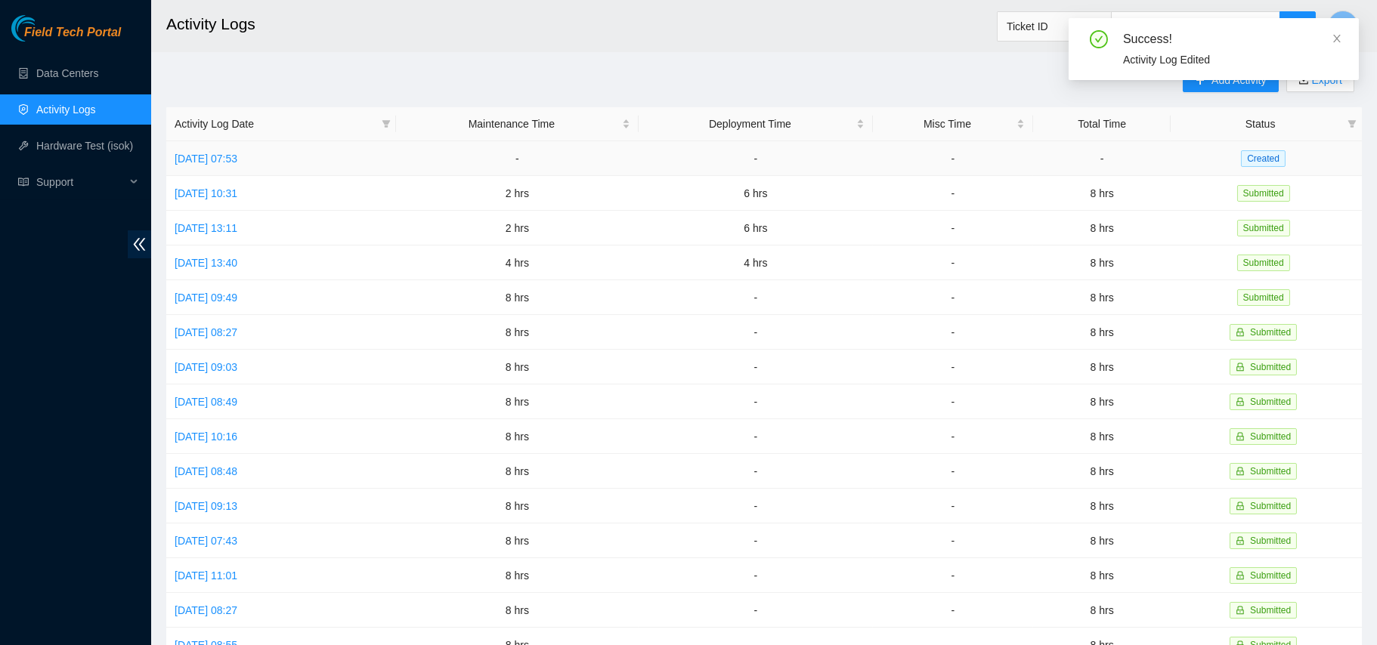
click at [253, 149] on td "[DATE] 07:53" at bounding box center [281, 158] width 230 height 35
click at [237, 154] on link "[DATE] 07:53" at bounding box center [206, 159] width 63 height 12
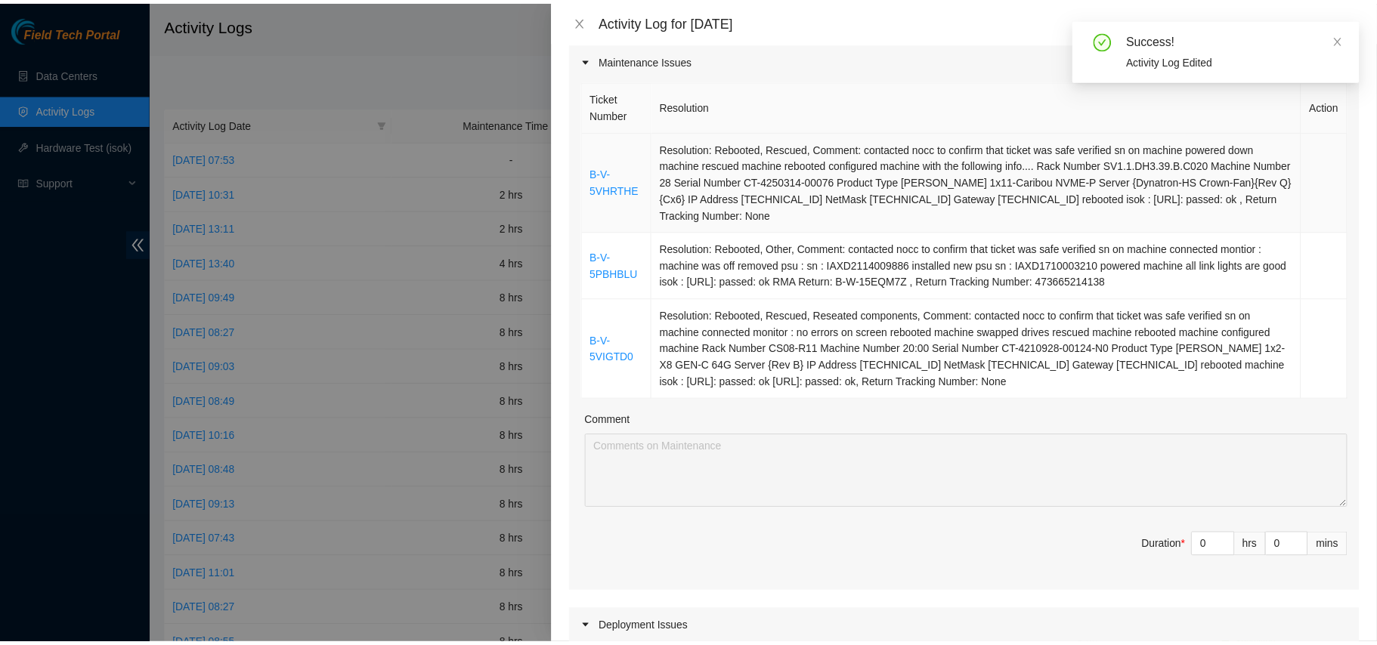
scroll to position [197, 0]
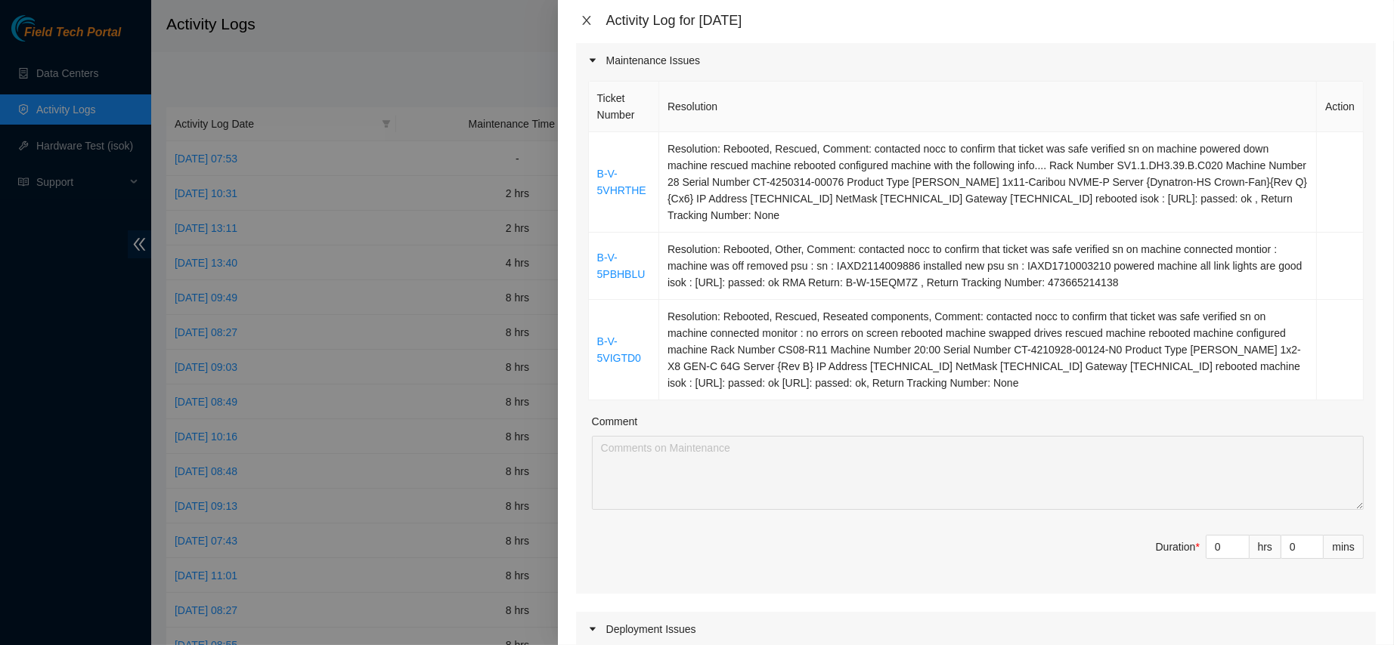
click at [586, 15] on icon "close" at bounding box center [586, 20] width 12 height 12
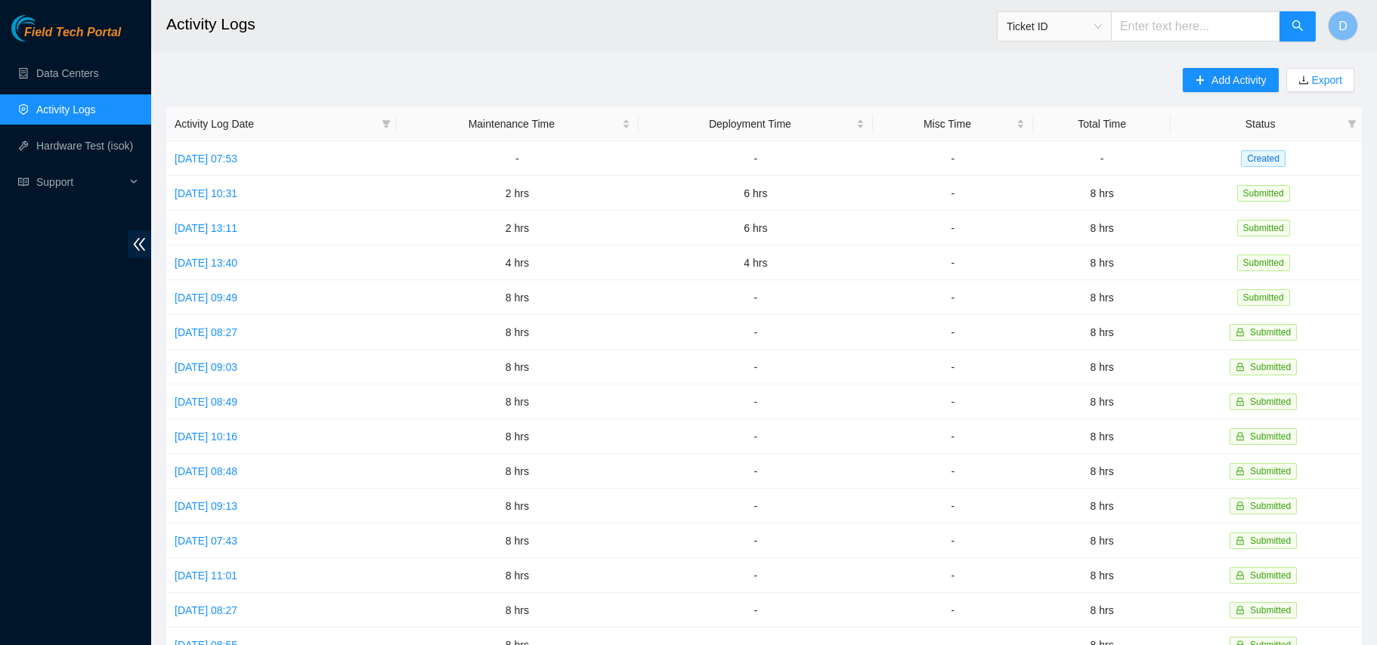
click at [67, 40] on span "Field Tech Portal" at bounding box center [72, 33] width 97 height 14
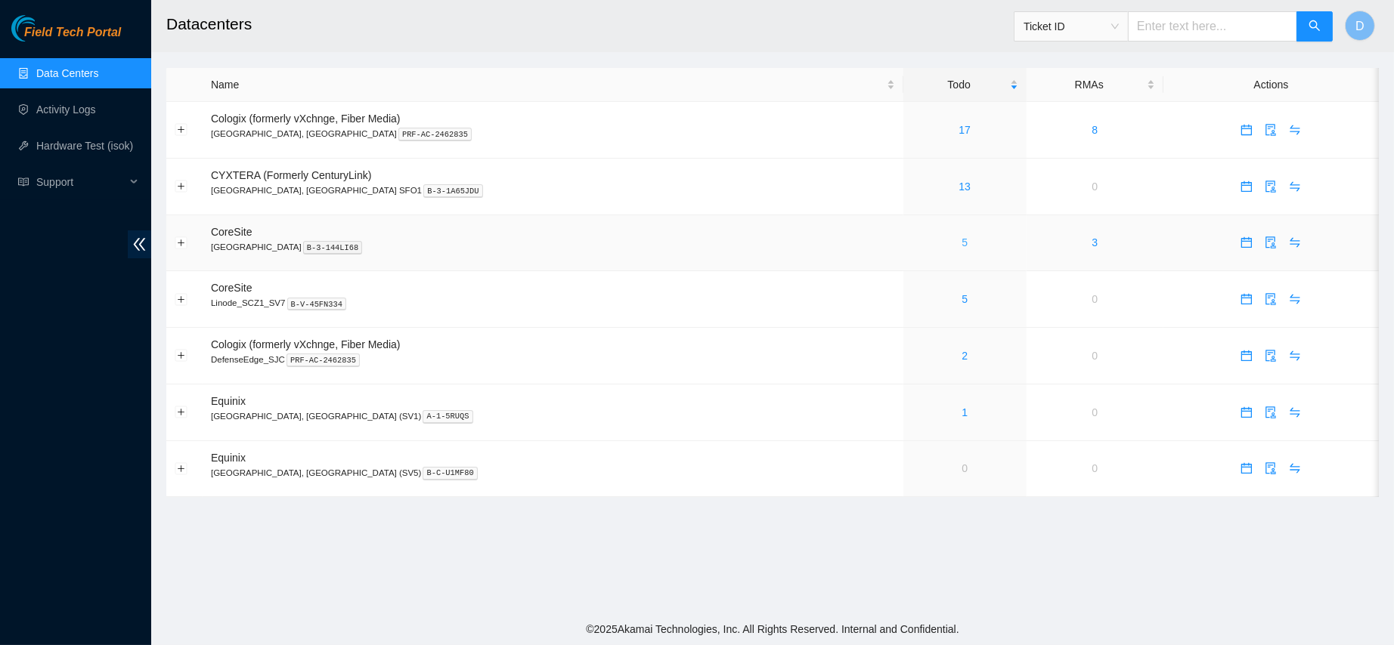
click at [961, 246] on link "5" at bounding box center [964, 243] width 6 height 12
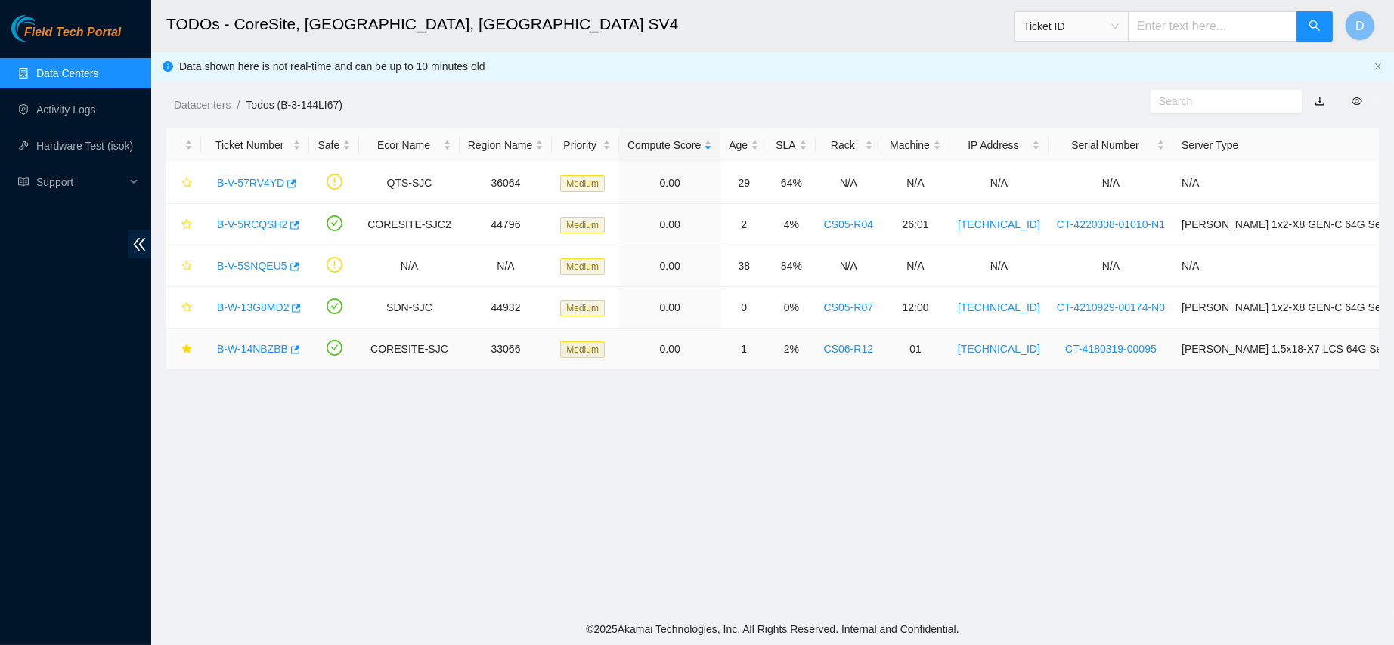
click at [250, 354] on link "B-W-14NBZBB" at bounding box center [252, 349] width 71 height 12
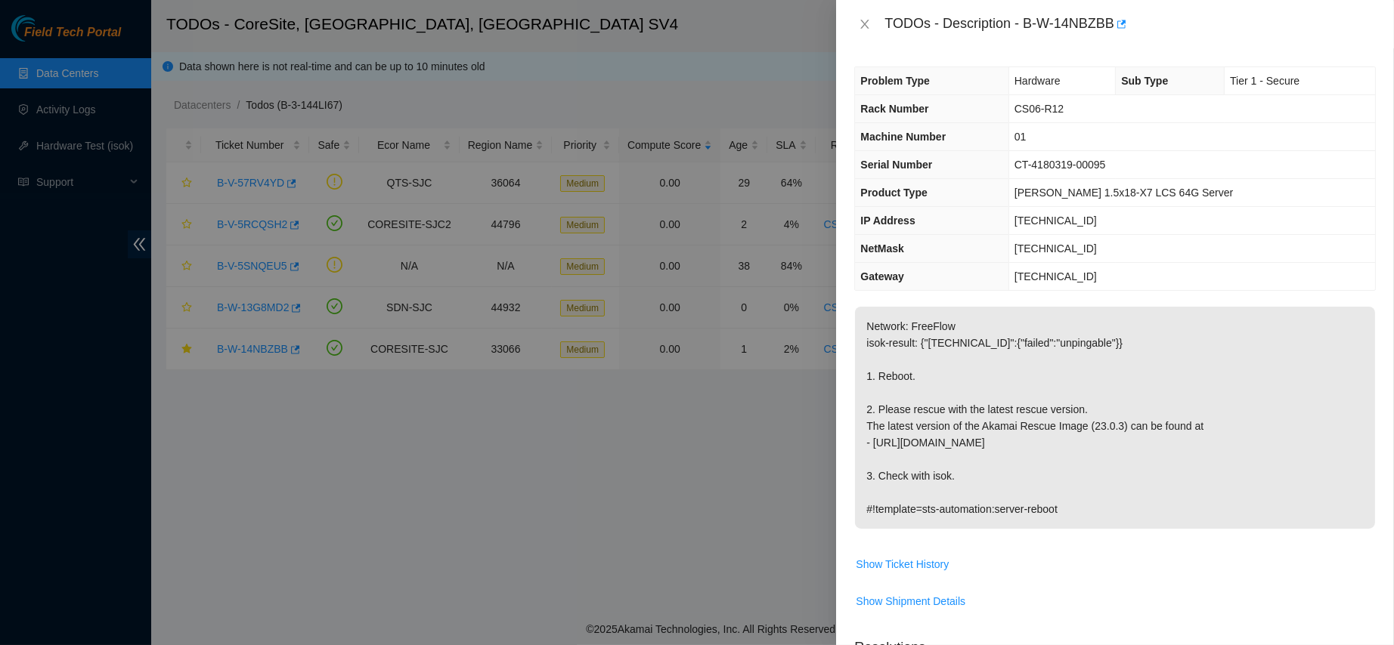
scroll to position [419, 0]
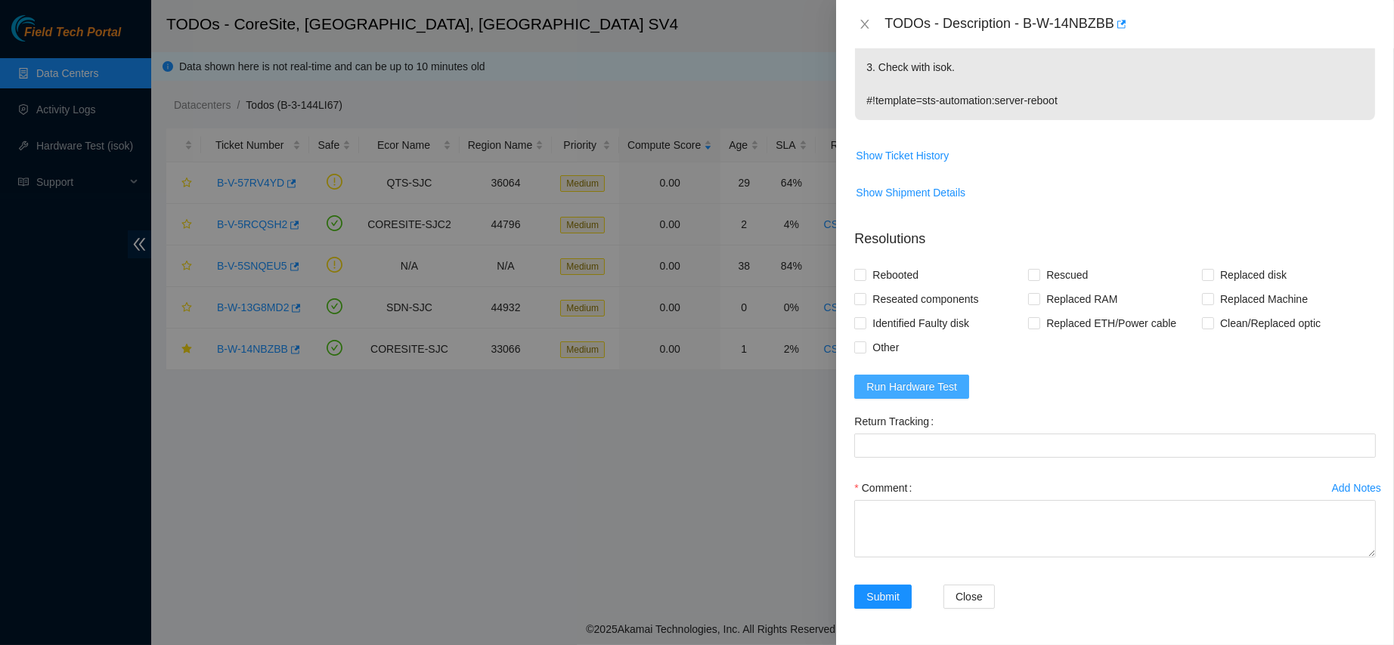
click at [955, 385] on button "Run Hardware Test" at bounding box center [911, 387] width 115 height 24
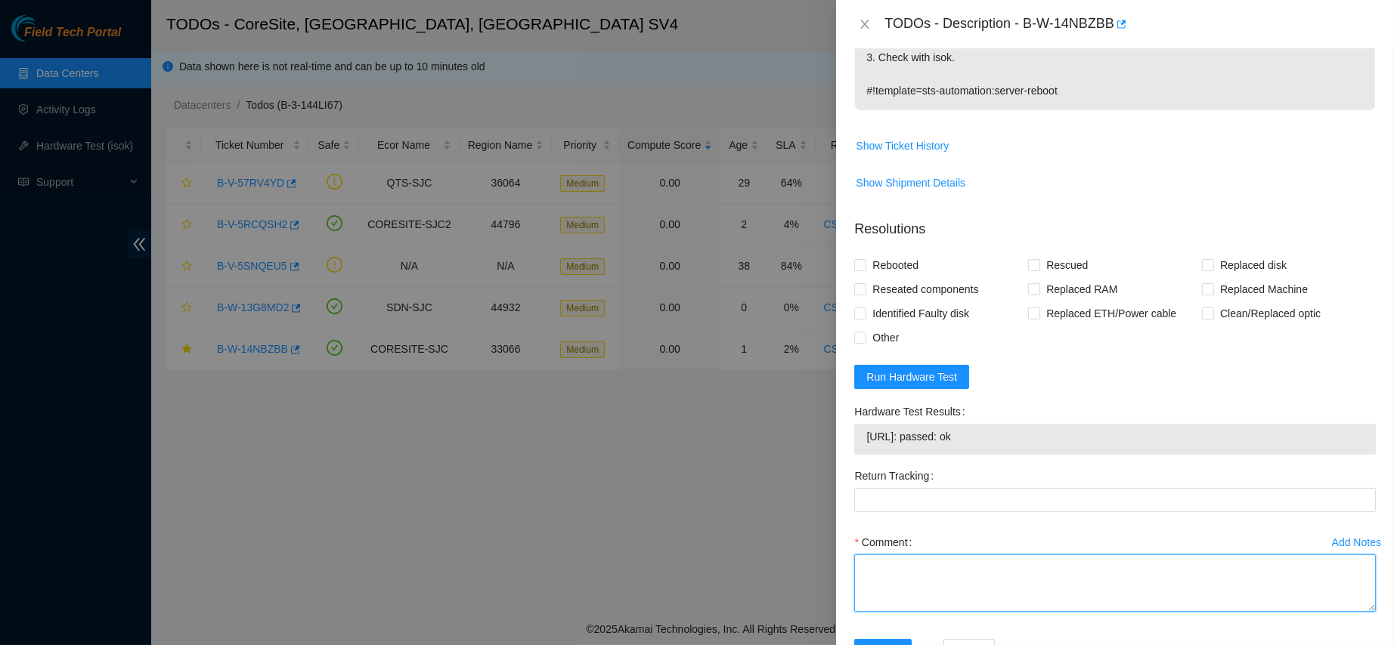
click at [893, 611] on textarea "Comment" at bounding box center [1114, 583] width 521 height 57
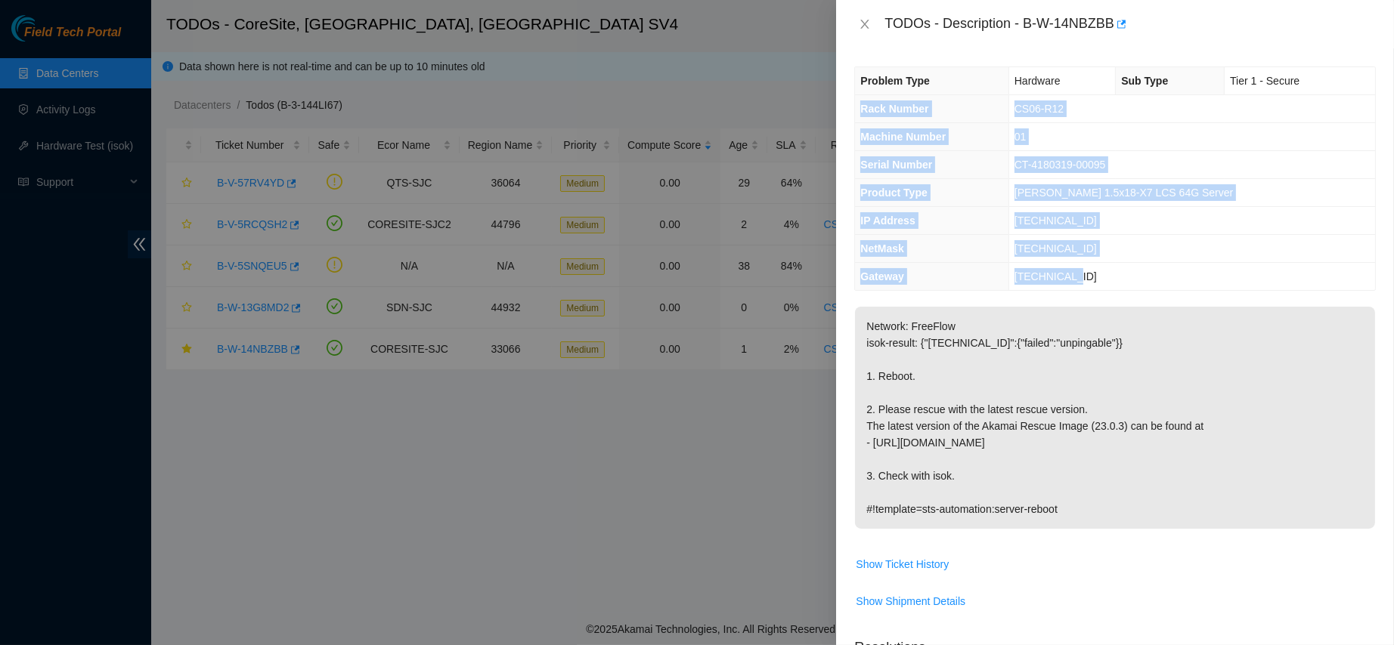
drag, startPoint x: 862, startPoint y: 109, endPoint x: 1090, endPoint y: 278, distance: 283.6
click at [1090, 278] on tbody "Problem Type Hardware Sub Type Tier 1 - Secure Rack Number CS06-R12 Machine Num…" at bounding box center [1115, 178] width 520 height 223
copy tbody "Rack Number CS06-R12 Machine Number 01 Serial Number CT-4180319-00095 Product T…"
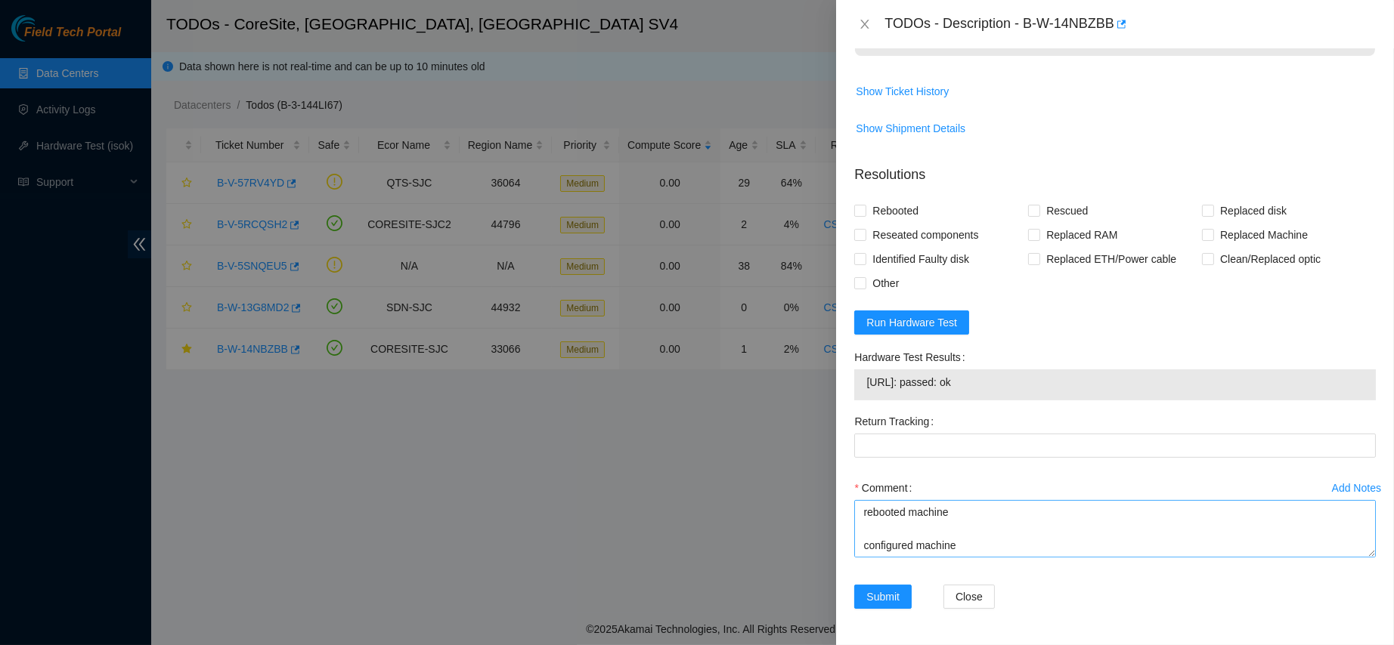
scroll to position [482, 0]
click at [873, 552] on textarea "contacted nocc to conirm that ticket was safe verified sn on machine machine wa…" at bounding box center [1114, 528] width 521 height 57
paste textarea "Rack Number CS06-R12 Machine Number 01 Serial Number CT-4180319-00095 Product T…"
click at [902, 388] on span "23.218.80.37: passed: ok" at bounding box center [1114, 382] width 497 height 17
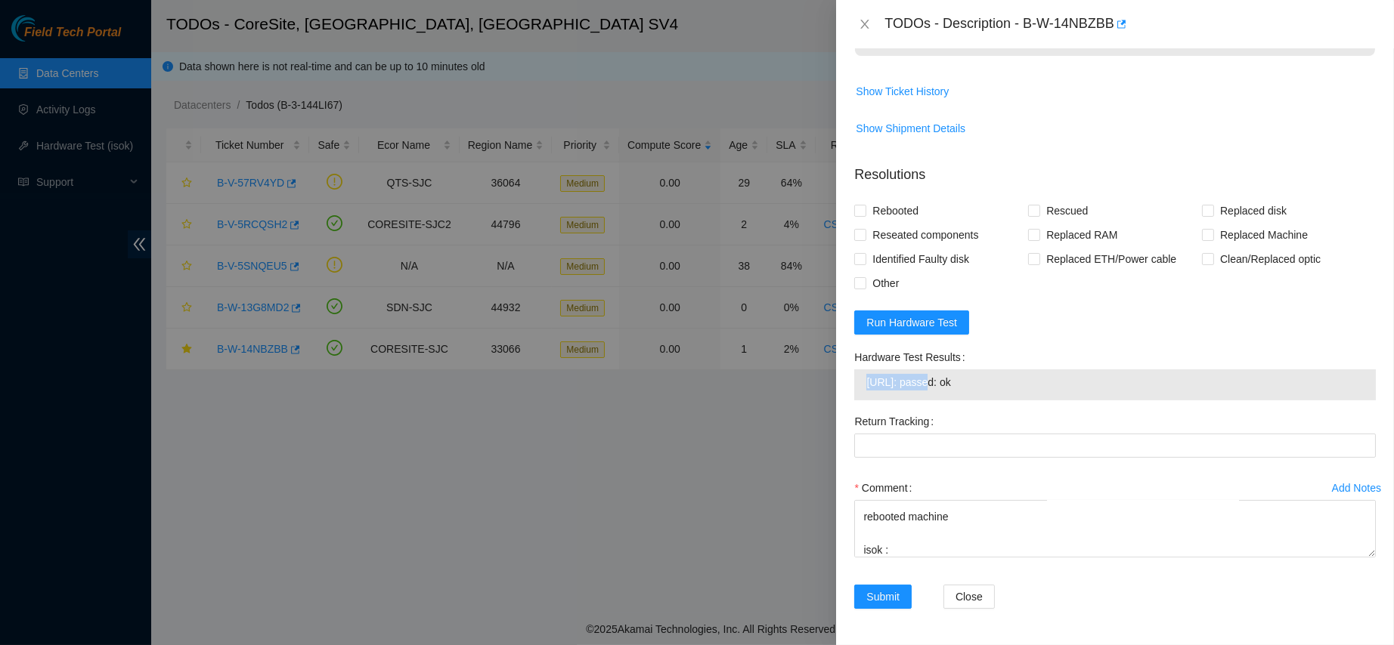
click at [902, 388] on span "23.218.80.37: passed: ok" at bounding box center [1114, 382] width 497 height 17
copy span "23.218.80.37: passed: ok"
click at [929, 548] on textarea "contacted nocc to conirm that ticket was safe verified sn on machine machine wa…" at bounding box center [1114, 528] width 521 height 57
paste textarea "23.218.80.37: passed: ok"
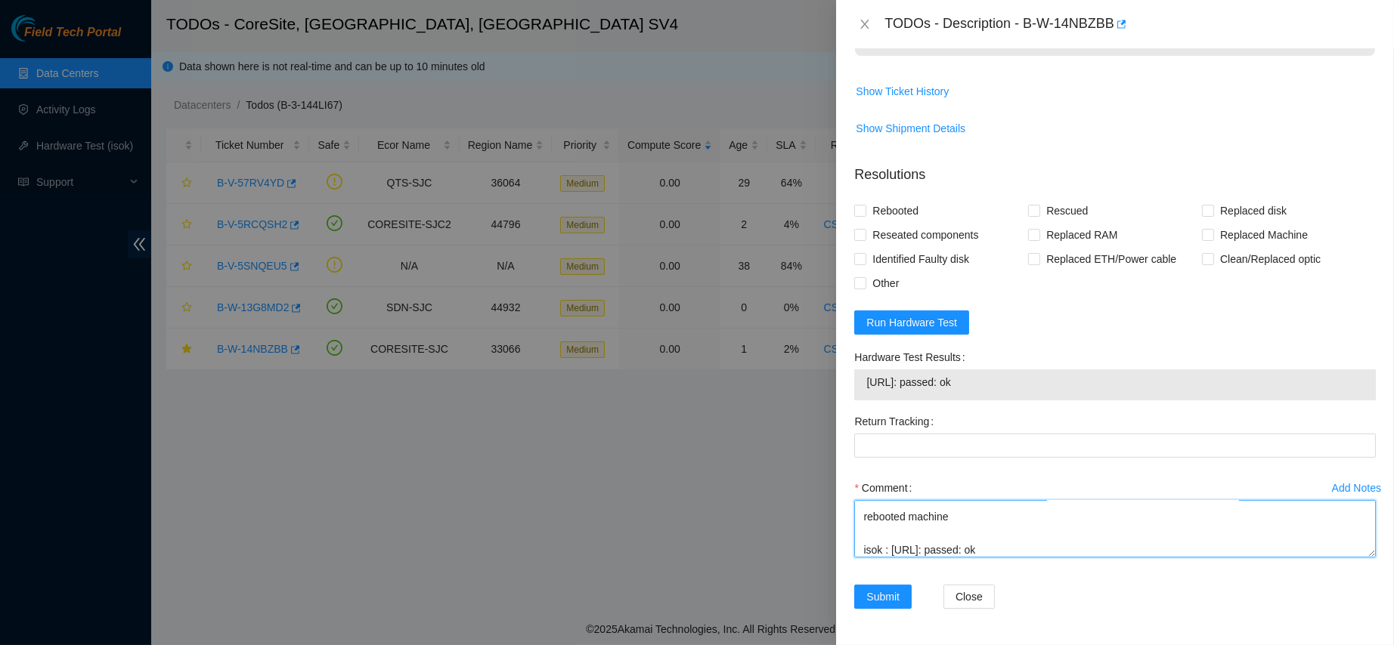
scroll to position [328, 0]
type textarea "contacted nocc to conirm that ticket was safe verified sn on machine machine wa…"
click at [909, 203] on span "Rebooted" at bounding box center [895, 211] width 58 height 24
click at [865, 205] on input "Rebooted" at bounding box center [859, 210] width 11 height 11
checkbox input "true"
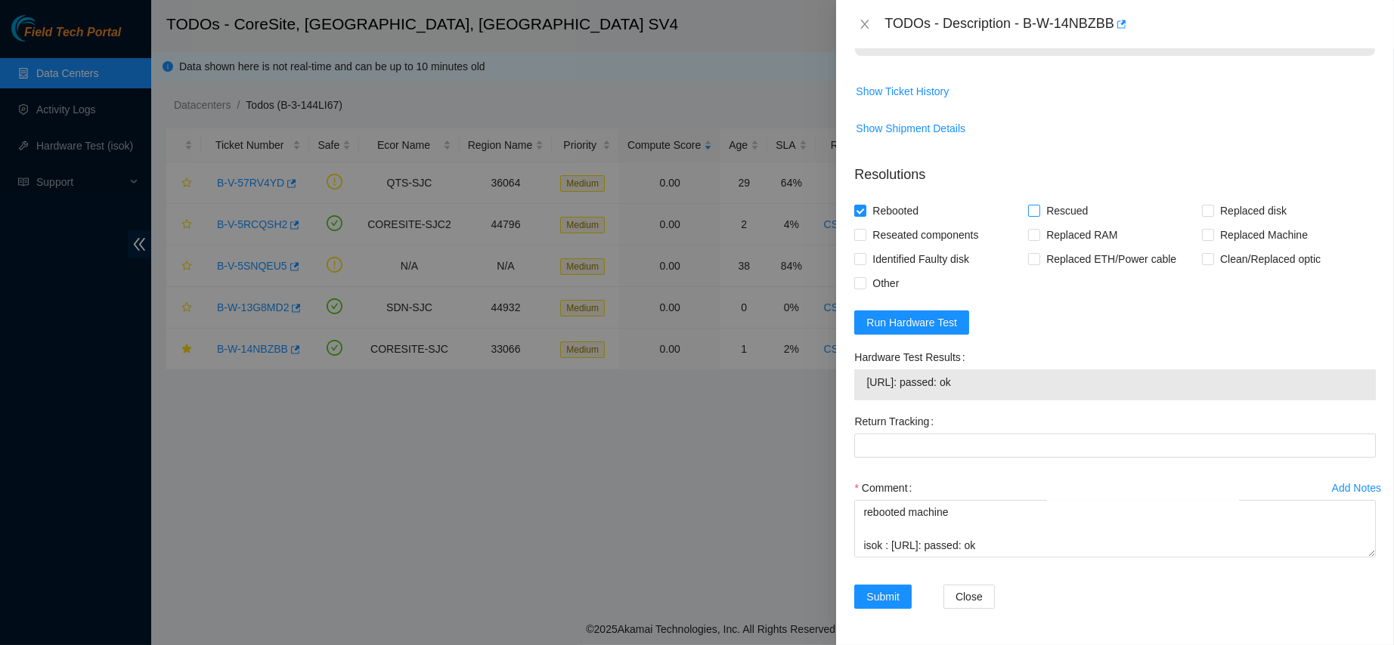
click at [1040, 209] on span "Rescued" at bounding box center [1067, 211] width 54 height 24
click at [1037, 209] on input "Rescued" at bounding box center [1033, 210] width 11 height 11
checkbox input "true"
drag, startPoint x: 1007, startPoint y: 536, endPoint x: 763, endPoint y: 342, distance: 312.0
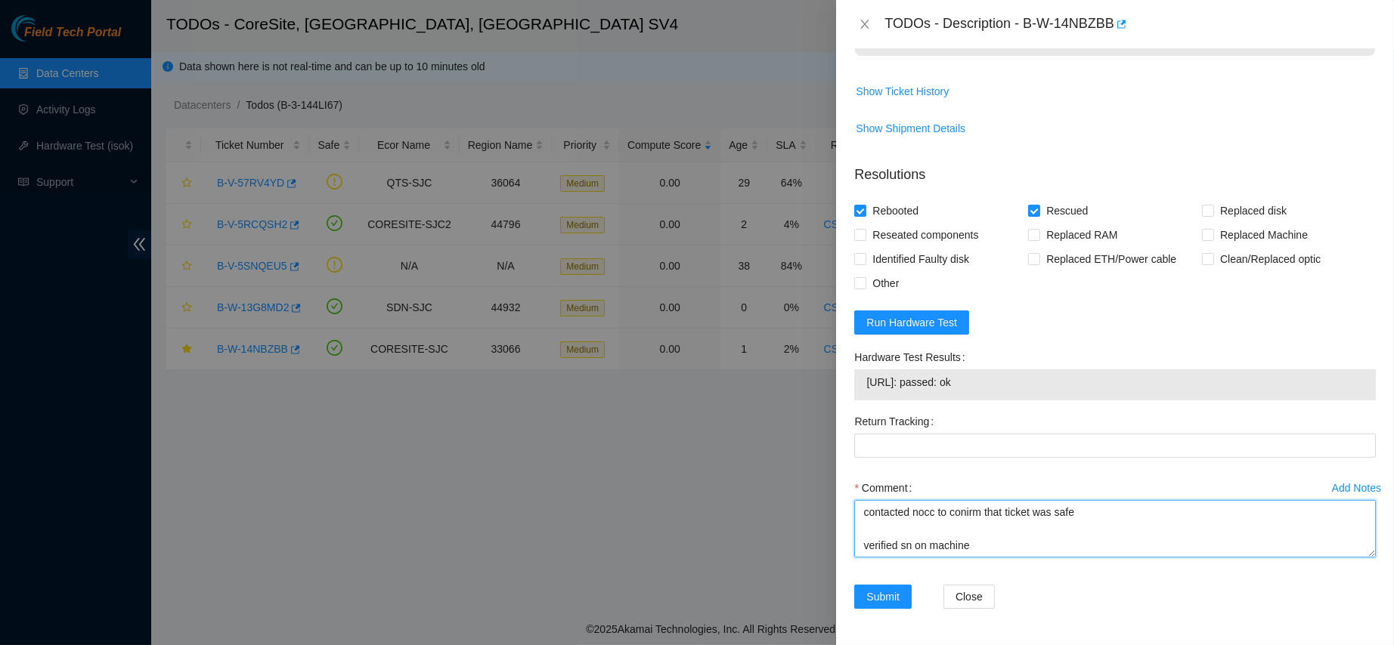
click at [763, 342] on div "TODOs - Description - B-W-14NBZBB Problem Type Hardware Sub Type Tier 1 - Secur…" at bounding box center [697, 322] width 1394 height 645
click at [881, 596] on span "Submit" at bounding box center [882, 597] width 33 height 17
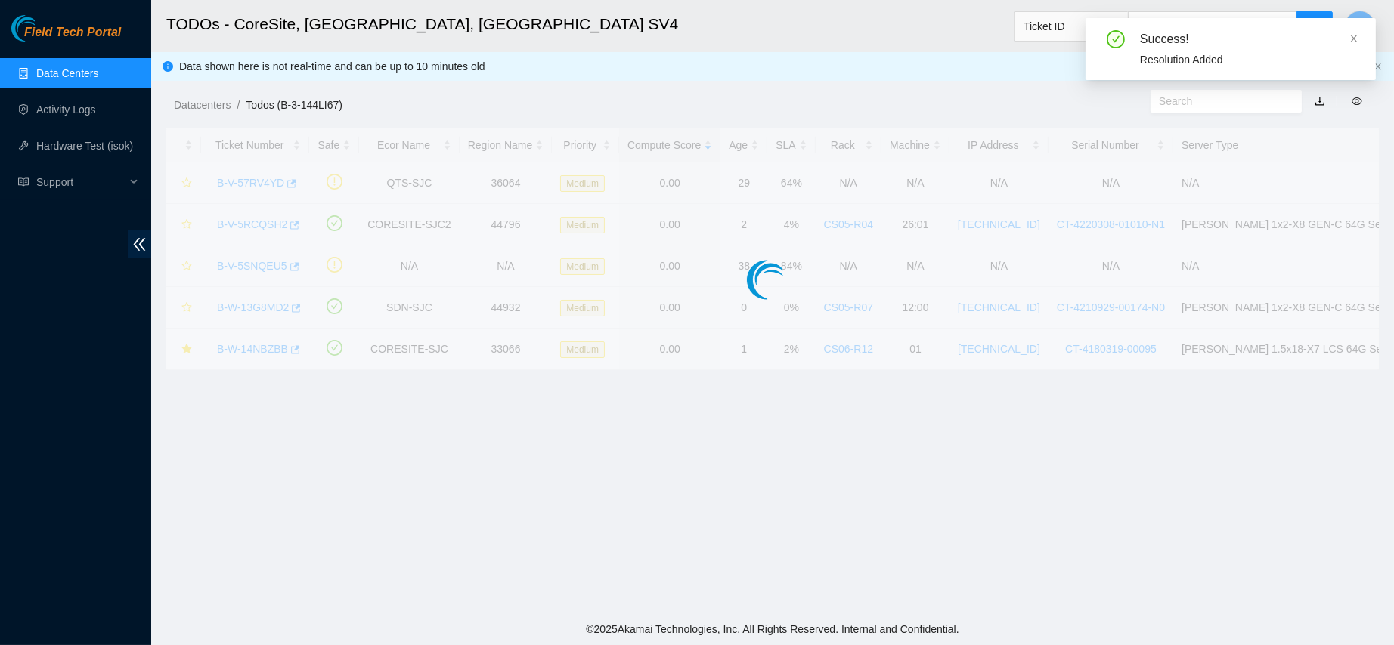
scroll to position [423, 0]
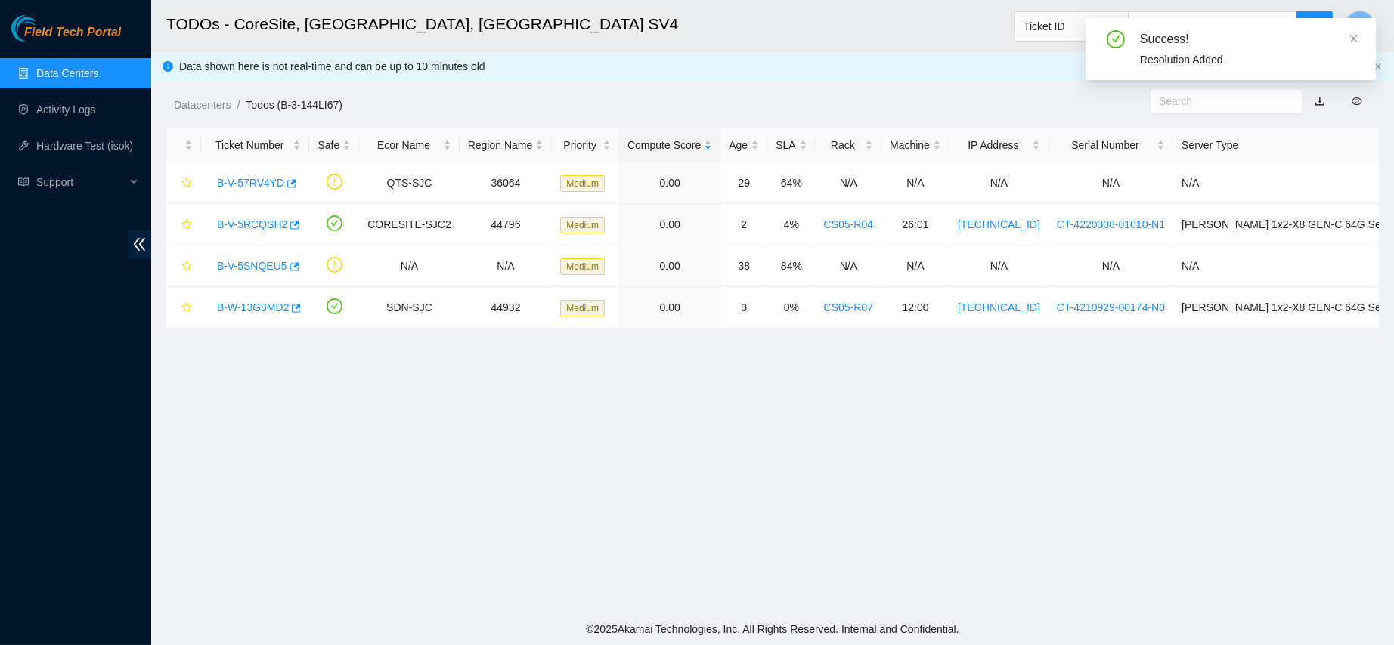
click at [85, 78] on link "Data Centers" at bounding box center [67, 73] width 62 height 12
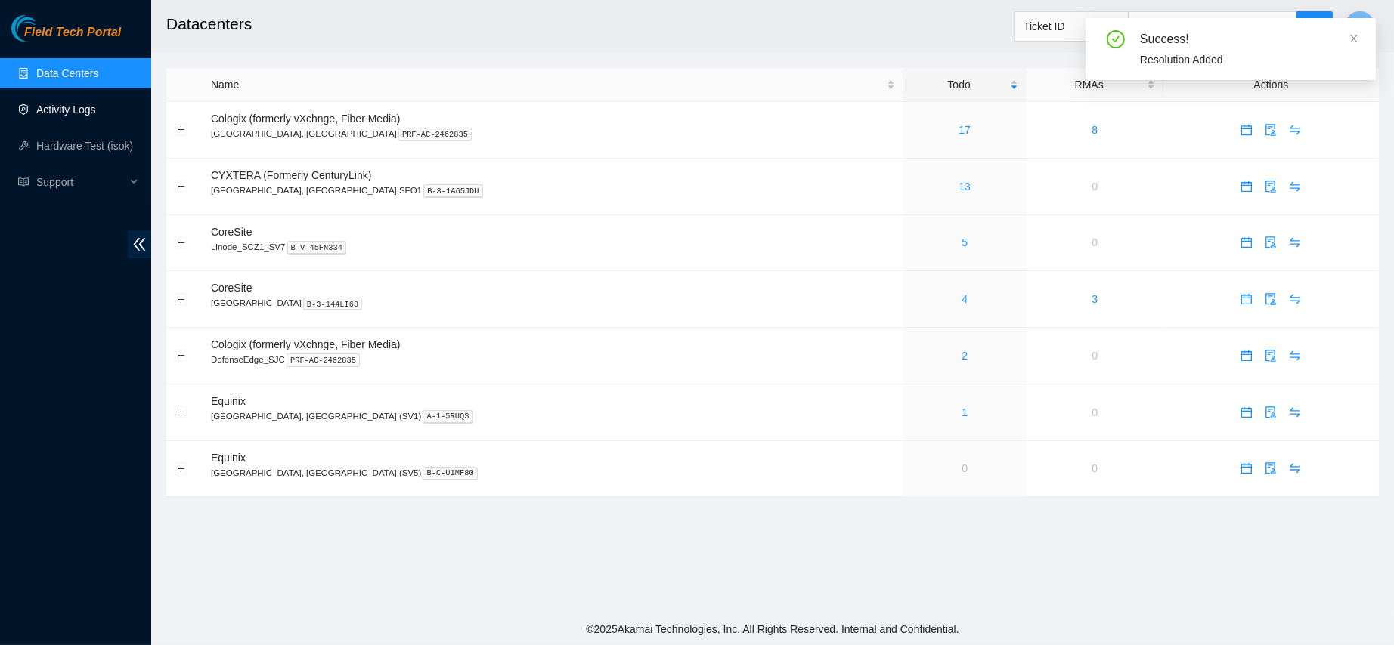
click at [85, 111] on link "Activity Logs" at bounding box center [66, 110] width 60 height 12
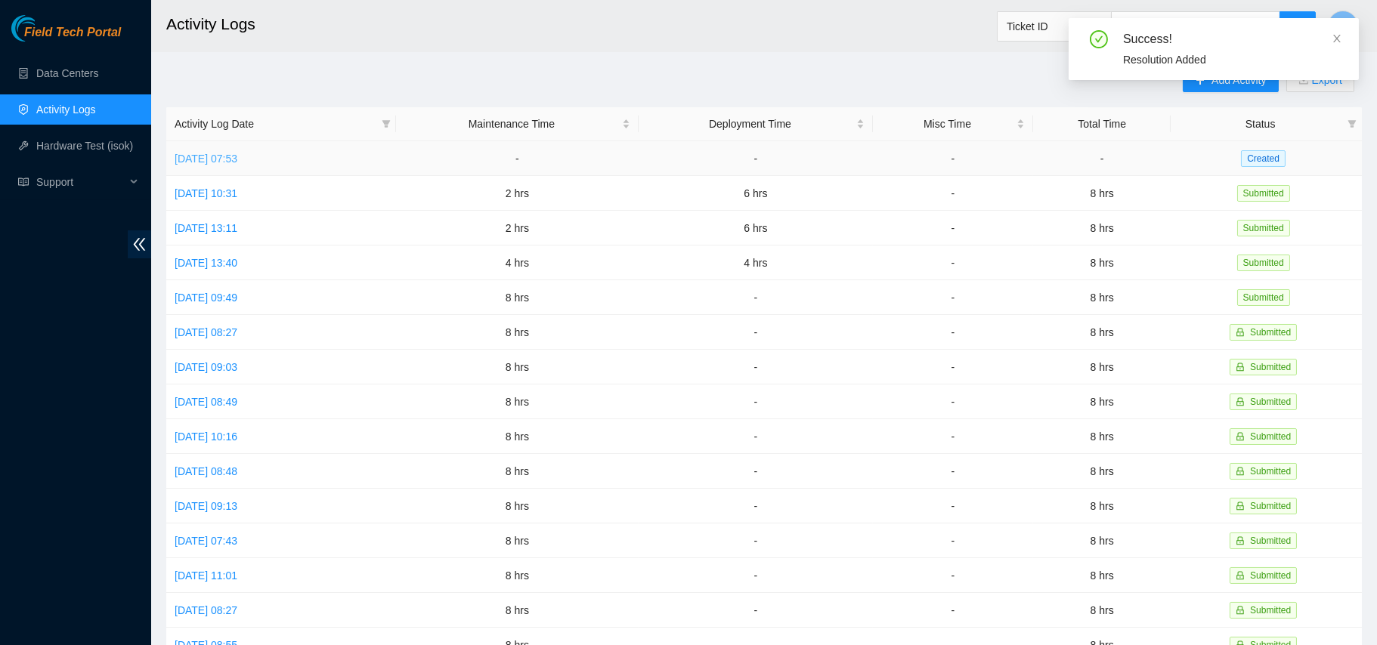
click at [237, 153] on link "[DATE] 07:53" at bounding box center [206, 159] width 63 height 12
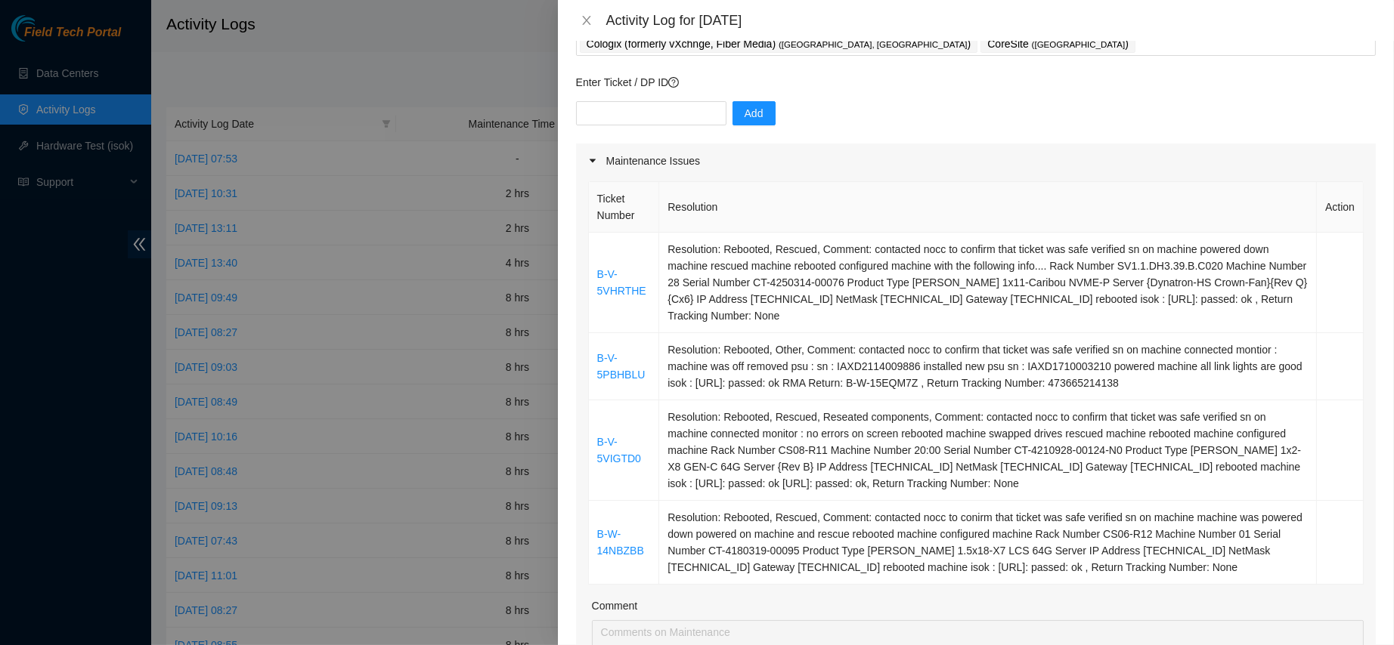
scroll to position [107, 0]
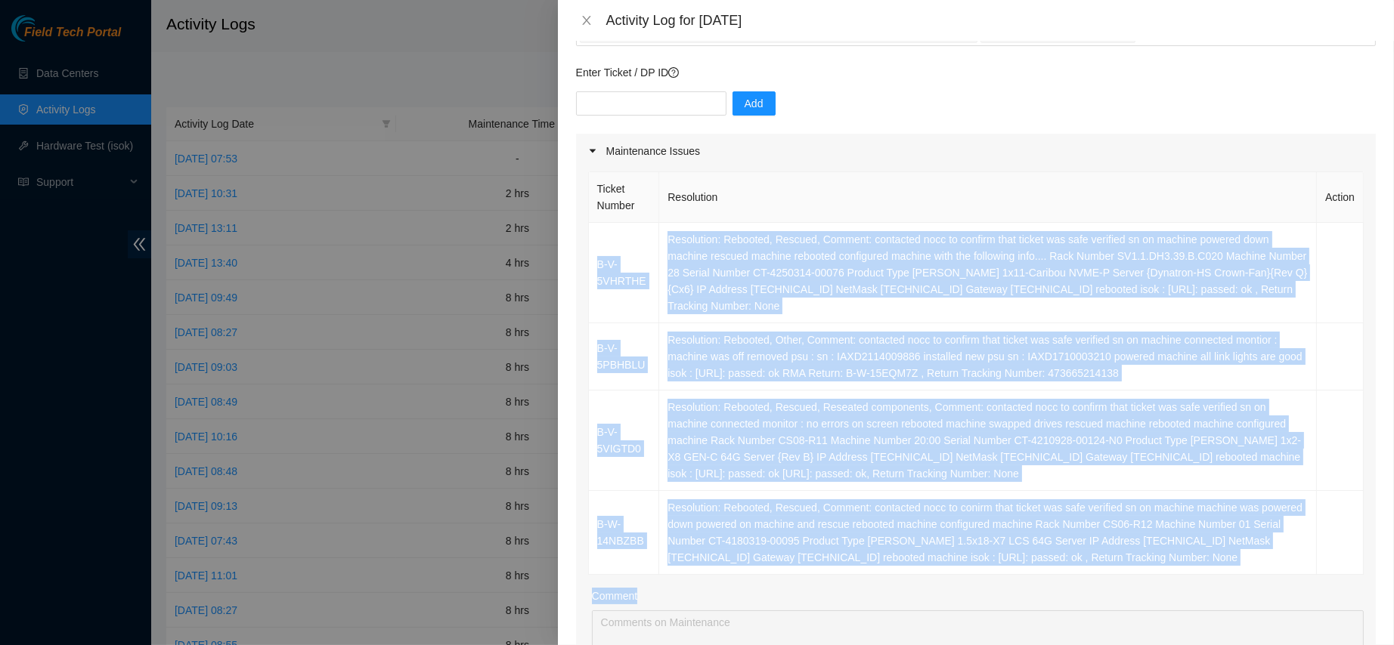
drag, startPoint x: 596, startPoint y: 227, endPoint x: 1300, endPoint y: 577, distance: 785.5
click at [1300, 577] on div "Ticket Number Resolution Action B-V-5VHRTHE Resolution: Rebooted, Rescued, Comm…" at bounding box center [976, 469] width 800 height 600
copy div "B-V-5VHRTHE Resolution: Rebooted, Rescued, Comment: contacted nocc to confirm t…"
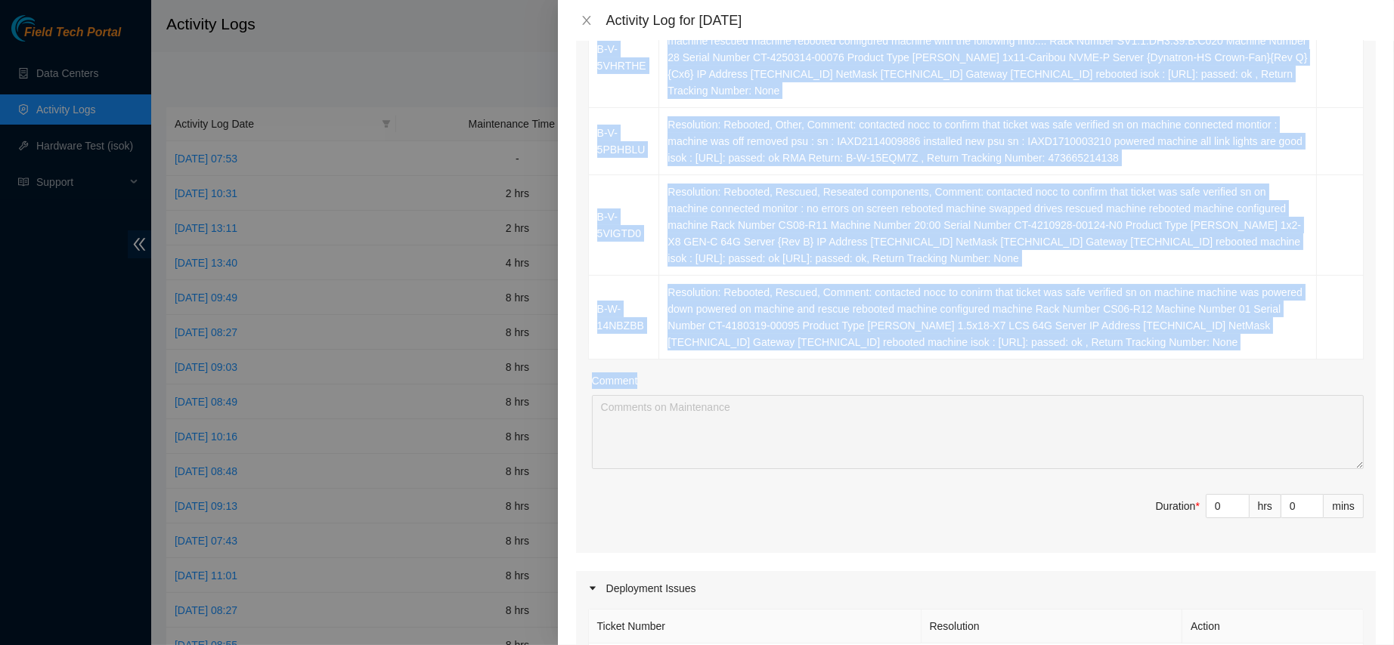
scroll to position [327, 0]
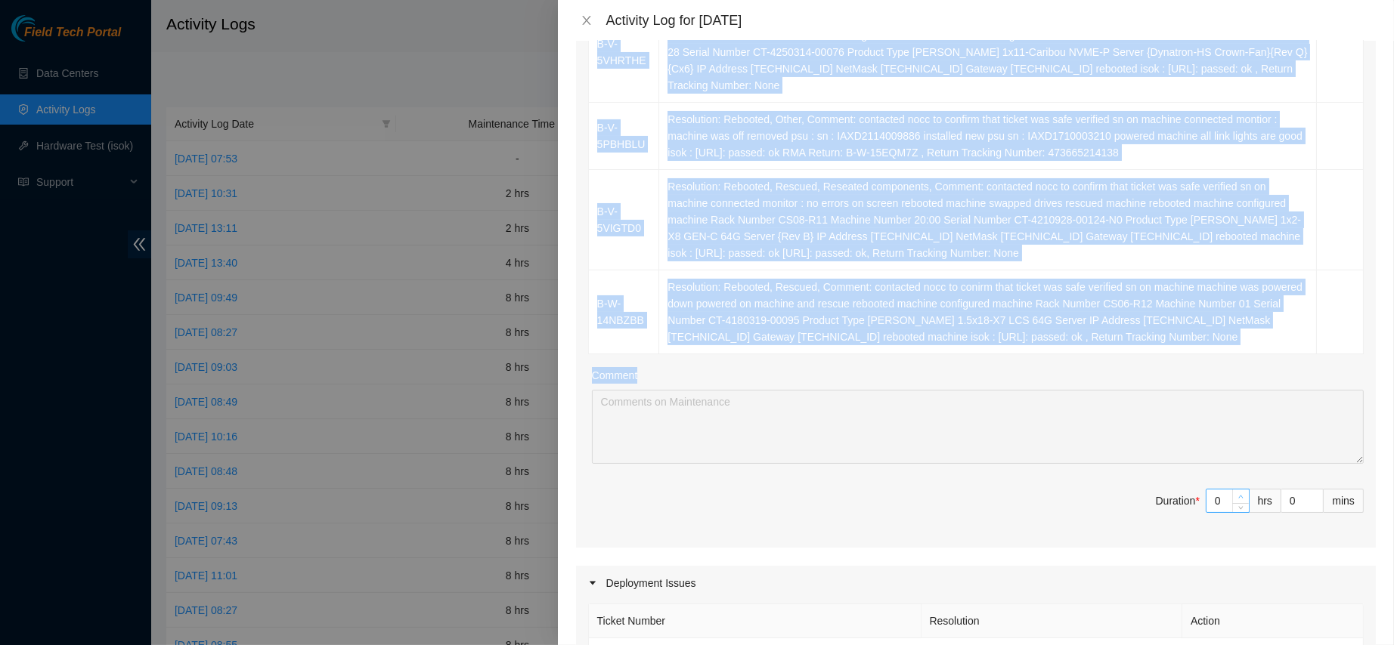
click at [1239, 496] on icon "up" at bounding box center [1241, 497] width 5 height 3
type input "1"
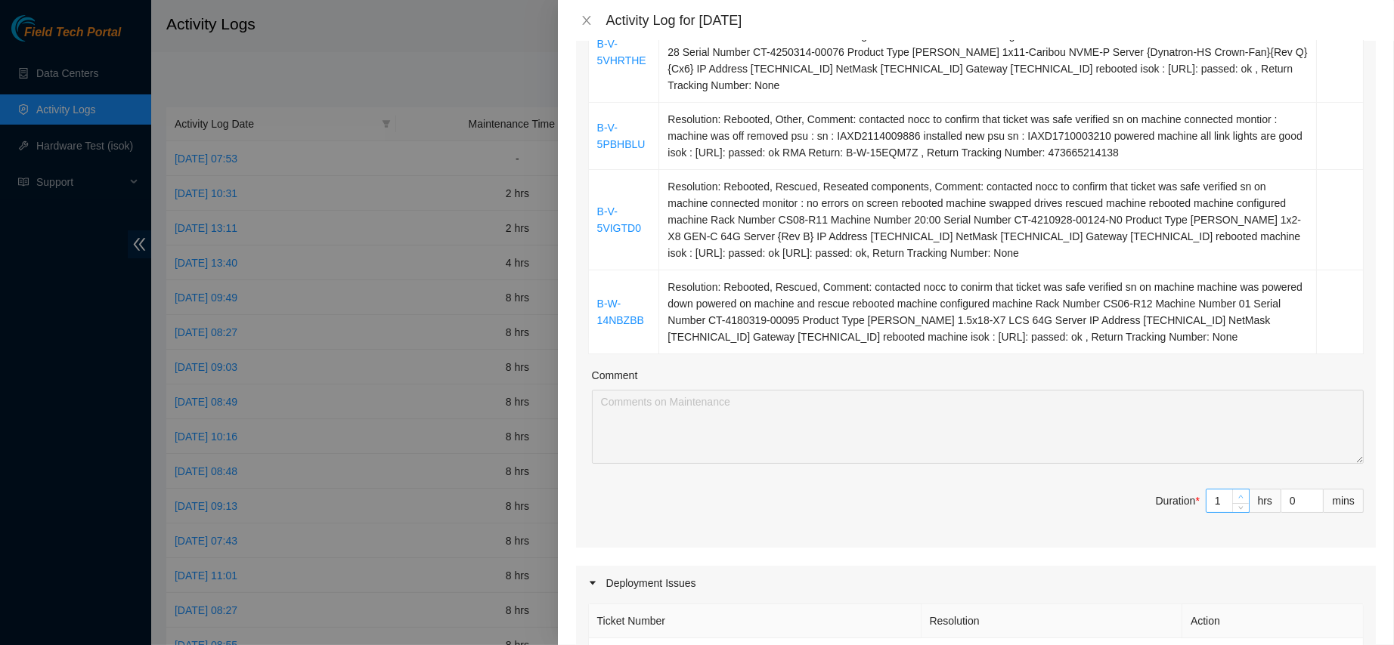
type input "2"
click at [1239, 496] on icon "up" at bounding box center [1241, 497] width 5 height 3
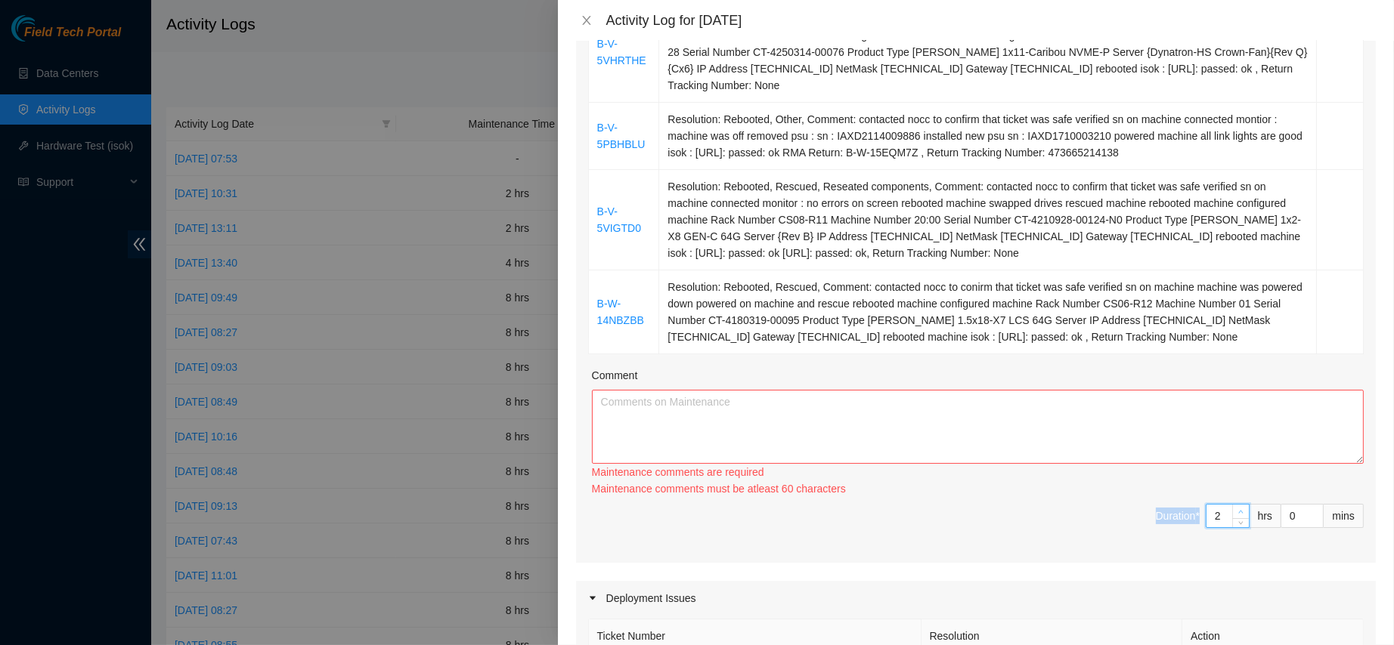
click at [1223, 496] on div "Ticket Number Resolution Action B-V-5VHRTHE Resolution: Rebooted, Rescued, Comm…" at bounding box center [976, 255] width 800 height 615
type input "3"
click at [1236, 508] on span "up" at bounding box center [1240, 512] width 9 height 9
type input "4"
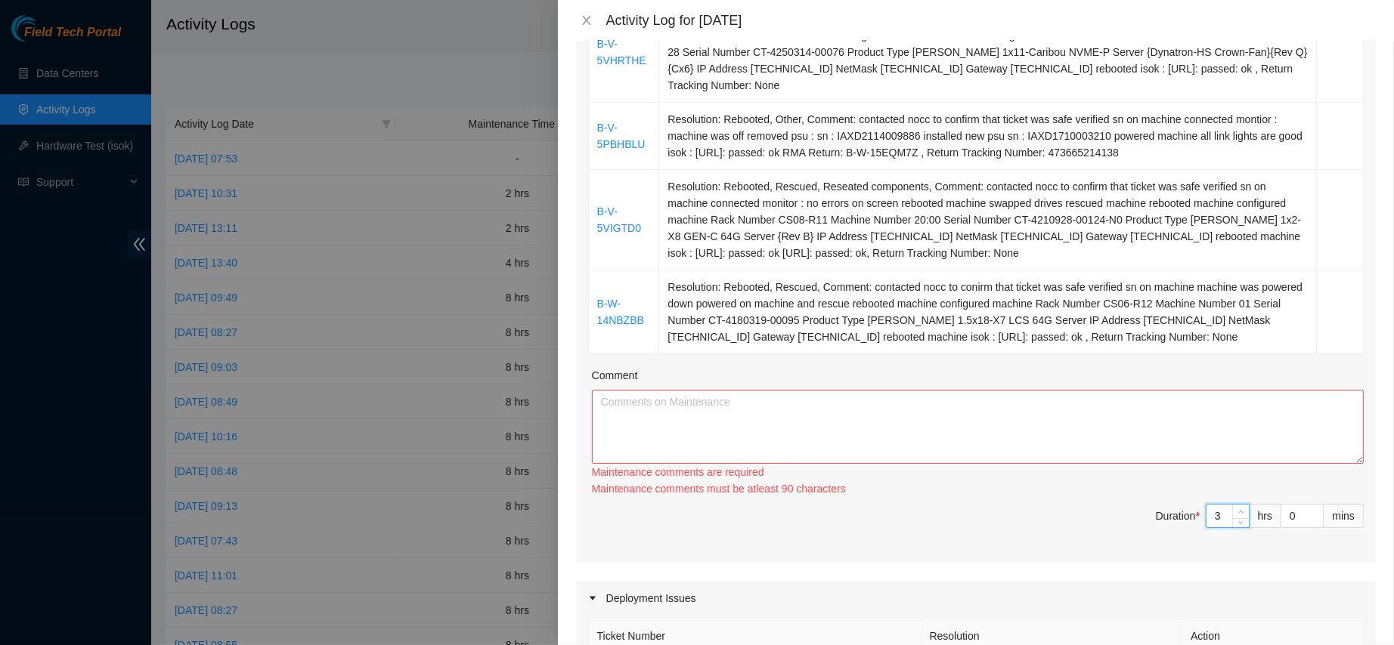
type input "4"
click at [1236, 508] on span "up" at bounding box center [1240, 512] width 9 height 9
click at [1179, 466] on div "Maintenance comments are required" at bounding box center [978, 472] width 772 height 17
click at [1090, 435] on textarea "Comment" at bounding box center [978, 427] width 772 height 74
paste textarea "B-V-5VHRTHE Resolution: Rebooted, Rescued, Comment: contacted nocc to confirm t…"
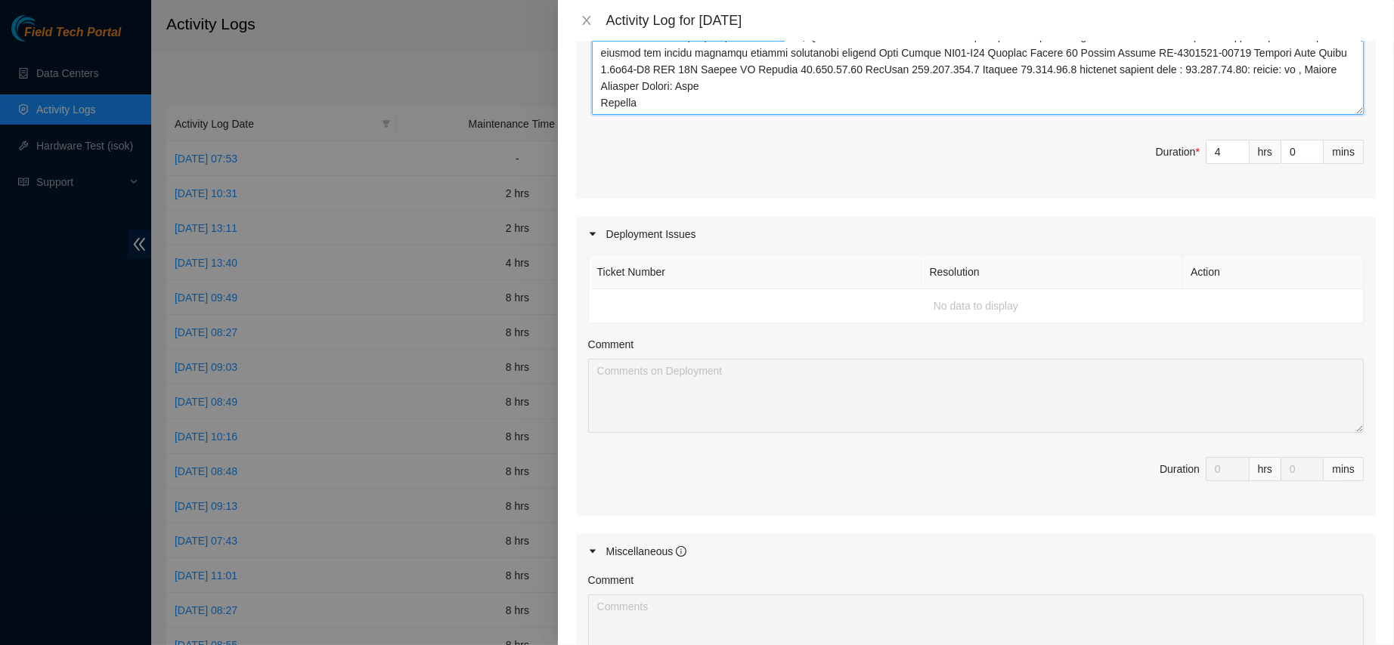
scroll to position [688, 0]
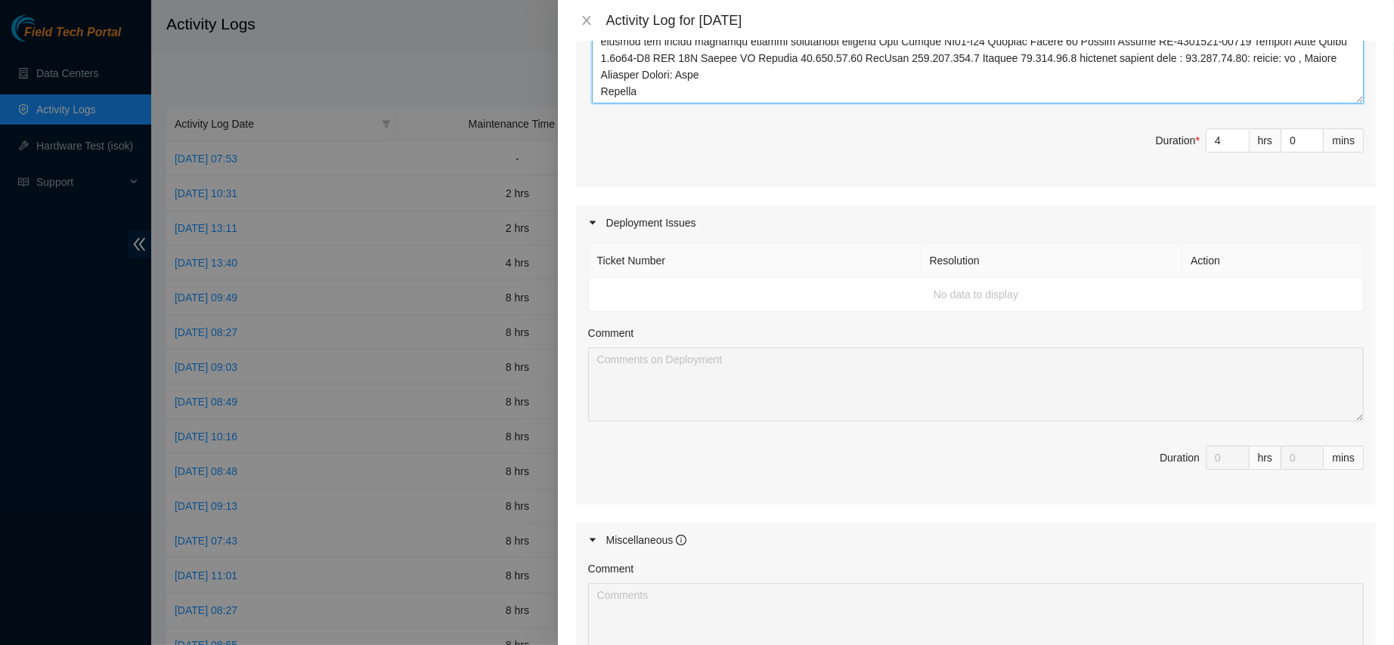
type textarea "B-V-5VHRTHE Resolution: Rebooted, Rescued, Comment: contacted nocc to confirm t…"
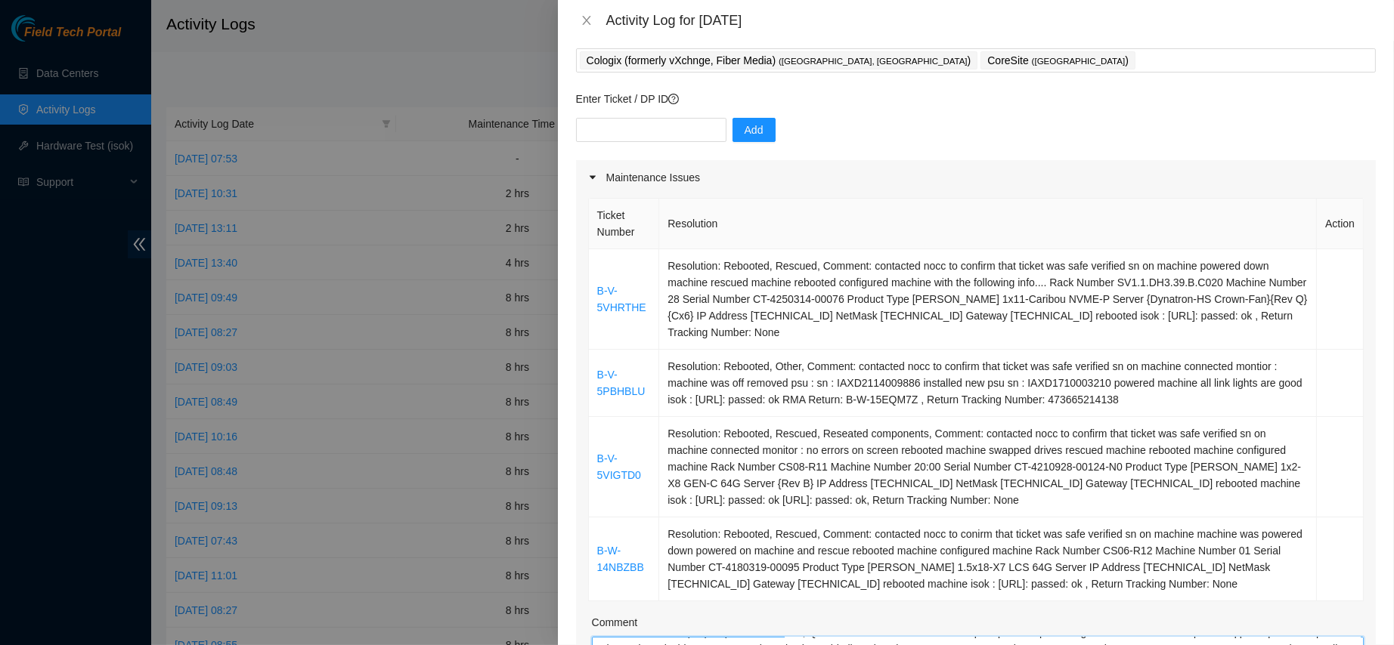
scroll to position [78, 0]
click at [637, 116] on div "Enter Ticket / DP ID Add" at bounding box center [976, 128] width 800 height 70
click at [620, 126] on input "text" at bounding box center [651, 132] width 150 height 24
paste input "DP79324"
type input "DP79324"
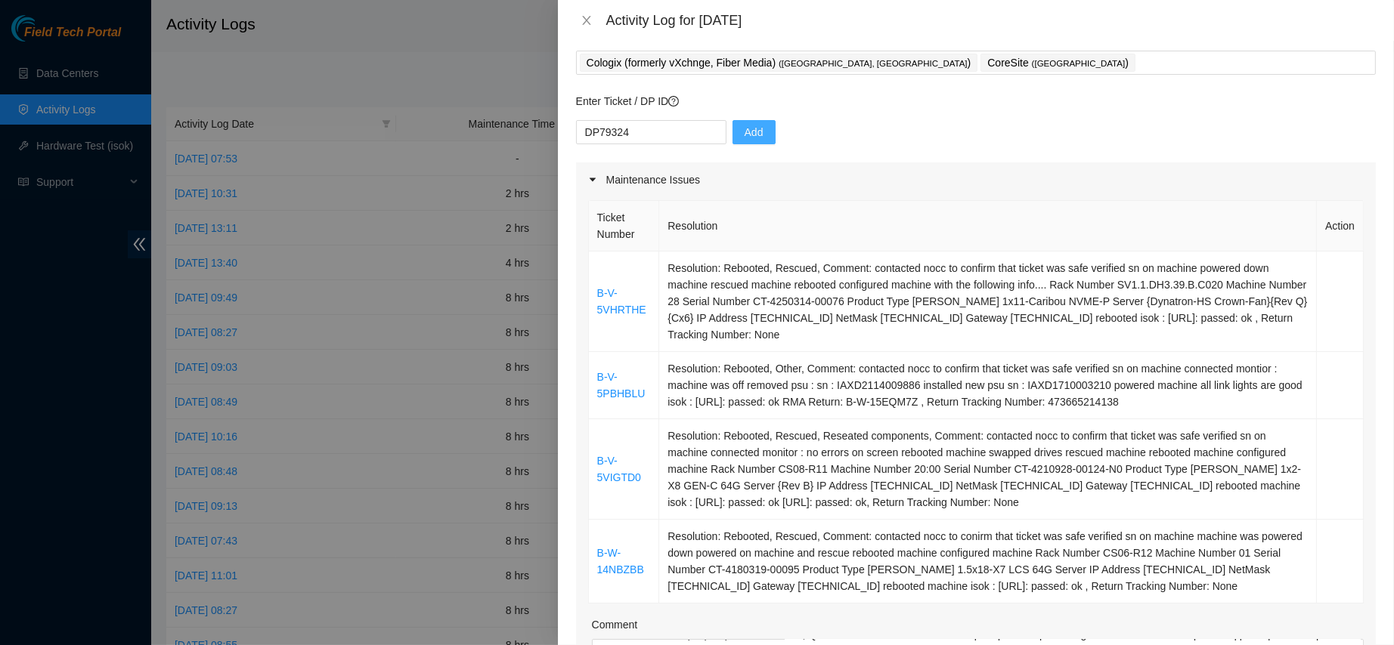
click at [745, 143] on button "Add" at bounding box center [753, 132] width 43 height 24
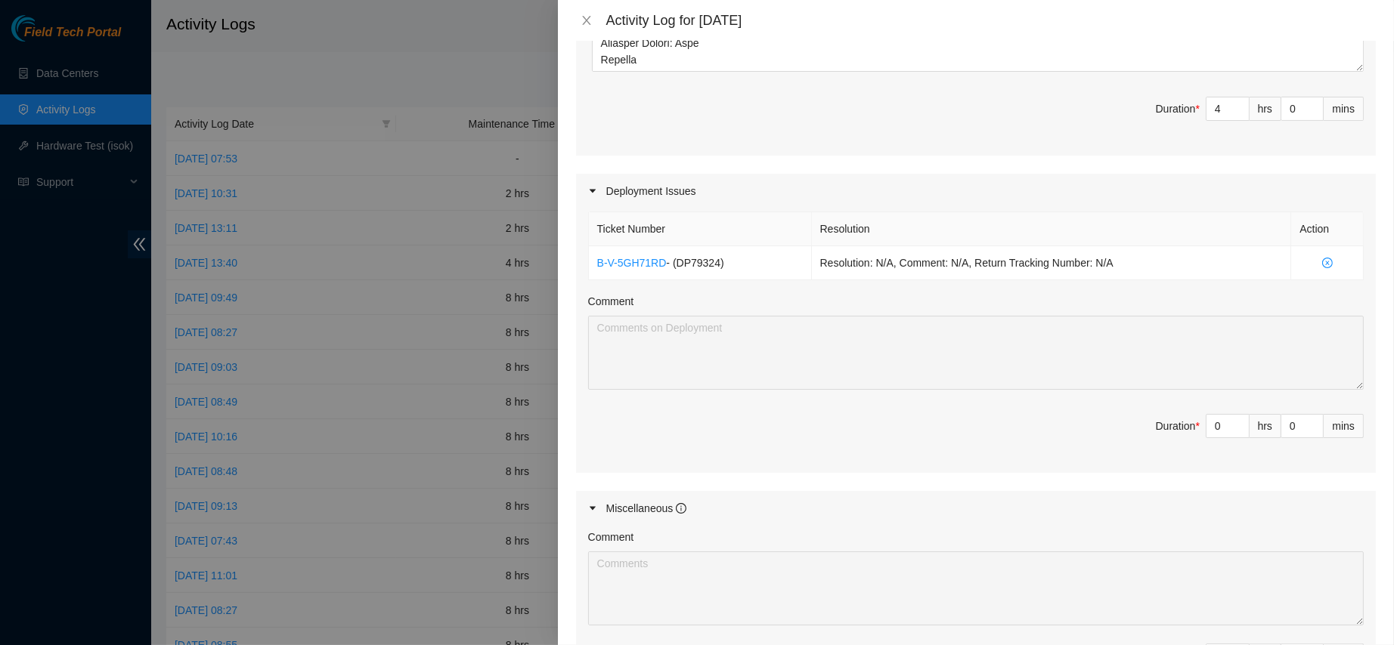
scroll to position [722, 0]
type input "1"
type input "5"
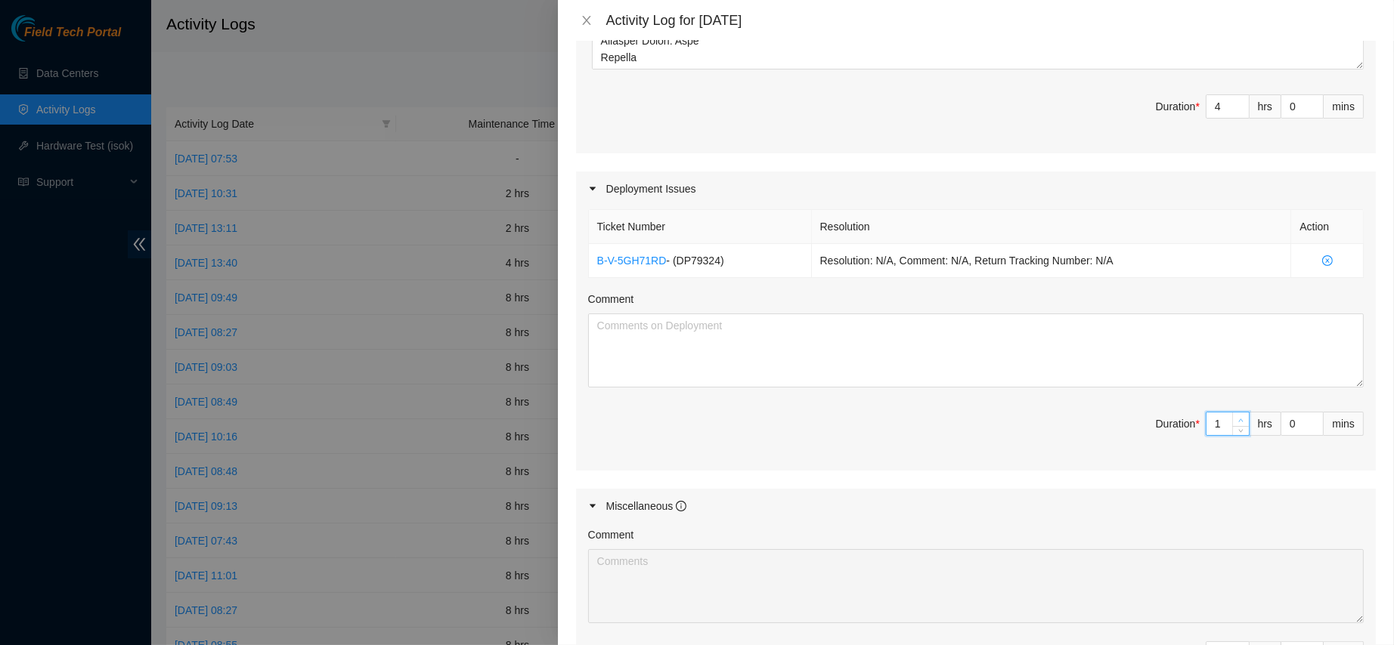
click at [1232, 413] on span "Increase Value" at bounding box center [1240, 420] width 17 height 14
type input "2"
type input "6"
click at [1232, 413] on span "Increase Value" at bounding box center [1240, 420] width 17 height 14
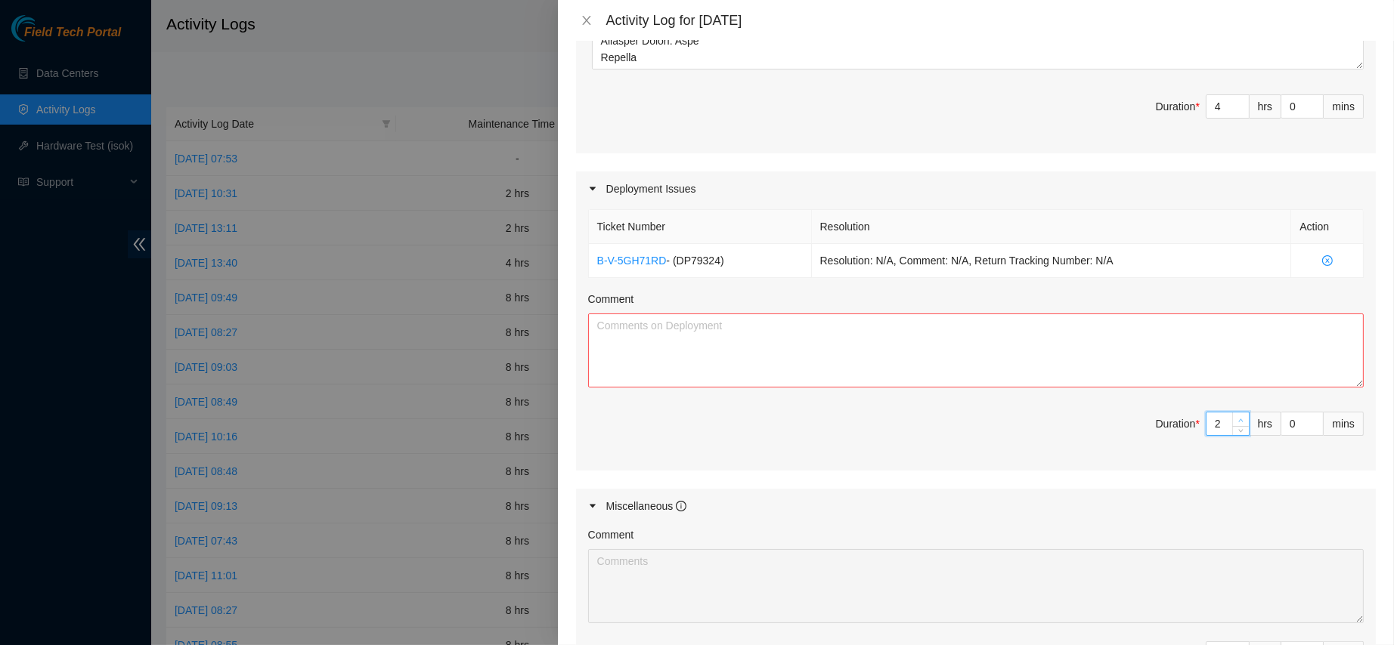
type input "3"
type input "7"
click at [1238, 418] on icon "up" at bounding box center [1240, 420] width 5 height 5
type input "4"
type input "8"
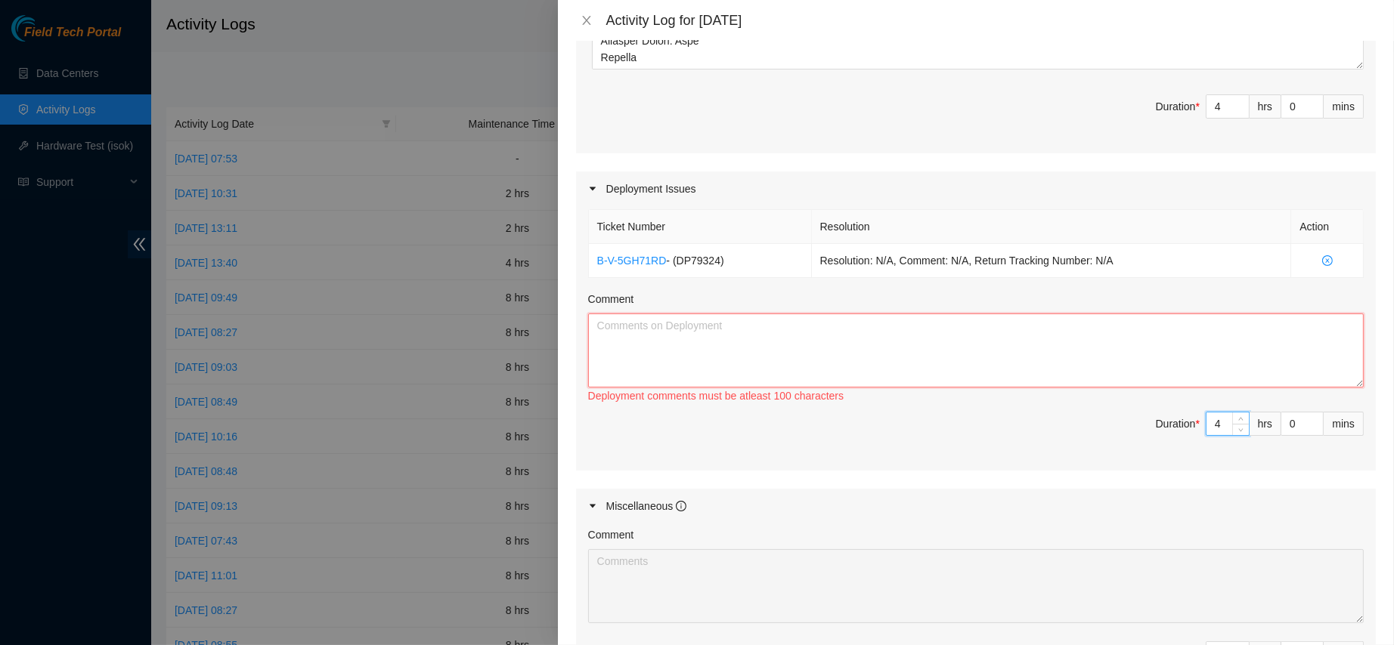
click at [1064, 342] on textarea "Comment" at bounding box center [975, 351] width 775 height 74
paste textarea "SV1.1.DH2.33.A.C007 r02.leaf107.sjc01.fab eth-1/1/52 <--> P32:IDF1 P39:C27:U45:…"
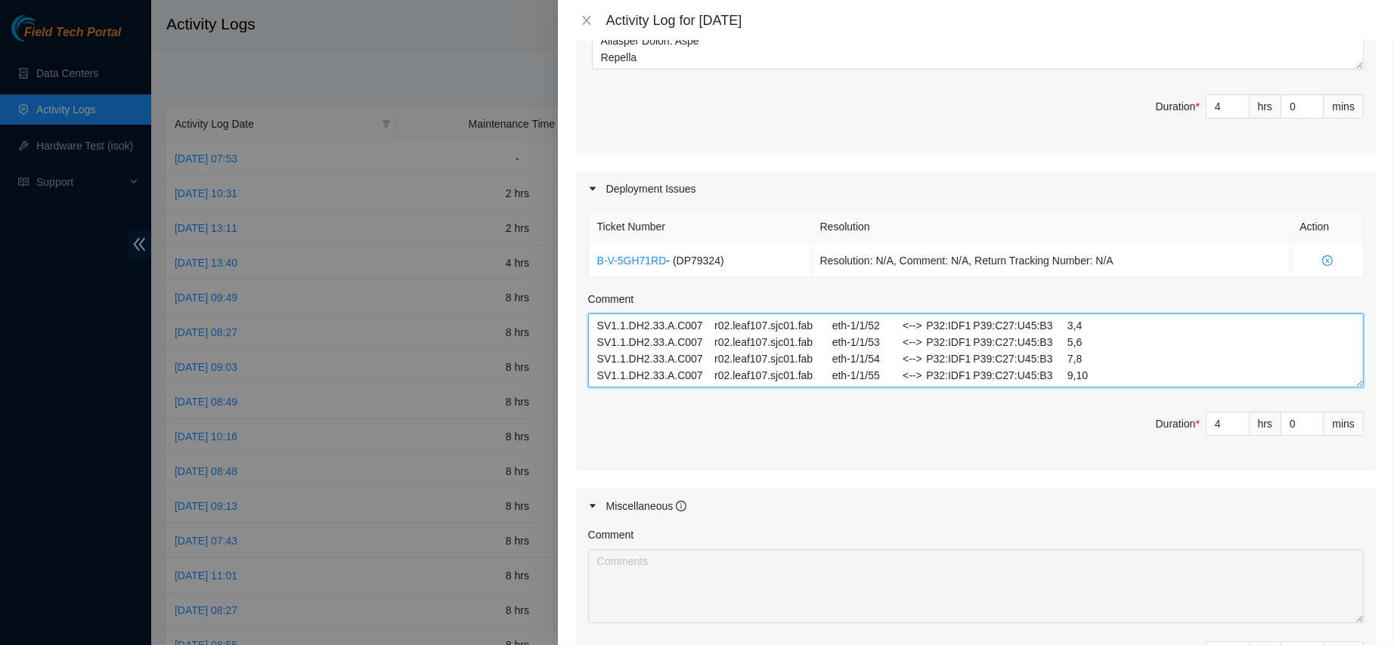
scroll to position [29, 0]
paste textarea "SV1.1.DH2.33.A.C007 r04.leaf107.sjc01.fab eth-1/1/52 <--> P32:IDF1 P39:C27:U45:…"
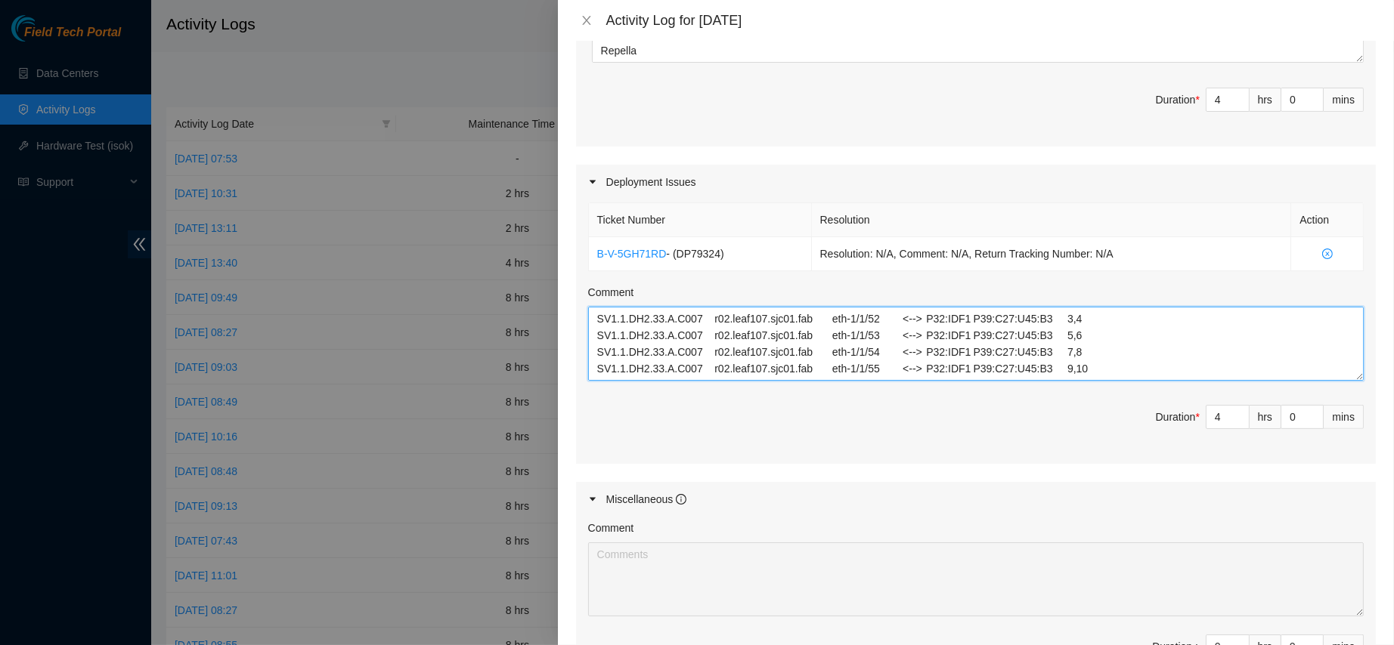
scroll to position [733, 0]
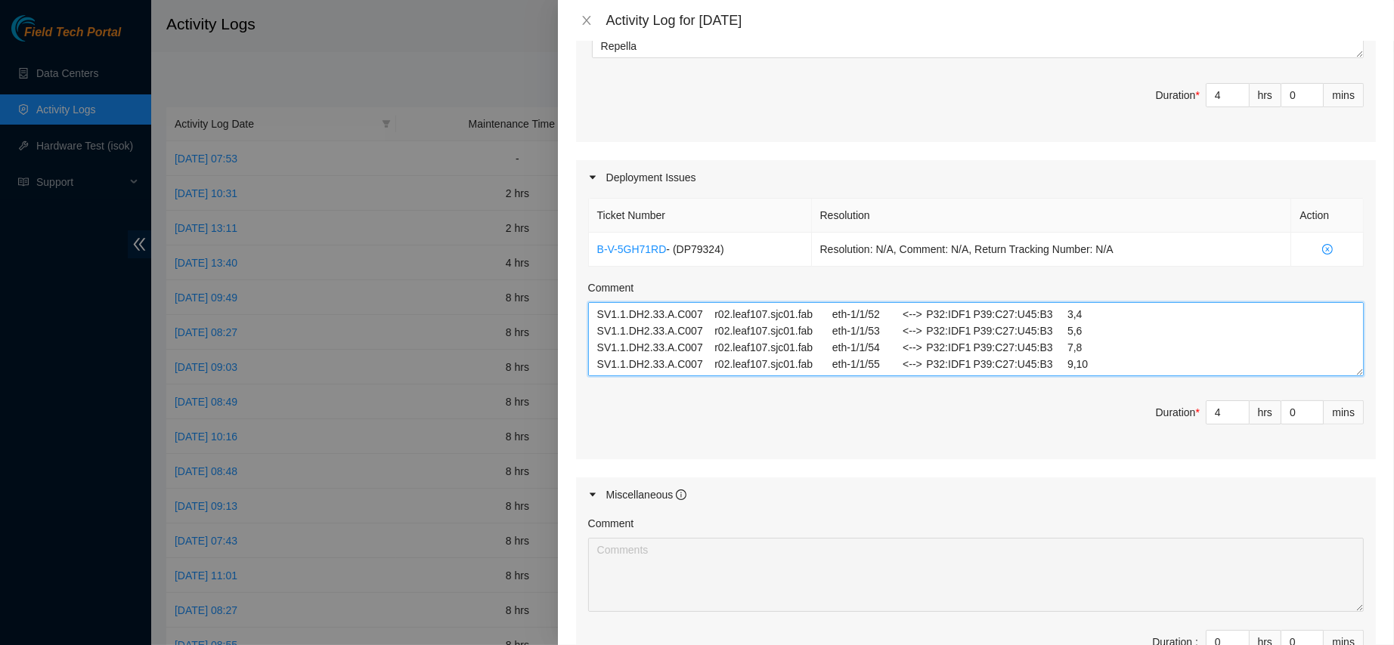
click at [593, 306] on textarea "SV1.1.DH2.33.A.C007 r02.leaf107.sjc01.fab eth-1/1/52 <--> P32:IDF1 P39:C27:U45:…" at bounding box center [975, 339] width 775 height 74
click at [604, 312] on textarea "SV1.DH2.33.A.C007 r02.leaf107.sjc01.fab eth-1/1/52 <--> P32:IDF1 P39:C27:U45:B3…" at bounding box center [975, 339] width 775 height 74
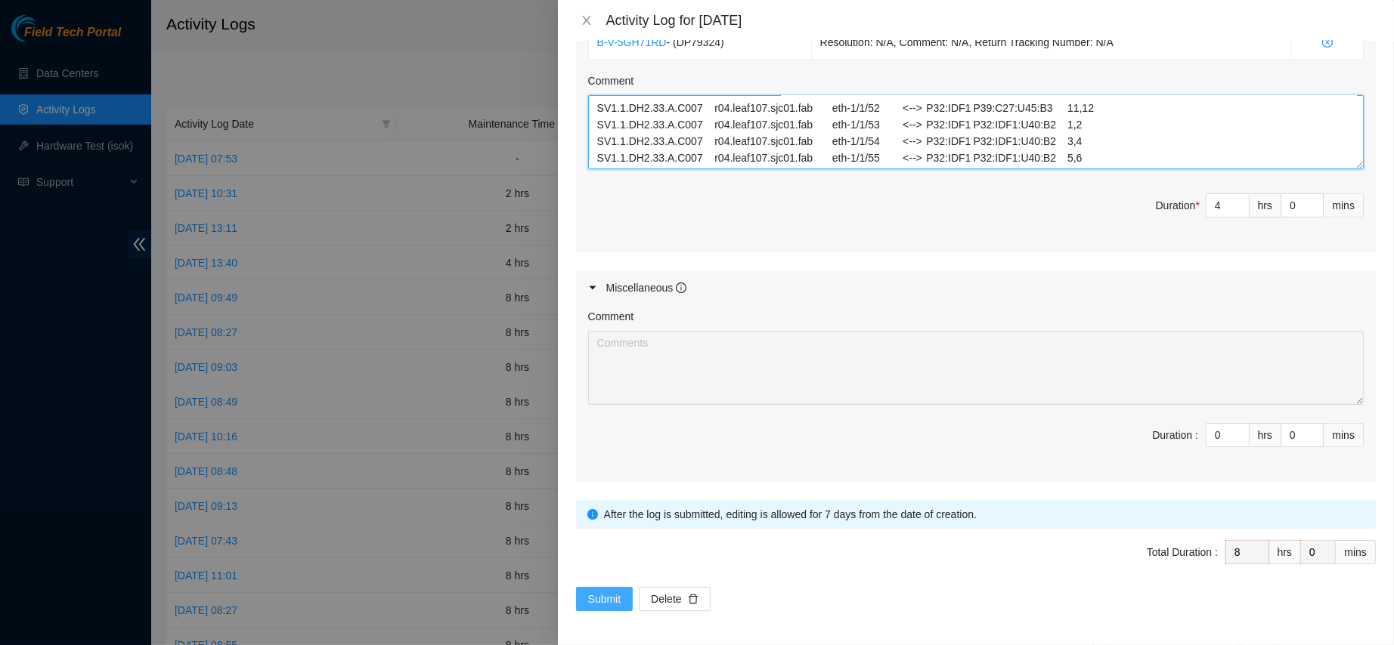
type textarea "wokred with Mark, ran the following fiber connections SV1.DH2.33.A.C007 r02.lea…"
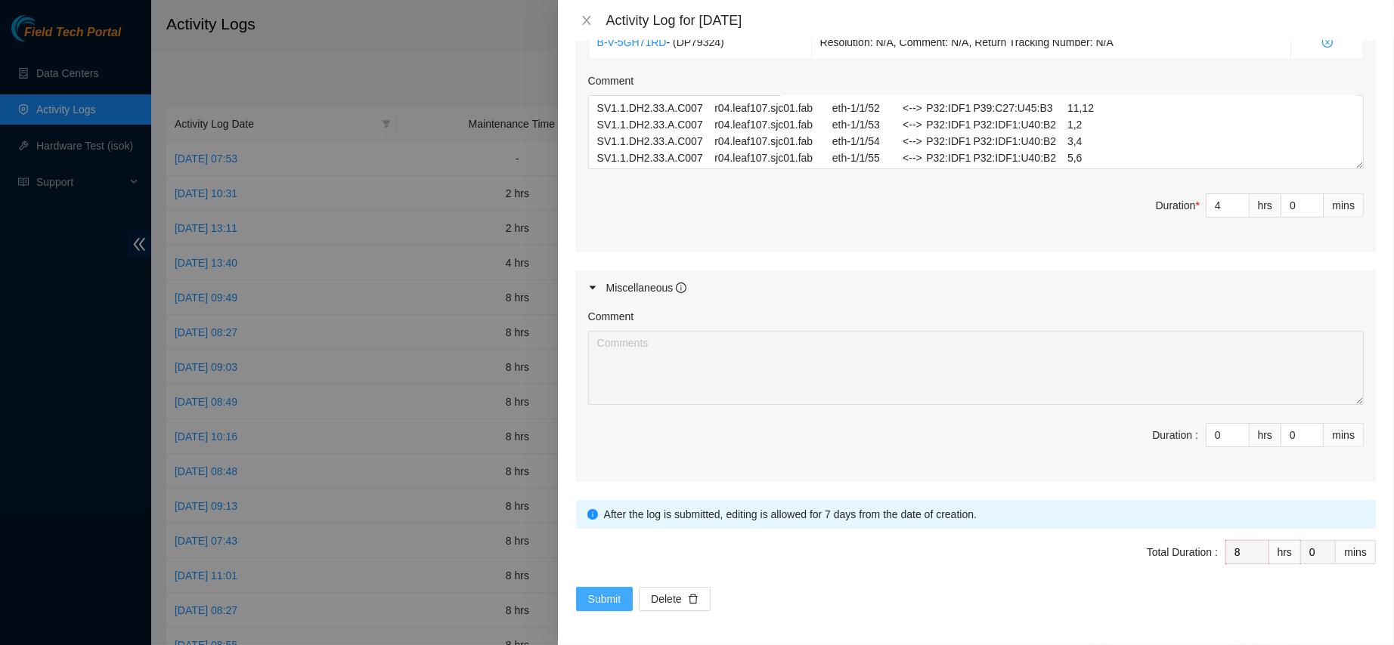
click at [594, 595] on span "Submit" at bounding box center [604, 599] width 33 height 17
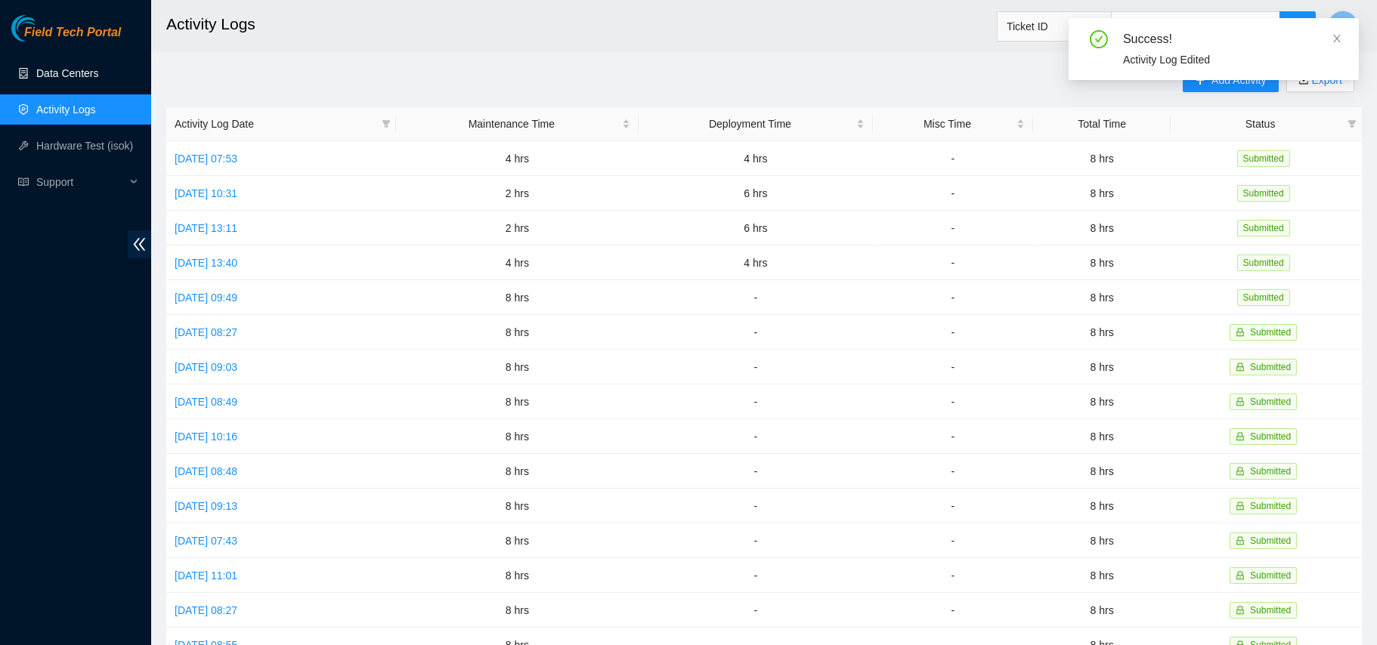
click at [89, 67] on link "Data Centers" at bounding box center [67, 73] width 62 height 12
